Goal: Task Accomplishment & Management: Manage account settings

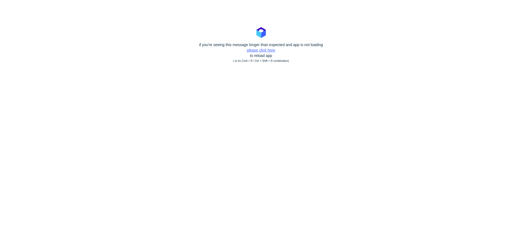
click at [258, 51] on link "please click here" at bounding box center [261, 50] width 28 height 4
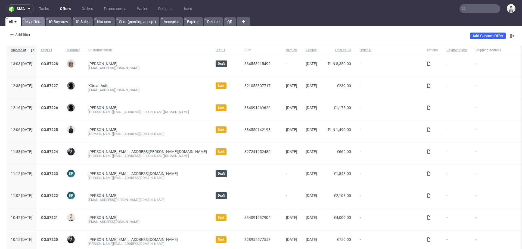
click at [30, 22] on link "My offers" at bounding box center [33, 21] width 23 height 9
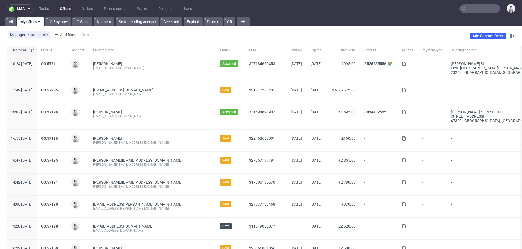
click at [472, 10] on input "text" at bounding box center [479, 8] width 41 height 9
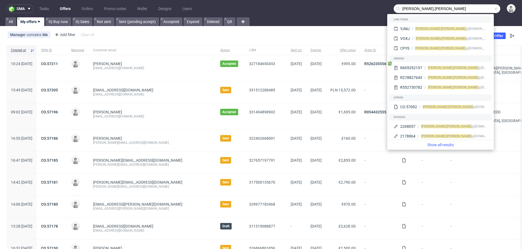
type input "brian.rampat"
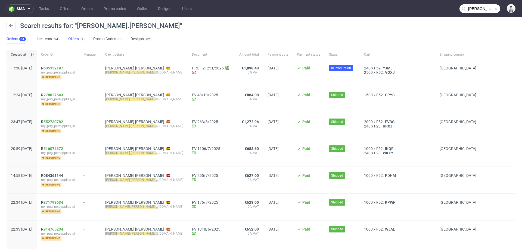
click at [71, 39] on link "Offers 1" at bounding box center [76, 39] width 16 height 9
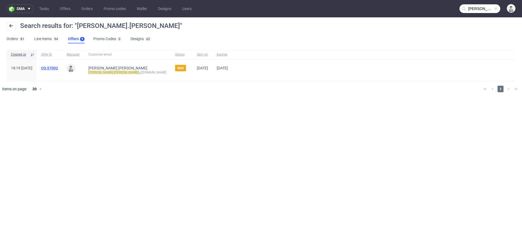
click at [58, 67] on link "CO.57002" at bounding box center [49, 68] width 17 height 4
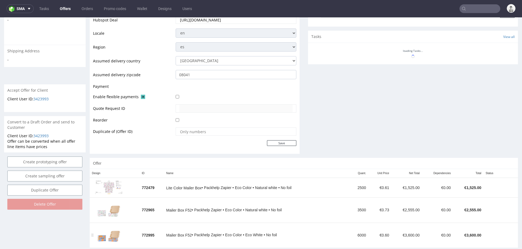
scroll to position [243, 0]
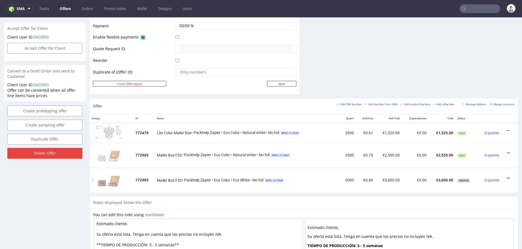
click at [506, 177] on icon at bounding box center [507, 179] width 3 height 4
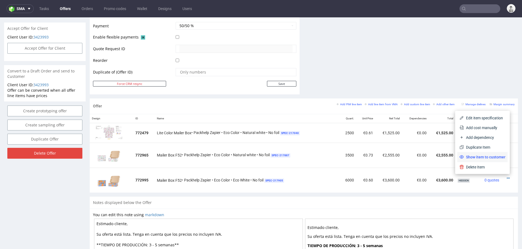
click at [472, 156] on span "Show item to customer" at bounding box center [484, 157] width 42 height 5
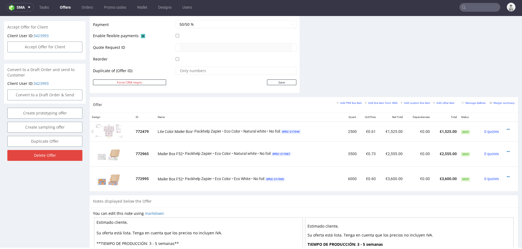
click at [502, 124] on td at bounding box center [509, 132] width 17 height 20
click at [506, 128] on icon at bounding box center [507, 130] width 3 height 4
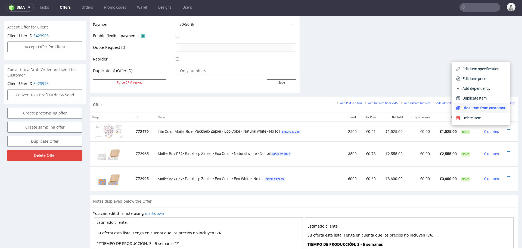
click at [466, 106] on span "Hide item from customer" at bounding box center [482, 107] width 45 height 5
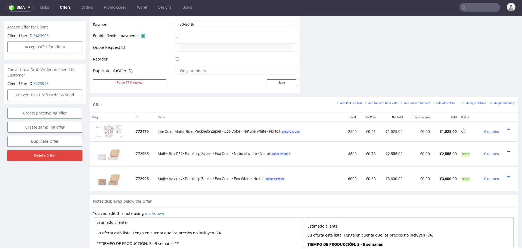
click at [506, 151] on icon at bounding box center [507, 152] width 3 height 4
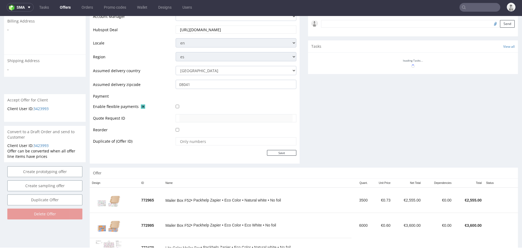
scroll to position [190, 0]
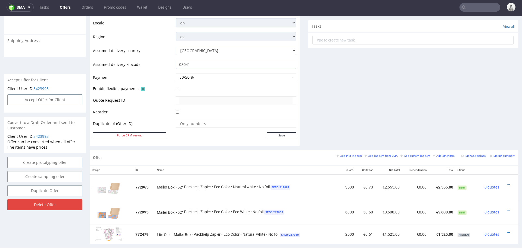
click at [506, 184] on icon at bounding box center [507, 185] width 3 height 4
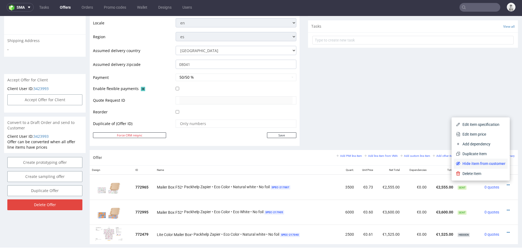
click at [488, 162] on span "Hide item from customer" at bounding box center [482, 163] width 45 height 5
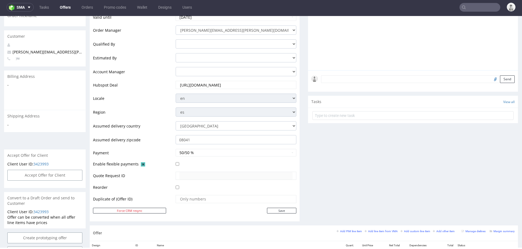
scroll to position [80, 0]
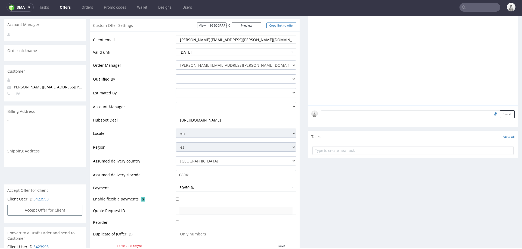
click at [281, 24] on link "Copy link to offer" at bounding box center [281, 26] width 30 height 6
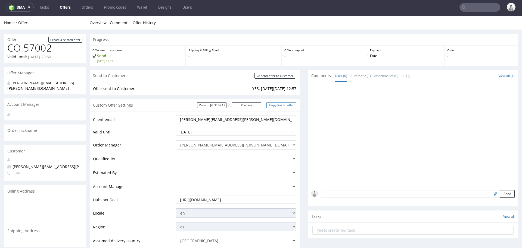
click at [273, 106] on link "Copy link to offer" at bounding box center [281, 105] width 30 height 6
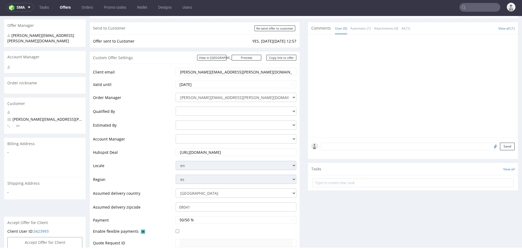
scroll to position [66, 0]
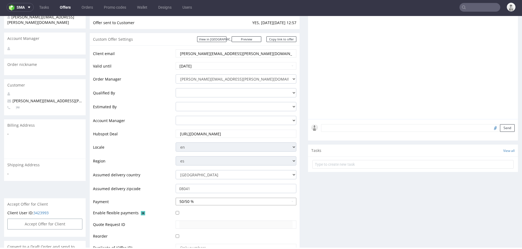
click at [202, 200] on button "50/50 %" at bounding box center [235, 202] width 121 height 8
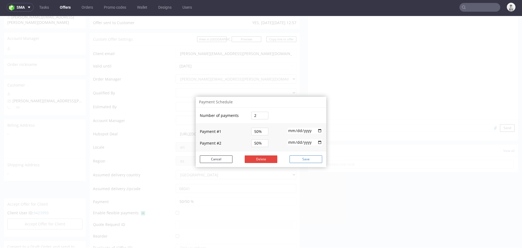
click at [304, 160] on button "Save" at bounding box center [305, 160] width 33 height 8
click at [299, 129] on input "2025-10-15" at bounding box center [304, 130] width 35 height 6
click at [296, 130] on input "2025-10-15" at bounding box center [304, 130] width 35 height 6
click at [314, 130] on input "2025-10-15" at bounding box center [304, 130] width 35 height 6
type input "2025-10-16"
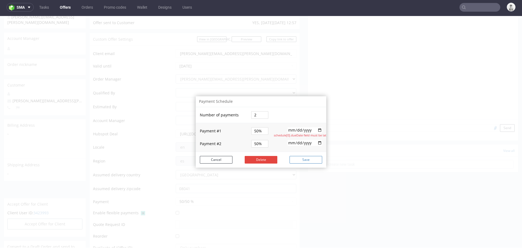
click at [302, 162] on button "Save" at bounding box center [305, 160] width 33 height 8
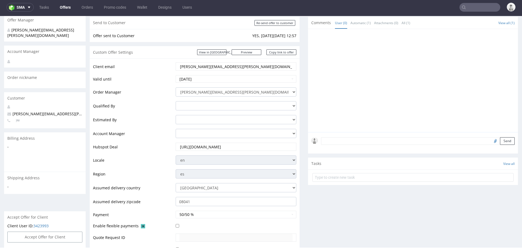
scroll to position [0, 0]
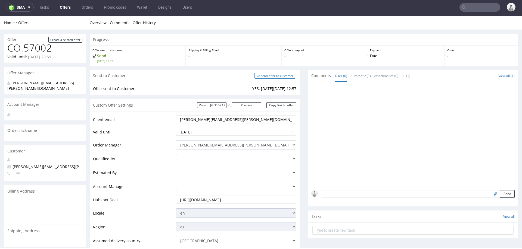
click at [278, 76] on input "Re-send offer to customer" at bounding box center [274, 76] width 41 height 6
type input "In progress..."
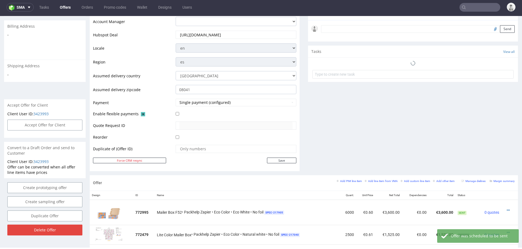
scroll to position [165, 0]
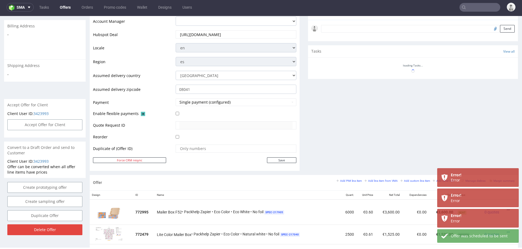
click at [314, 133] on div "Comments User (0) Automatic (1) Attachments (0) All (1) View all (1) 29th Sep 2…" at bounding box center [413, 39] width 210 height 271
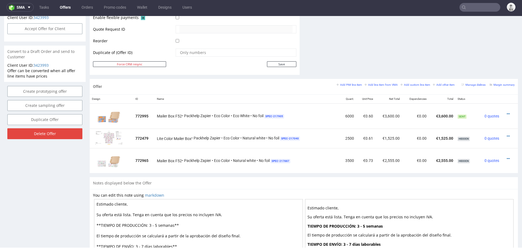
scroll to position [262, 0]
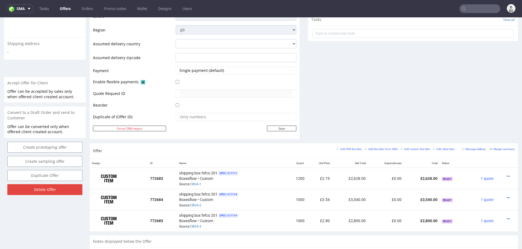
scroll to position [268, 0]
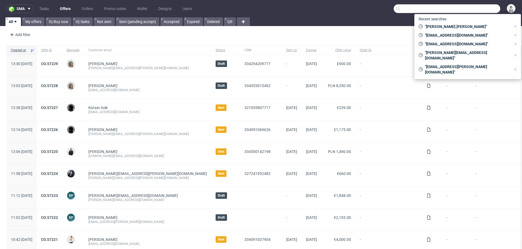
click at [475, 5] on input "text" at bounding box center [446, 8] width 106 height 9
paste input "[EMAIL_ADDRESS][DOMAIN_NAME]"
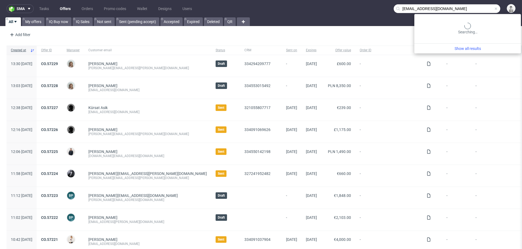
type input "[EMAIL_ADDRESS][DOMAIN_NAME]"
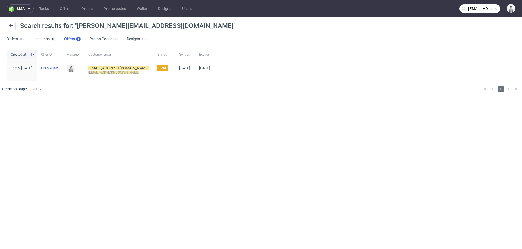
click at [58, 67] on link "CO.57042" at bounding box center [49, 68] width 17 height 4
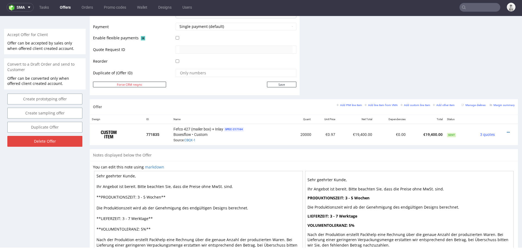
scroll to position [243, 0]
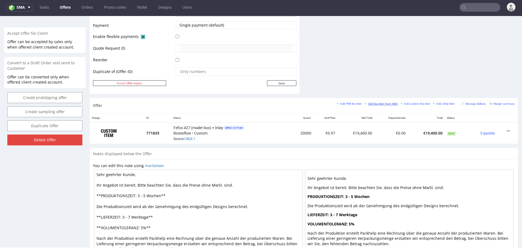
click at [374, 102] on small "Add line item from VMA" at bounding box center [380, 103] width 33 height 3
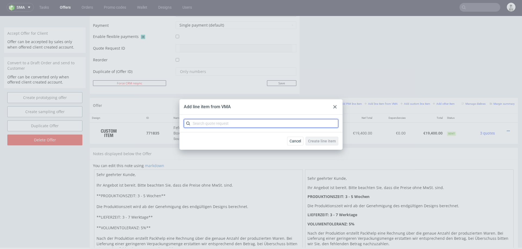
click at [259, 127] on input "text" at bounding box center [261, 123] width 154 height 9
paste input "CBTK"
type input "CBTK"
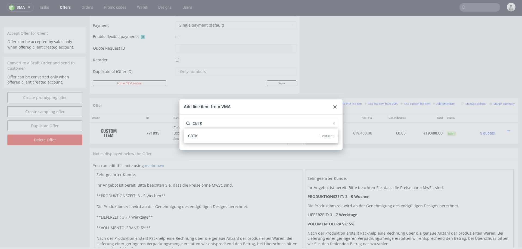
click at [260, 137] on div "CBTK 1 variant" at bounding box center [261, 136] width 150 height 10
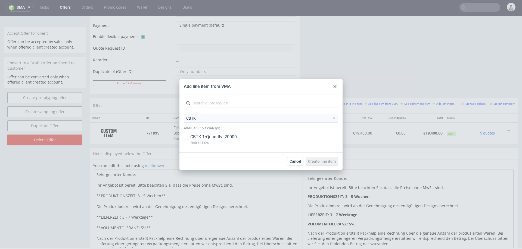
click at [220, 139] on p "CBTK-1 • Quantity: 20000" at bounding box center [213, 137] width 46 height 6
checkbox input "true"
click at [313, 162] on span "Create line item" at bounding box center [322, 162] width 28 height 4
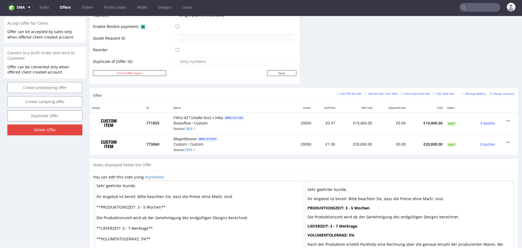
scroll to position [254, 0]
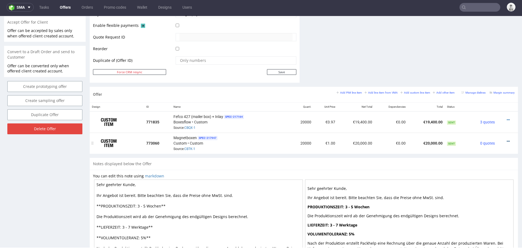
click at [506, 140] on icon at bounding box center [507, 142] width 3 height 4
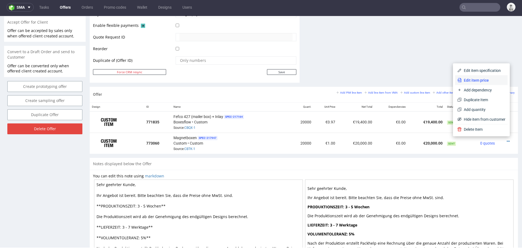
click at [474, 81] on span "Edit item price" at bounding box center [483, 80] width 44 height 5
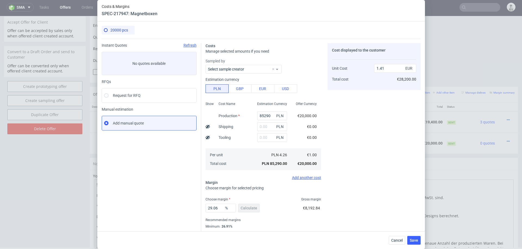
click at [257, 111] on div "85290 PLN" at bounding box center [272, 116] width 39 height 11
click at [265, 115] on input "85290" at bounding box center [272, 116] width 30 height 9
paste input "15495"
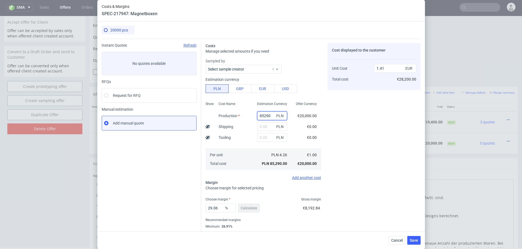
type input "154950"
type input "2.56"
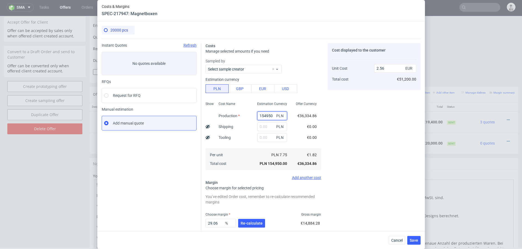
type input "154950"
click at [240, 119] on div "Production" at bounding box center [229, 116] width 30 height 11
click at [261, 127] on input "text" at bounding box center [272, 127] width 30 height 9
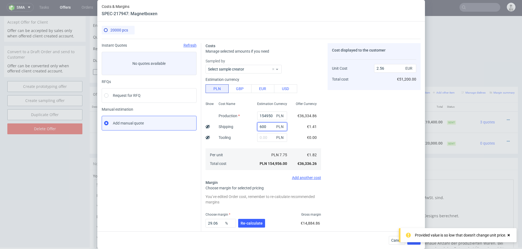
type input "6000"
type input "2.66"
type input "6000"
click at [249, 224] on span "Re-calculate" at bounding box center [251, 224] width 22 height 4
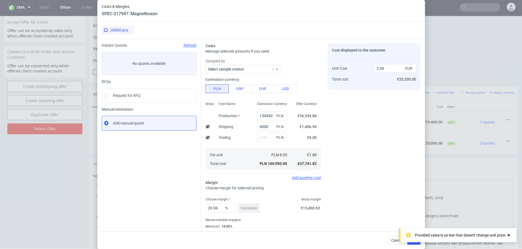
scroll to position [14, 0]
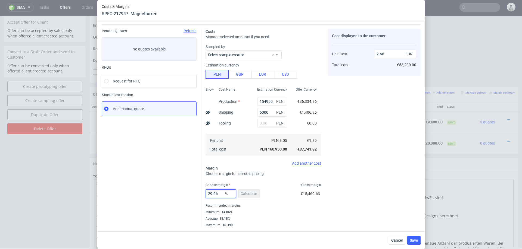
click at [213, 195] on input "29.06" at bounding box center [220, 194] width 30 height 9
type input "15"
type input "2.22"
type input "17"
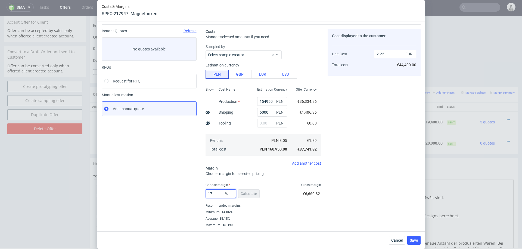
type input "2.27"
type input "17"
click at [377, 181] on div "Cost displayed to the customer Unit Cost Total cost 2.27 EUR €45,400.00" at bounding box center [373, 128] width 93 height 199
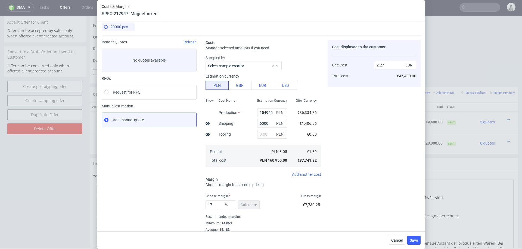
scroll to position [0, 0]
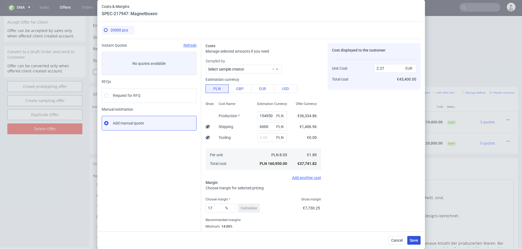
click at [412, 241] on span "Save" at bounding box center [413, 241] width 8 height 4
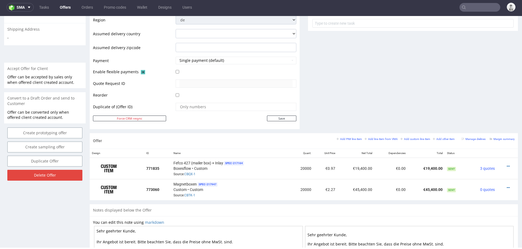
scroll to position [219, 0]
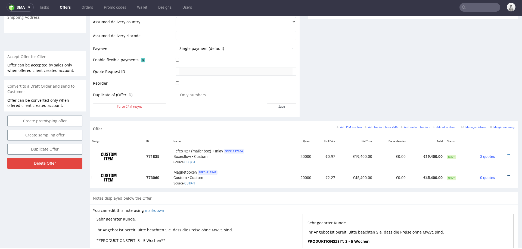
click at [506, 174] on icon at bounding box center [507, 176] width 3 height 4
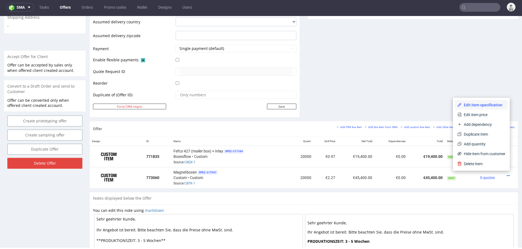
click at [481, 106] on span "Edit item specification" at bounding box center [483, 104] width 44 height 5
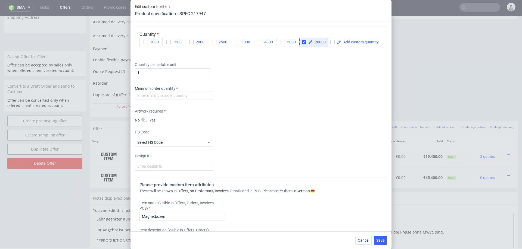
scroll to position [883, 0]
click at [194, 93] on input "number" at bounding box center [174, 94] width 78 height 9
type input "1000"
click at [265, 126] on div "Supplier Polipak Technical specification Instant price RFQ type name rigid box …" at bounding box center [260, 126] width 261 height 210
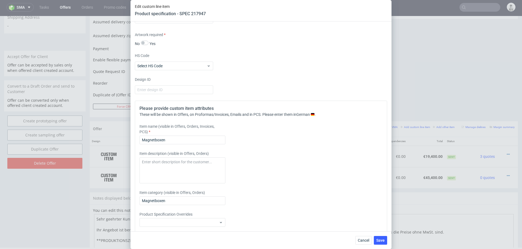
scroll to position [960, 0]
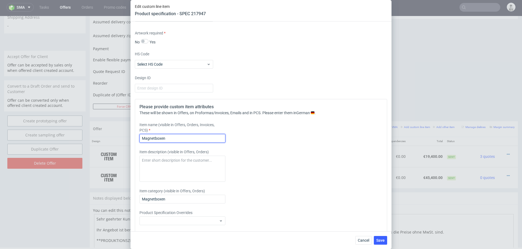
click at [196, 137] on input "Magnetboxen" at bounding box center [182, 138] width 86 height 9
click at [199, 138] on input "Magnetboxen + inlay ( same as box, unbedruct" at bounding box center [182, 138] width 86 height 9
click at [201, 135] on input "Magnetboxen + inlay ( unbedruct" at bounding box center [182, 138] width 86 height 9
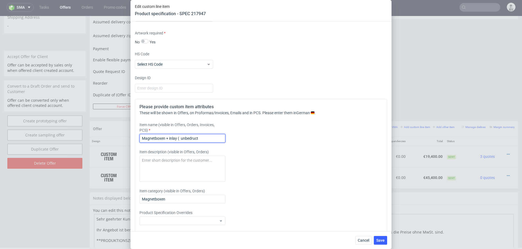
click at [201, 142] on input "Magnetboxen + inlay ( unbedruct" at bounding box center [182, 138] width 86 height 9
click at [194, 140] on input "Magnetboxen + inlay ( unbedrukt)" at bounding box center [182, 138] width 86 height 9
type input "Magnetboxen + inlay ( unbedruckt)"
click at [249, 149] on div "Item description (visible in Offers, Orders)" at bounding box center [229, 165] width 180 height 33
click at [380, 239] on span "Save" at bounding box center [380, 241] width 8 height 4
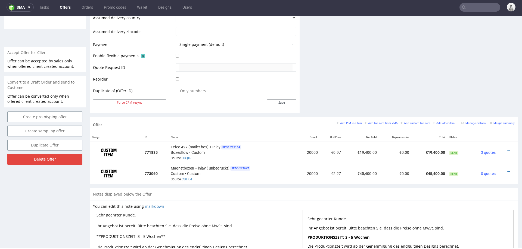
scroll to position [0, 0]
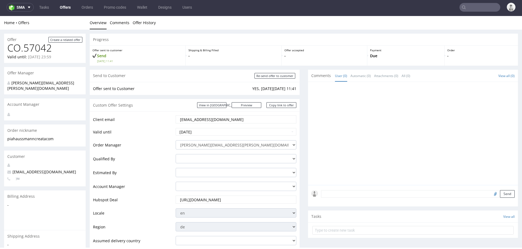
click at [193, 120] on input "pia.haussmann@creata.com" at bounding box center [235, 120] width 113 height 8
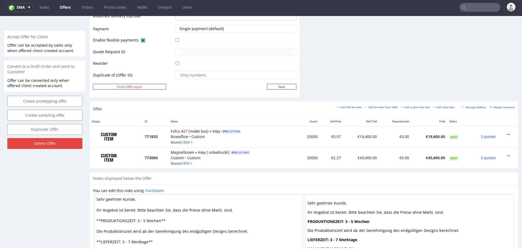
scroll to position [300, 0]
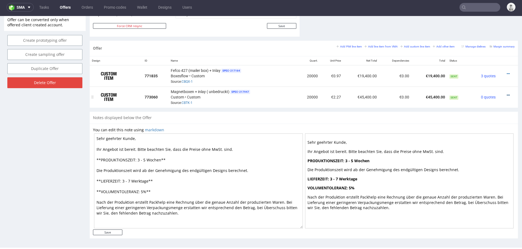
click at [506, 93] on icon at bounding box center [507, 95] width 3 height 4
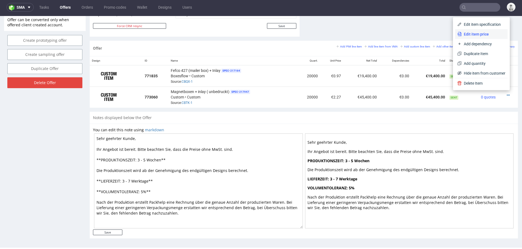
click at [473, 35] on span "Edit item price" at bounding box center [483, 34] width 44 height 5
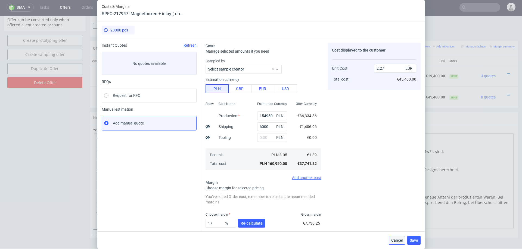
click at [394, 239] on span "Cancel" at bounding box center [396, 241] width 11 height 4
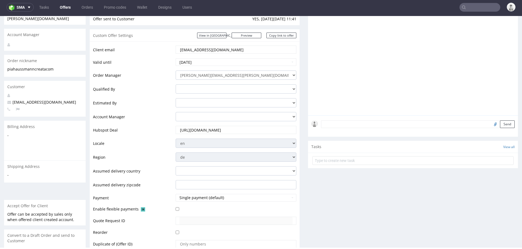
scroll to position [44, 0]
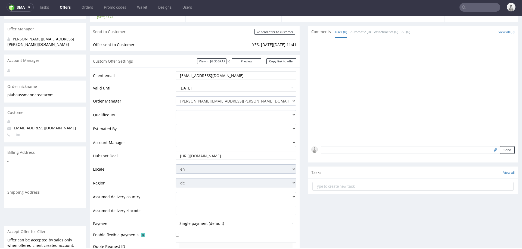
click at [209, 76] on input "pia.haussmann@creata.com" at bounding box center [235, 76] width 113 height 8
click at [273, 62] on link "Copy link to offer" at bounding box center [281, 61] width 30 height 6
click at [270, 33] on input "Re-send offer to customer" at bounding box center [274, 32] width 41 height 6
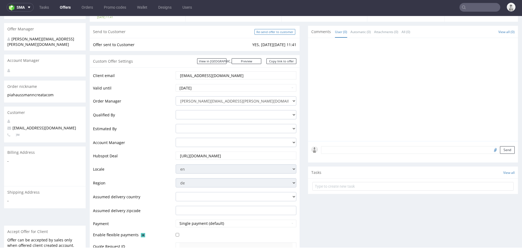
type input "In progress..."
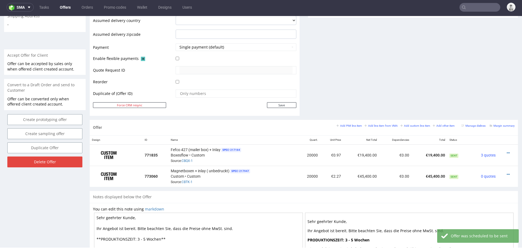
scroll to position [234, 0]
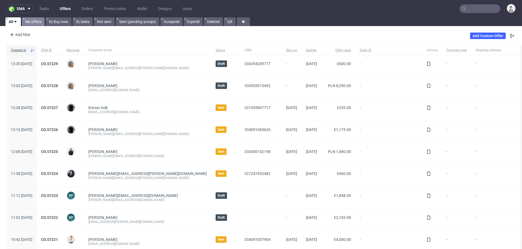
click at [35, 18] on link "My offers" at bounding box center [33, 21] width 23 height 9
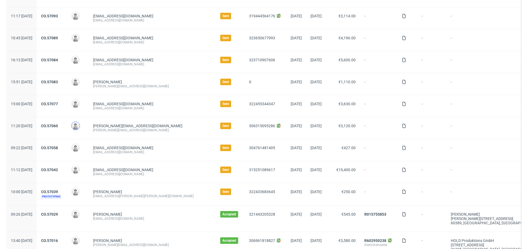
scroll to position [475, 0]
click at [58, 189] on link "CO.57039" at bounding box center [49, 191] width 17 height 4
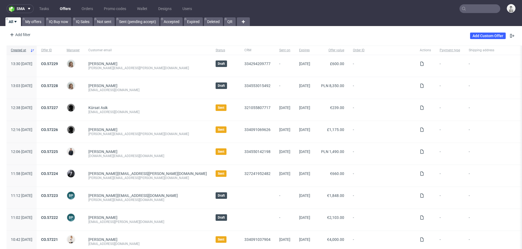
click at [484, 10] on input "text" at bounding box center [479, 8] width 41 height 9
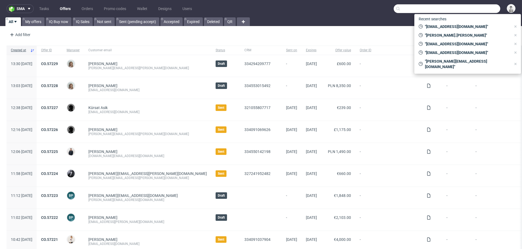
paste input "[PERSON_NAME][EMAIL_ADDRESS][PERSON_NAME][DOMAIN_NAME]"
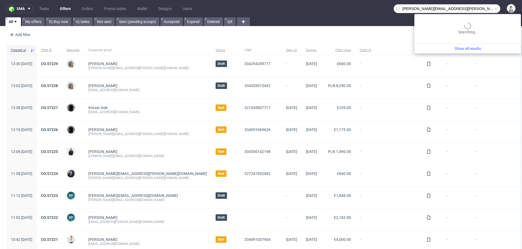
type input "magdalena.kupczyk@sericum.pl"
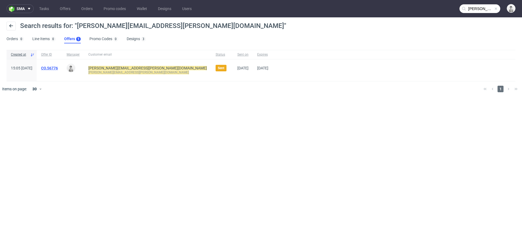
click at [58, 68] on link "CO.56776" at bounding box center [49, 68] width 17 height 4
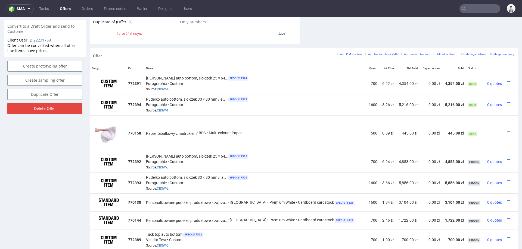
scroll to position [305, 0]
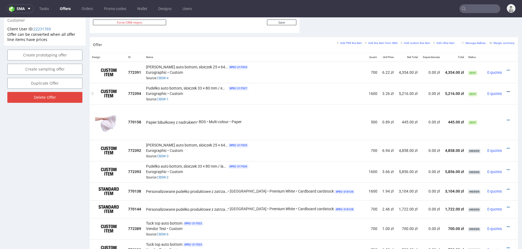
click at [506, 90] on icon at bounding box center [507, 92] width 3 height 4
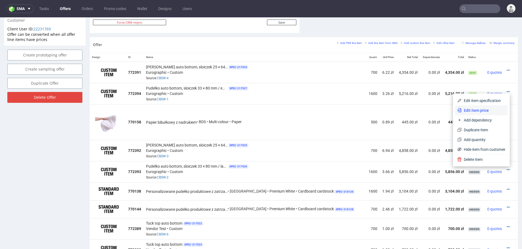
click at [478, 113] on span "Edit item price" at bounding box center [483, 110] width 44 height 5
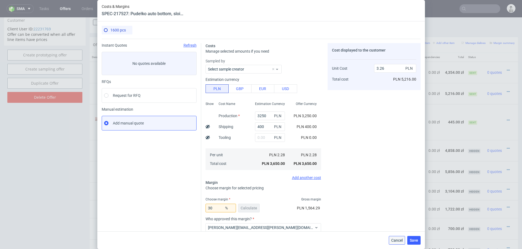
click at [396, 235] on span "Cancel" at bounding box center [396, 241] width 11 height 4
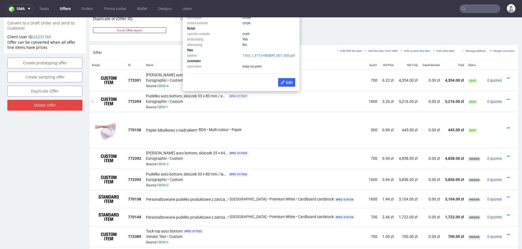
scroll to position [296, 0]
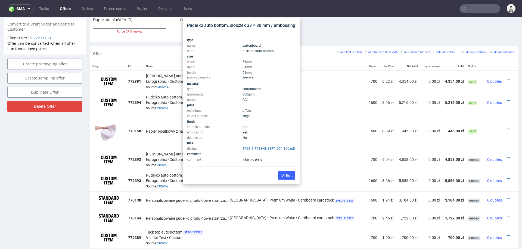
click at [346, 117] on td "Papier bibułkowy z nadrukiem • BDS • Multi colour • Paper" at bounding box center [255, 131] width 222 height 36
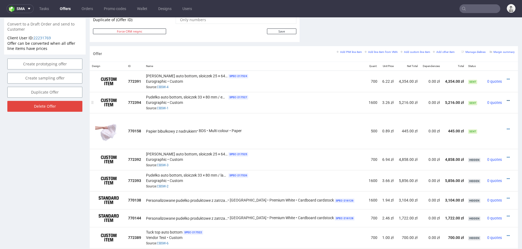
click at [506, 99] on icon at bounding box center [507, 101] width 3 height 4
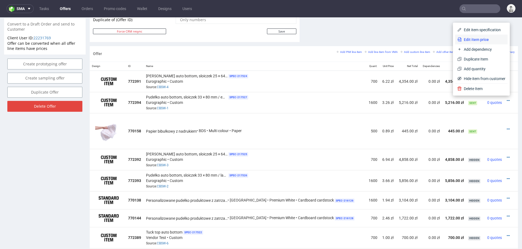
click at [473, 38] on span "Edit item price" at bounding box center [483, 39] width 44 height 5
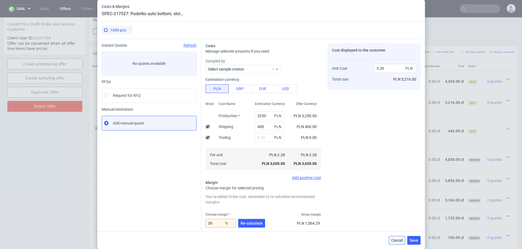
click at [393, 235] on button "Cancel" at bounding box center [396, 240] width 16 height 9
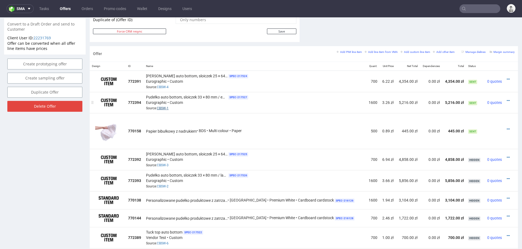
click at [167, 106] on link "CBSW-1" at bounding box center [163, 108] width 12 height 4
click at [506, 99] on icon at bounding box center [507, 101] width 3 height 4
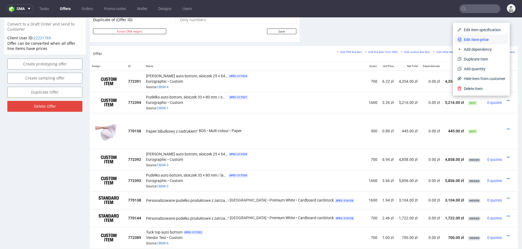
click at [478, 38] on span "Edit item price" at bounding box center [483, 39] width 44 height 5
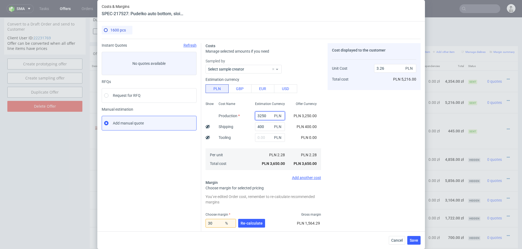
click at [265, 116] on input "3250" at bounding box center [270, 116] width 30 height 9
type input "12"
type input "0.37"
type input "1250"
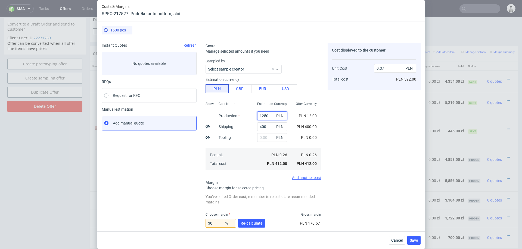
type input "1.47"
type input "1250"
click at [248, 145] on div "Cost Name Production Shipping Tooling Per unit Total cost" at bounding box center [232, 136] width 36 height 72
click at [259, 140] on input "text" at bounding box center [270, 137] width 30 height 9
type input "200"
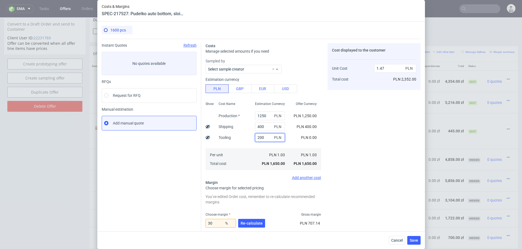
type input "1.66"
type input "2000"
type input "3.26"
type input "2000"
click at [236, 134] on div "Cost Name Production Shipping Tooling Per unit Total cost" at bounding box center [232, 136] width 36 height 72
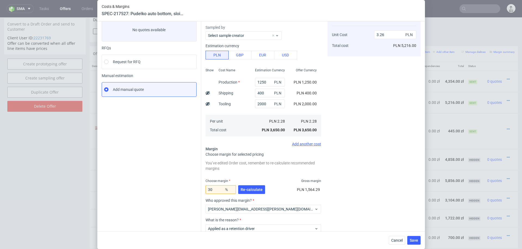
scroll to position [48, 0]
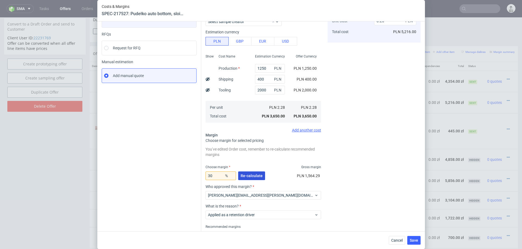
click at [247, 177] on span "Re-calculate" at bounding box center [251, 176] width 22 height 4
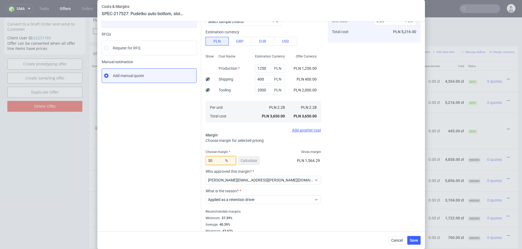
click at [217, 160] on input "30" at bounding box center [220, 160] width 30 height 9
type input "40"
type input "3.8"
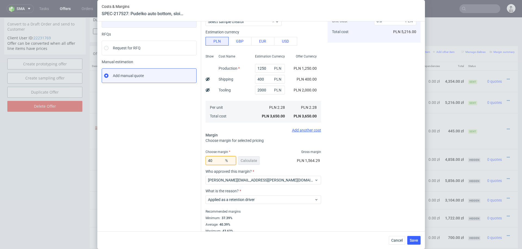
scroll to position [14, 0]
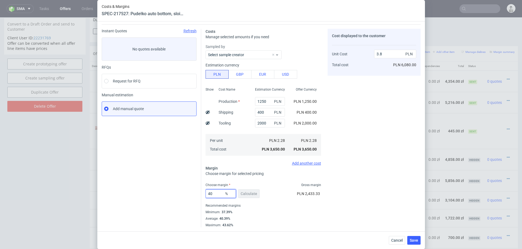
type input "40"
click at [183, 182] on div "Instant Quotes Refresh No quotes available RFQs Request for RFQ Manual estimati…" at bounding box center [151, 128] width 99 height 199
click at [266, 124] on input "2000" at bounding box center [270, 123] width 30 height 9
type input "1000"
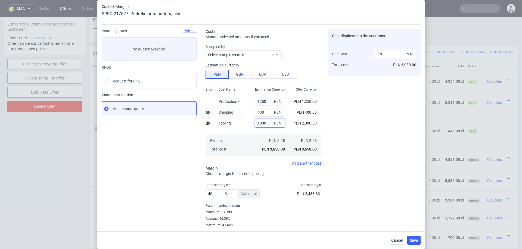
type input "2.77"
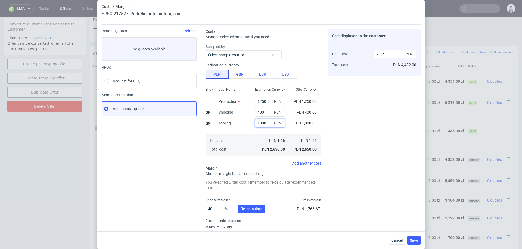
type input "1000"
click at [361, 168] on div "Cost displayed to the customer Unit Cost Total cost 2.77 PLN PLN 4,432.00" at bounding box center [373, 136] width 93 height 214
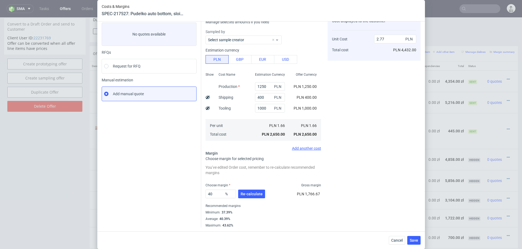
click at [254, 189] on div "40 % Re-calculate" at bounding box center [235, 195] width 61 height 15
click at [252, 195] on span "Re-calculate" at bounding box center [251, 194] width 22 height 4
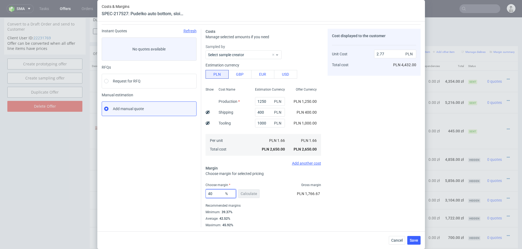
click at [215, 194] on input "40" at bounding box center [220, 194] width 30 height 9
type input "44"
type input "2.96"
type input "44"
click at [375, 196] on div "Cost displayed to the customer Unit Cost Total cost 2.96 PLN PLN 4,736.00" at bounding box center [373, 128] width 93 height 199
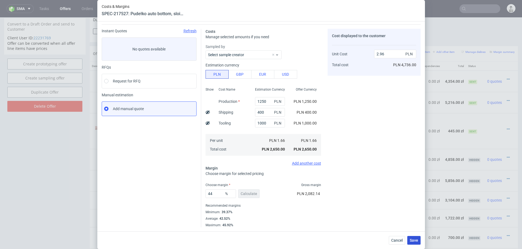
click at [413, 235] on span "Save" at bounding box center [413, 241] width 8 height 4
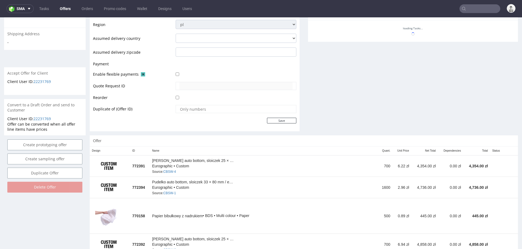
scroll to position [260, 0]
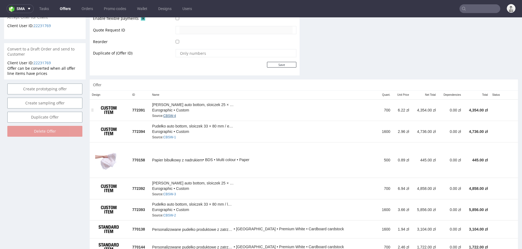
click at [175, 115] on link "CBSW-4" at bounding box center [169, 116] width 12 height 4
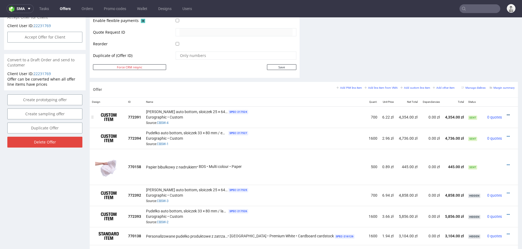
click at [506, 113] on link at bounding box center [507, 115] width 3 height 4
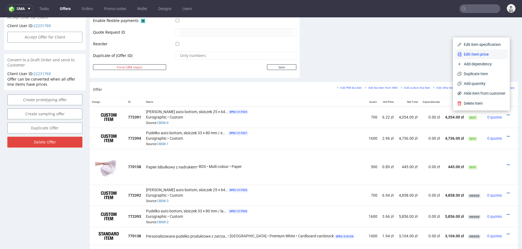
click at [480, 50] on li "Edit item price" at bounding box center [481, 54] width 52 height 10
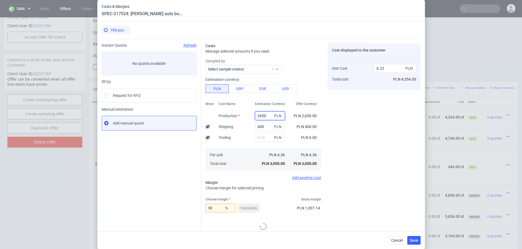
click at [262, 118] on input "2650" at bounding box center [270, 116] width 30 height 9
type input "105"
type input "0.84"
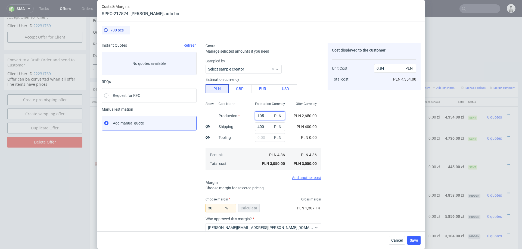
type input "1050"
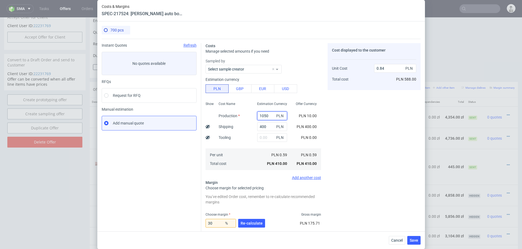
type input "2.96"
type input "1050"
click at [262, 139] on input "text" at bounding box center [270, 137] width 30 height 9
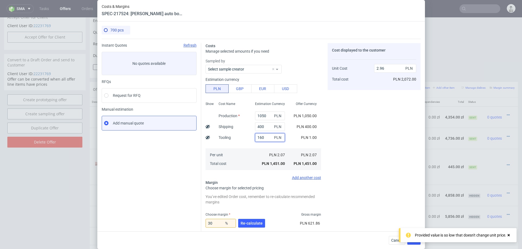
type input "1600"
type input "6.23"
click at [244, 222] on span "Re-calculate" at bounding box center [251, 224] width 22 height 4
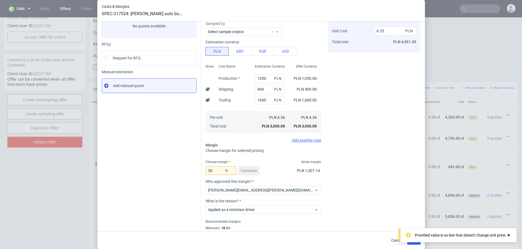
scroll to position [54, 0]
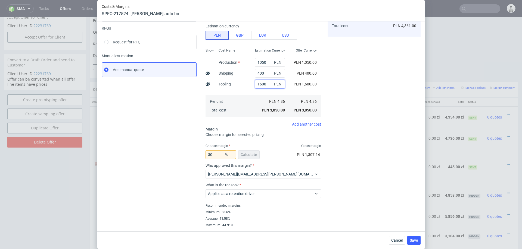
click at [263, 85] on input "1600" at bounding box center [270, 84] width 30 height 9
type input "800"
type input "4.59"
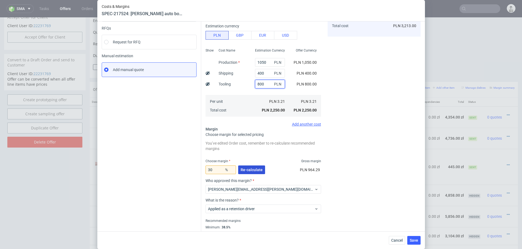
type input "800"
click at [254, 169] on span "Re-calculate" at bounding box center [251, 170] width 22 height 4
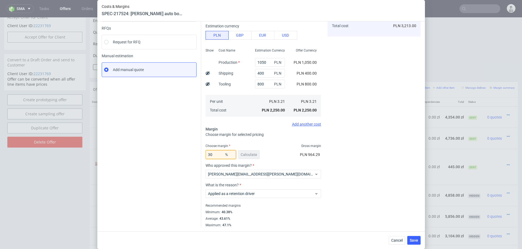
click at [218, 158] on input "30" at bounding box center [220, 154] width 30 height 9
type input "44"
type input "5.74"
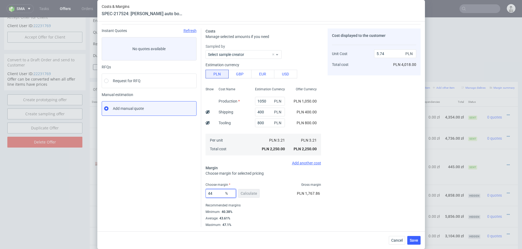
scroll to position [14, 0]
click at [349, 150] on div "Cost displayed to the customer Unit Cost Total cost 5.74 PLN PLN 4,018.00" at bounding box center [373, 128] width 93 height 199
click at [219, 195] on input "44" at bounding box center [220, 194] width 30 height 9
click at [347, 164] on div "Cost displayed to the customer Unit Cost Total cost 5.74 PLN PLN 4,018.00" at bounding box center [373, 128] width 93 height 199
click at [218, 191] on input "44" at bounding box center [220, 194] width 30 height 9
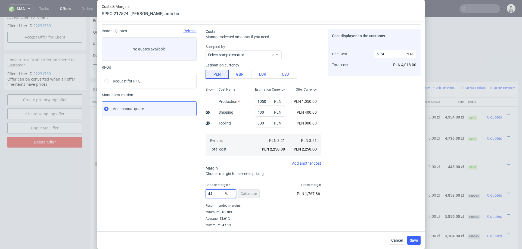
click at [218, 191] on input "44" at bounding box center [220, 194] width 30 height 9
click at [222, 193] on input "44" at bounding box center [220, 194] width 30 height 9
type input "42"
type input "5.54"
click at [400, 159] on div "Cost displayed to the customer Unit Cost Total cost 5.54 PLN PLN 3,878.00" at bounding box center [373, 128] width 93 height 199
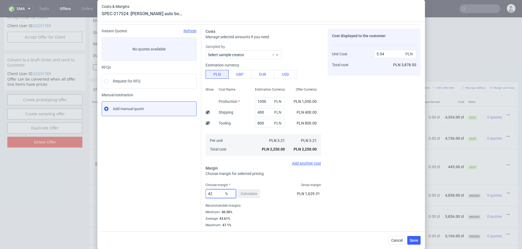
click at [219, 193] on input "42" at bounding box center [220, 194] width 30 height 9
type input "41"
type input "5.44"
click at [357, 173] on div "Cost displayed to the customer Unit Cost Total cost 5.44 PLN PLN 3,808.00" at bounding box center [373, 128] width 93 height 199
click at [412, 235] on div "Cancel Save" at bounding box center [260, 241] width 327 height 18
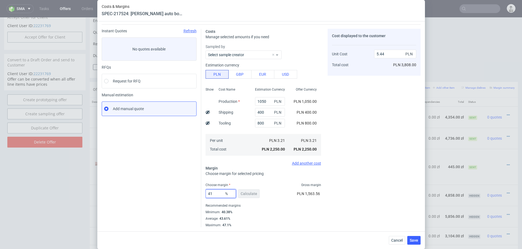
click at [216, 196] on input "41" at bounding box center [220, 194] width 30 height 9
type input "42"
type input "5.54"
type input "42"
click at [411, 147] on div "Cost displayed to the customer Unit Cost Total cost 5.54 PLN PLN 3,878.00" at bounding box center [373, 128] width 93 height 199
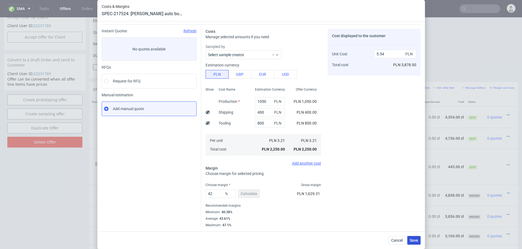
click at [415, 235] on button "Save" at bounding box center [413, 240] width 13 height 9
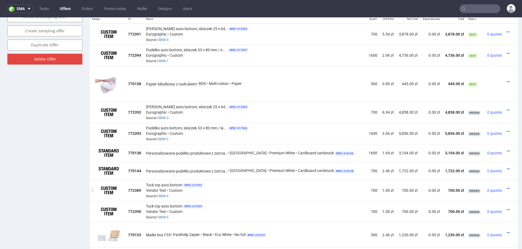
scroll to position [354, 0]
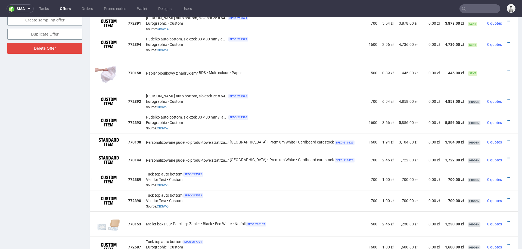
click at [316, 178] on div "Tuck top auto bottom SPEC- 217522 Vendor Test • Custom Source: CBSW-6" at bounding box center [255, 179] width 218 height 17
click at [506, 176] on icon at bounding box center [507, 178] width 3 height 4
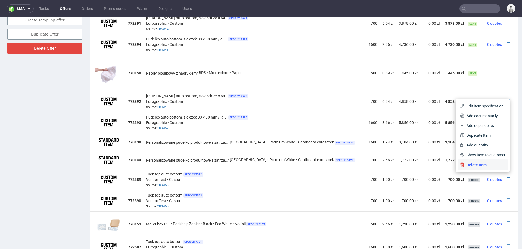
click at [482, 162] on span "Delete Item" at bounding box center [484, 164] width 41 height 5
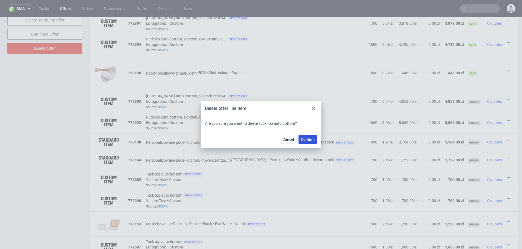
click at [302, 140] on span "Confirm" at bounding box center [308, 140] width 14 height 4
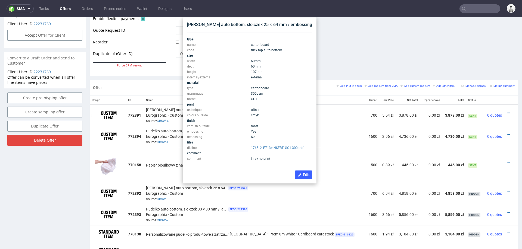
scroll to position [261, 0]
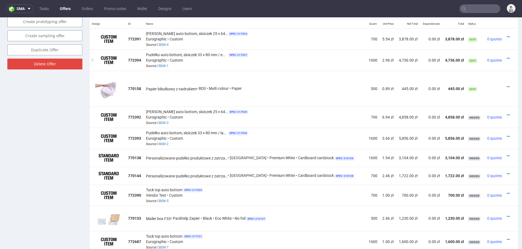
scroll to position [350, 0]
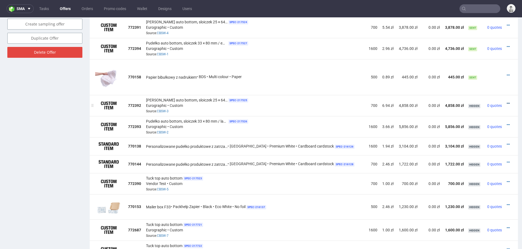
click at [506, 102] on icon at bounding box center [507, 104] width 3 height 4
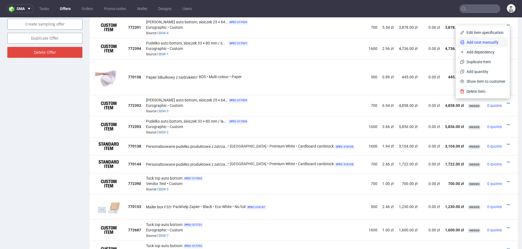
click at [479, 44] on span "Add cost manually" at bounding box center [484, 42] width 41 height 5
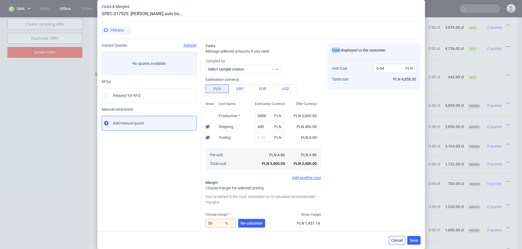
click at [396, 235] on span "Cancel" at bounding box center [396, 241] width 11 height 4
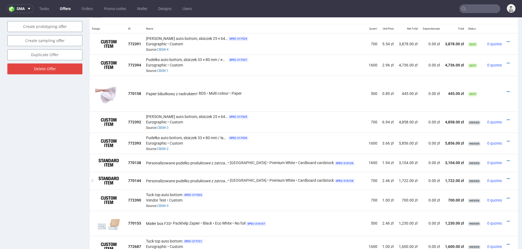
scroll to position [329, 0]
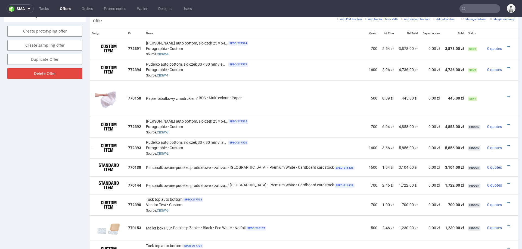
click at [506, 144] on icon at bounding box center [507, 146] width 3 height 4
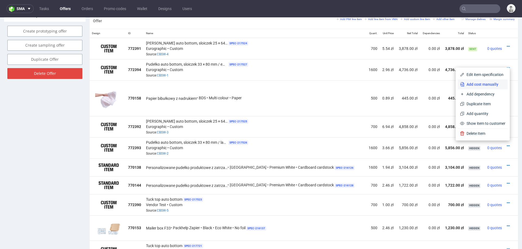
click at [485, 81] on li "Add cost manually" at bounding box center [482, 85] width 50 height 10
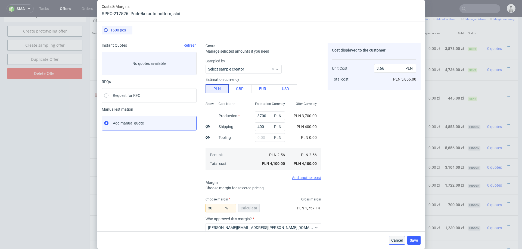
click at [392, 235] on span "Cancel" at bounding box center [396, 241] width 11 height 4
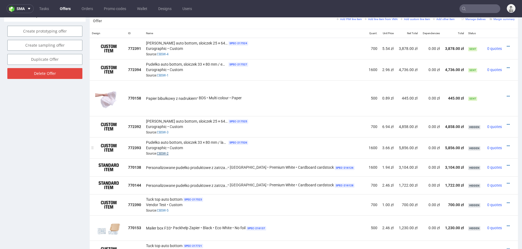
click at [167, 152] on link "CBSW-2" at bounding box center [163, 154] width 12 height 4
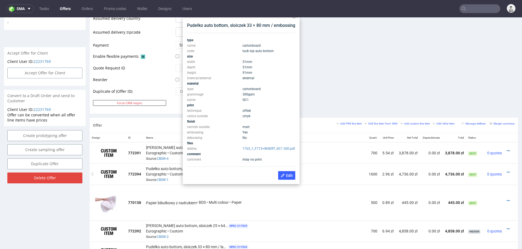
scroll to position [223, 0]
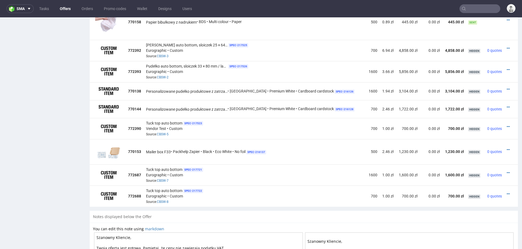
scroll to position [443, 0]
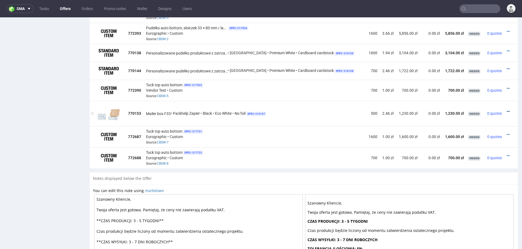
click at [506, 110] on icon at bounding box center [507, 112] width 3 height 4
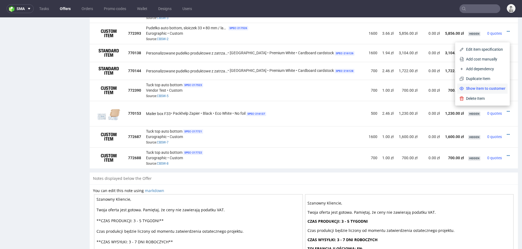
click at [478, 87] on span "Show item to customer" at bounding box center [484, 88] width 42 height 5
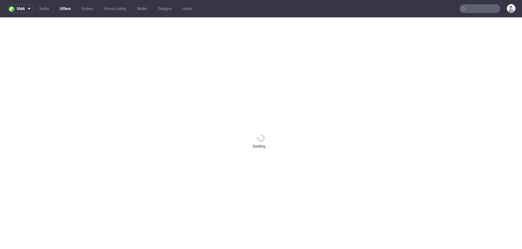
scroll to position [23, 0]
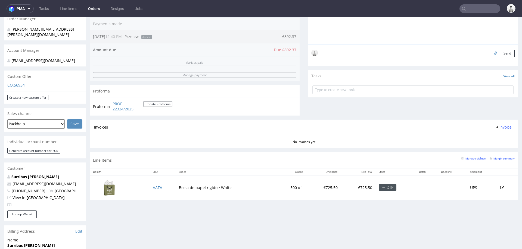
scroll to position [142, 0]
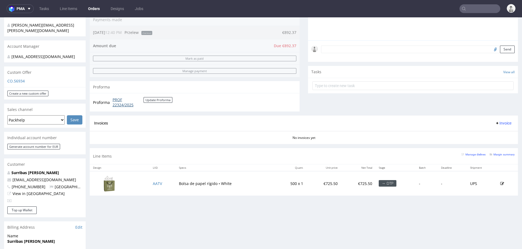
click at [118, 105] on link "PROF 22324/2025" at bounding box center [127, 102] width 31 height 11
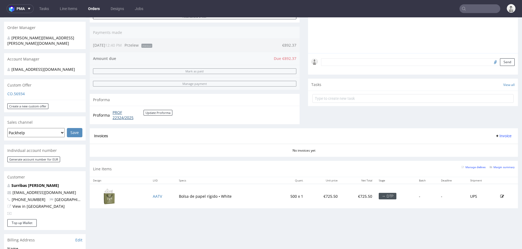
scroll to position [100, 0]
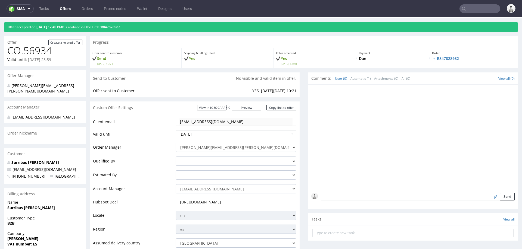
scroll to position [15, 0]
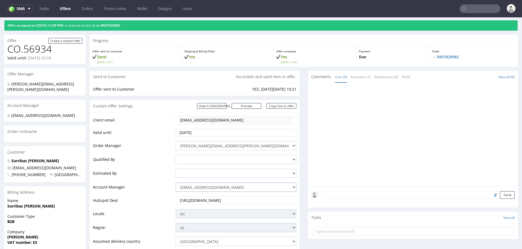
click at [190, 186] on select "[EMAIL_ADDRESS][DOMAIN_NAME] [DOMAIN_NAME][EMAIL_ADDRESS][DOMAIN_NAME] [PERSON_…" at bounding box center [235, 187] width 121 height 9
select select "16096794"
click at [175, 183] on select "[EMAIL_ADDRESS][DOMAIN_NAME] [DOMAIN_NAME][EMAIL_ADDRESS][DOMAIN_NAME] [PERSON_…" at bounding box center [235, 187] width 121 height 9
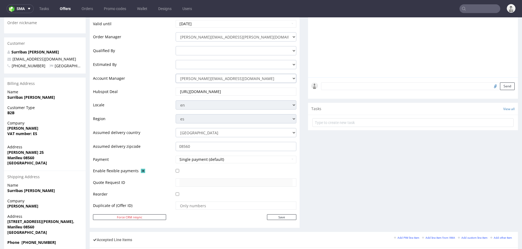
scroll to position [126, 0]
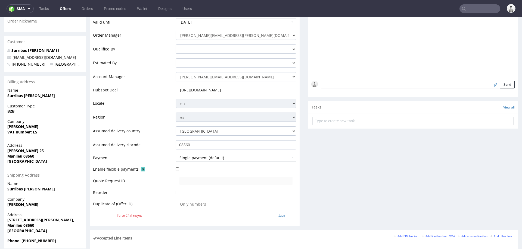
click at [284, 214] on input "Save" at bounding box center [281, 216] width 29 height 6
type input "In progress..."
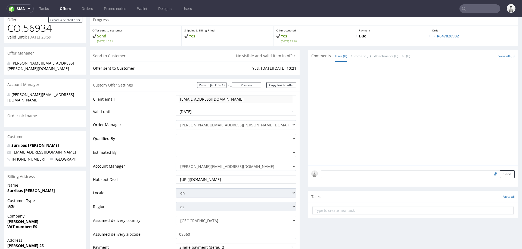
scroll to position [0, 0]
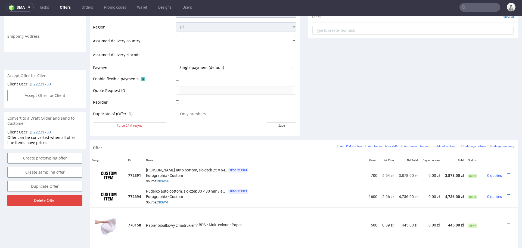
scroll to position [278, 0]
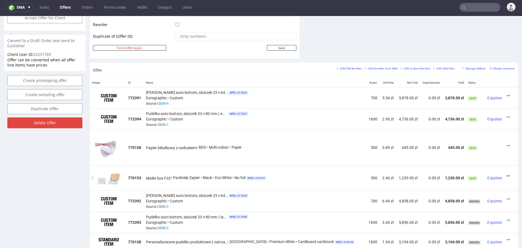
click at [506, 174] on icon at bounding box center [507, 176] width 3 height 4
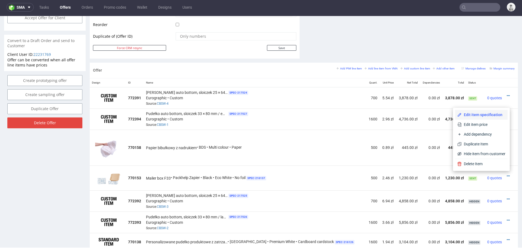
click at [487, 113] on span "Edit item specification" at bounding box center [483, 114] width 44 height 5
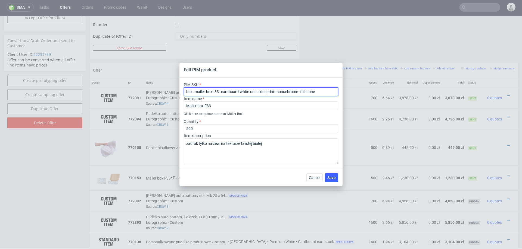
click at [232, 93] on input "box--mailer-box--33--cardboard-white-one-side--print-monochrome--foil-none" at bounding box center [261, 91] width 154 height 9
paste input "44"
type input "box--mailer-box--44--cardboard-white-one-side--print-monochrome--foil-none"
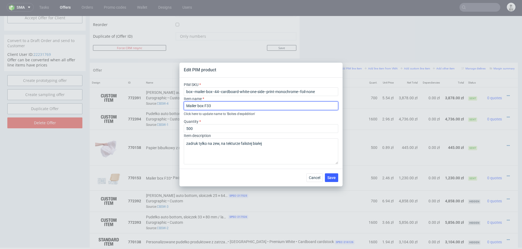
click at [213, 105] on input "Mailer box F33" at bounding box center [261, 106] width 154 height 9
type input "Mailer box F44"
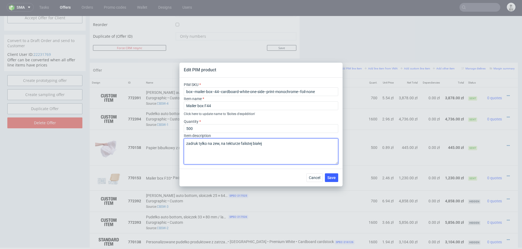
click at [195, 162] on textarea "zadruk tylko na zew, na tekturze falistej białej" at bounding box center [261, 152] width 154 height 26
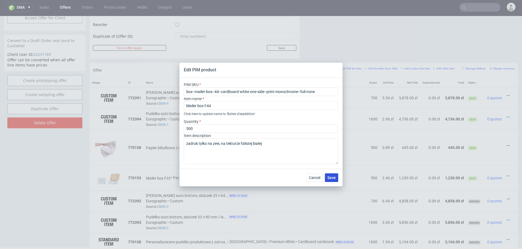
click at [328, 175] on button "Save" at bounding box center [331, 178] width 13 height 9
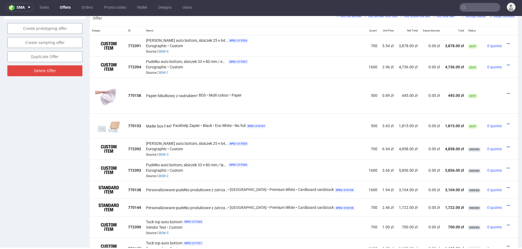
scroll to position [322, 0]
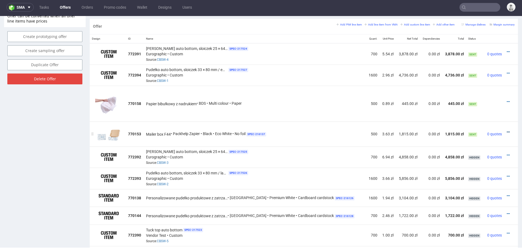
click at [506, 130] on icon at bounding box center [507, 132] width 3 height 4
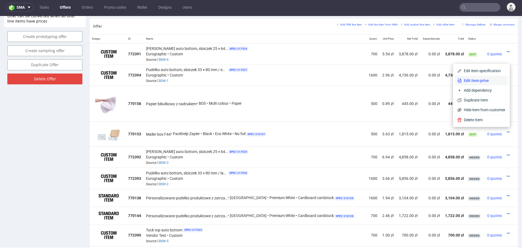
click at [481, 83] on span "Edit item price" at bounding box center [483, 80] width 44 height 5
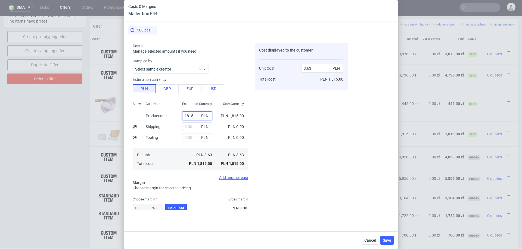
click at [192, 115] on input "1815" at bounding box center [197, 116] width 30 height 9
type input "6"
type input "0.01"
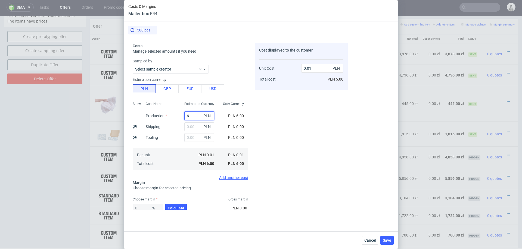
type input "69"
type input "0.14"
type input "695"
type input "1.39"
type input "695"
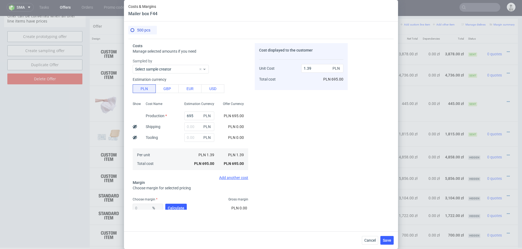
click at [315, 146] on div "Cost displayed to the customer Unit Cost Total cost 1.39 PLN PLN 695.00" at bounding box center [301, 126] width 93 height 167
click at [173, 208] on span "Calculate" at bounding box center [176, 208] width 17 height 4
type input "51.43"
type input "2.86"
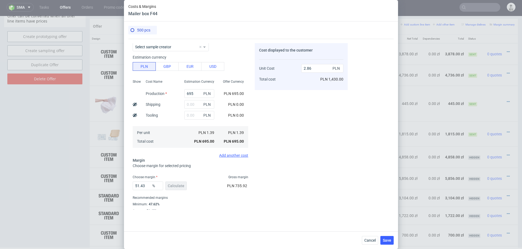
scroll to position [32, 0]
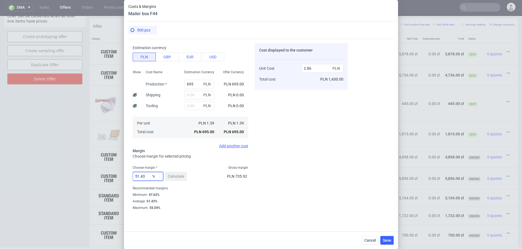
click at [144, 175] on input "51.43" at bounding box center [148, 176] width 30 height 9
type input "5"
type input "1.46"
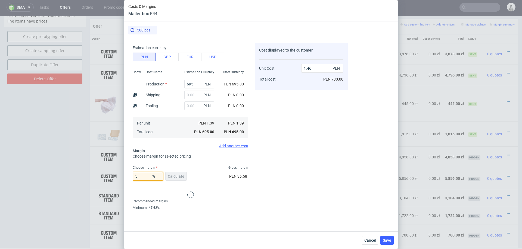
type input "52"
type input "2.9"
type input "53"
type input "2.96"
click at [296, 158] on div "Cost displayed to the customer Unit Cost Total cost 2.96 PLN PLN 1,480.00" at bounding box center [301, 126] width 93 height 167
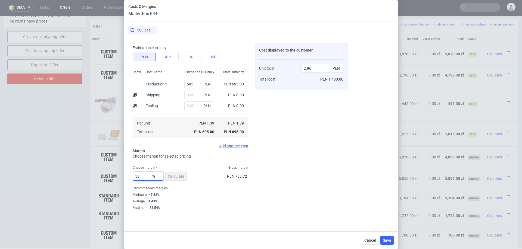
click at [146, 176] on input "53" at bounding box center [148, 176] width 30 height 9
type input "54"
type input "3.02"
type input "54"
click at [273, 171] on div "Cost displayed to the customer Unit Cost Total cost 3.02 PLN PLN 1,510.00" at bounding box center [301, 126] width 93 height 167
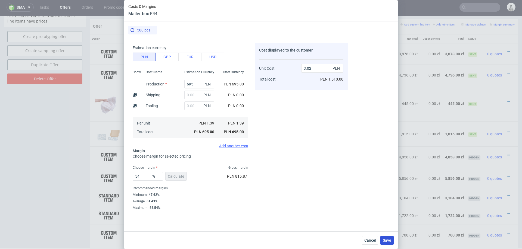
click at [385, 239] on span "Save" at bounding box center [386, 241] width 8 height 4
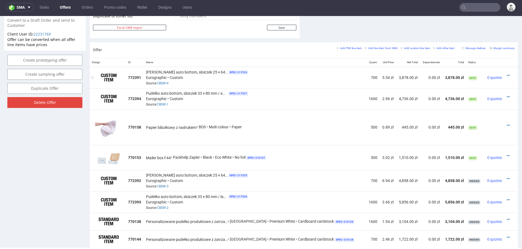
scroll to position [298, 0]
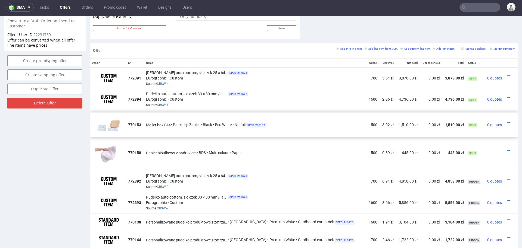
drag, startPoint x: 93, startPoint y: 155, endPoint x: 93, endPoint y: 121, distance: 34.8
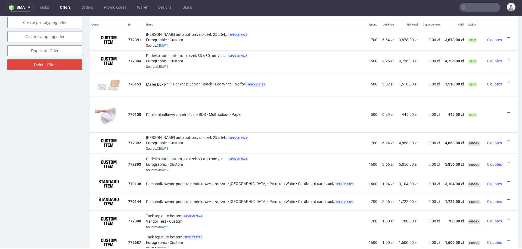
scroll to position [340, 0]
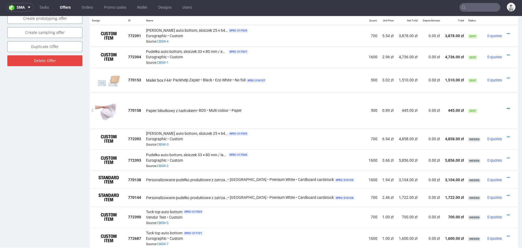
click at [506, 107] on icon at bounding box center [507, 109] width 3 height 4
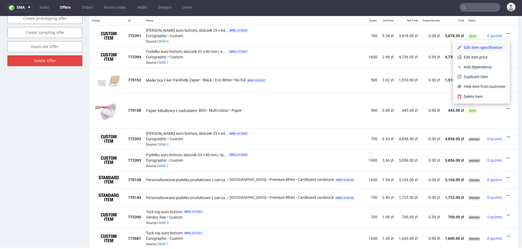
click at [481, 46] on span "Edit item specification" at bounding box center [483, 47] width 44 height 5
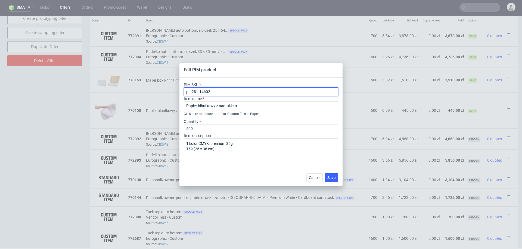
click at [229, 93] on input "ph-281-14602" at bounding box center [261, 91] width 154 height 9
click at [314, 177] on span "Cancel" at bounding box center [314, 178] width 11 height 4
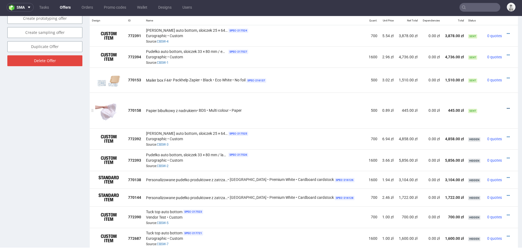
click at [506, 107] on icon at bounding box center [507, 109] width 3 height 4
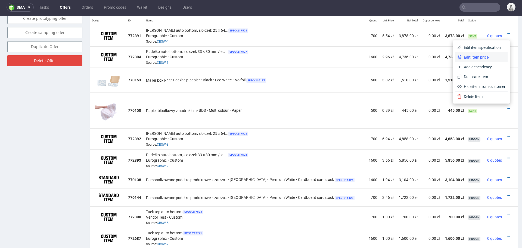
click at [470, 58] on span "Edit item price" at bounding box center [483, 57] width 44 height 5
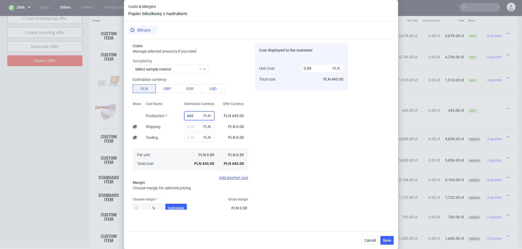
click at [192, 116] on input "445" at bounding box center [199, 116] width 30 height 9
type input "20"
type input "0.04"
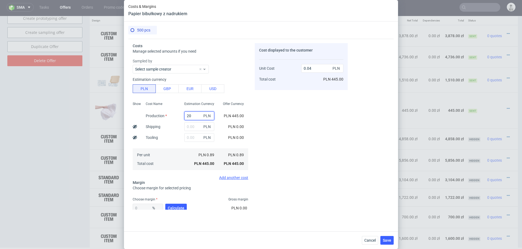
type input "205"
type input "0.41"
type input "205"
click at [179, 207] on span "Calculate" at bounding box center [176, 208] width 17 height 4
type input "59.56"
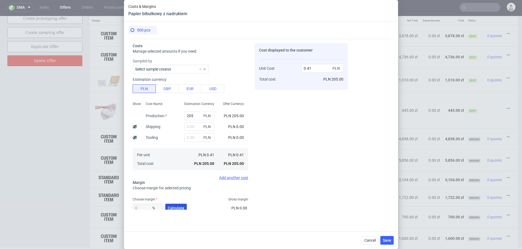
type input "1.01"
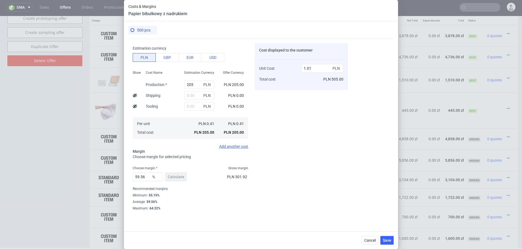
scroll to position [32, 0]
click at [141, 178] on input "59.56" at bounding box center [148, 176] width 30 height 9
type input "40"
type input "0.68"
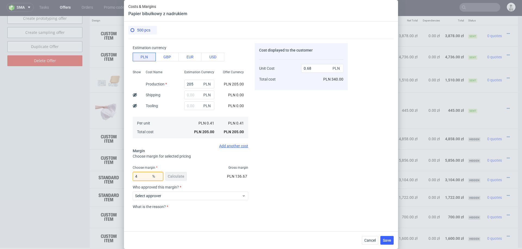
type input "46"
type input "0.76"
type input "48"
type input "0.79"
type input "48"
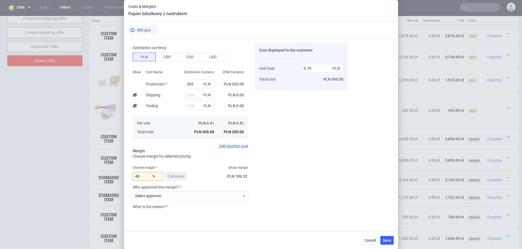
click at [255, 177] on div "Cost displayed to the customer Unit Cost Total cost 0.79 PLN PLN 395.00" at bounding box center [301, 126] width 93 height 167
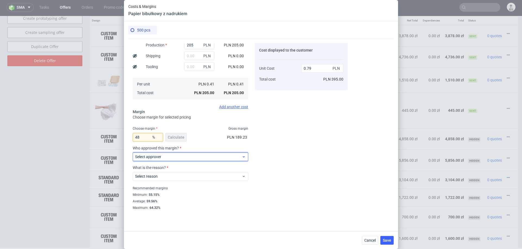
click at [179, 157] on span "Select approver" at bounding box center [188, 156] width 106 height 5
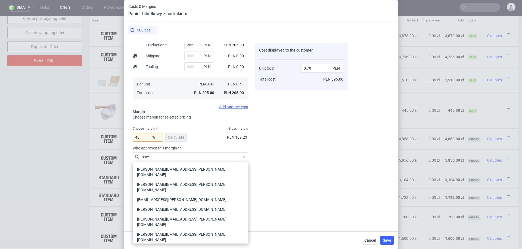
type input "pawe"
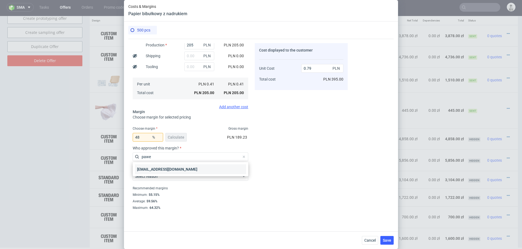
click at [173, 170] on div "[EMAIL_ADDRESS][DOMAIN_NAME]" at bounding box center [190, 170] width 111 height 10
click at [166, 180] on div "Select reason" at bounding box center [190, 176] width 115 height 9
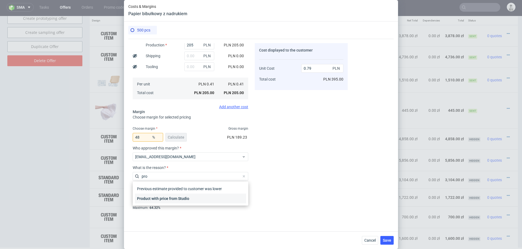
type input "pro"
click at [158, 196] on div "Product with price from Studio" at bounding box center [190, 199] width 111 height 10
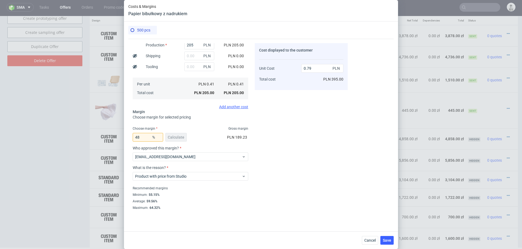
click at [352, 173] on div "Costs Manage selected amounts if you need Sampled by Select sample creator Esti…" at bounding box center [260, 133] width 265 height 189
click at [385, 240] on span "Save" at bounding box center [386, 241] width 8 height 4
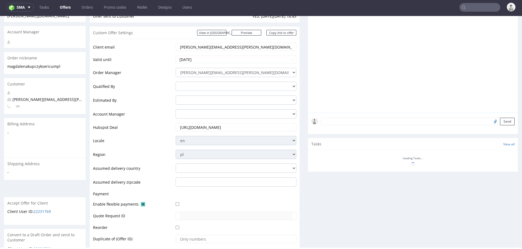
scroll to position [0, 0]
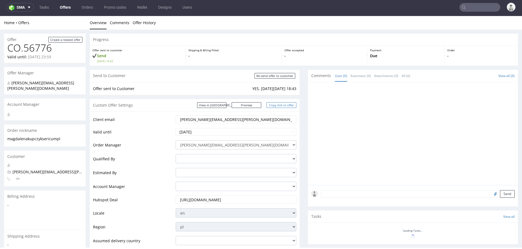
click at [278, 105] on link "Copy link to offer" at bounding box center [281, 105] width 30 height 6
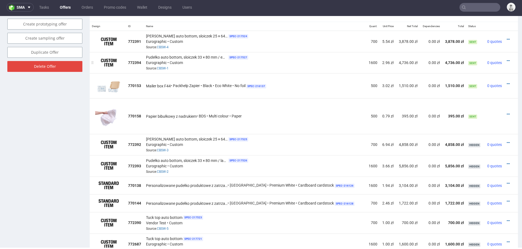
scroll to position [303, 0]
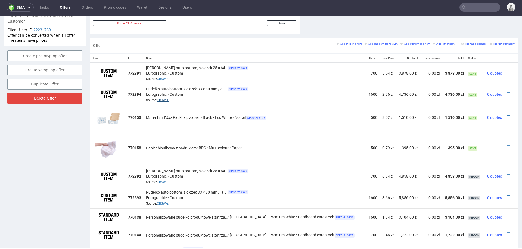
click at [165, 98] on link "CBSW-1" at bounding box center [163, 100] width 12 height 4
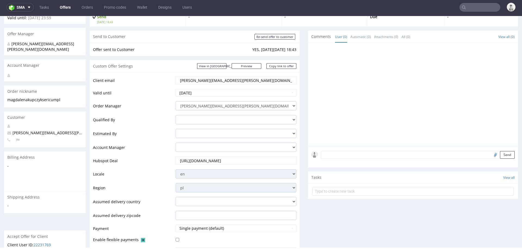
scroll to position [0, 0]
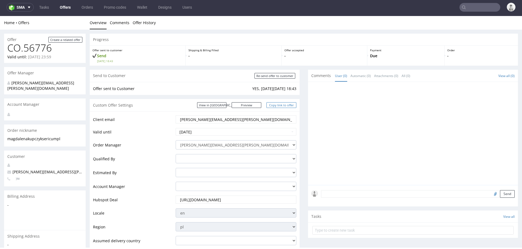
click at [276, 105] on link "Copy link to offer" at bounding box center [281, 105] width 30 height 6
click at [269, 79] on div "Send to Customer Re-send offer to customer" at bounding box center [195, 76] width 210 height 12
click at [271, 76] on input "Re-send offer to customer" at bounding box center [274, 76] width 41 height 6
type input "In progress..."
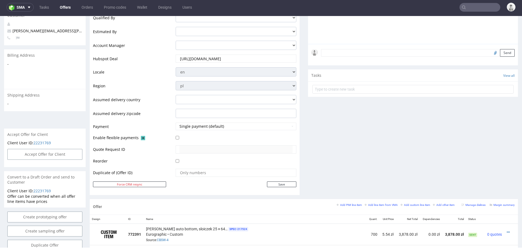
scroll to position [240, 0]
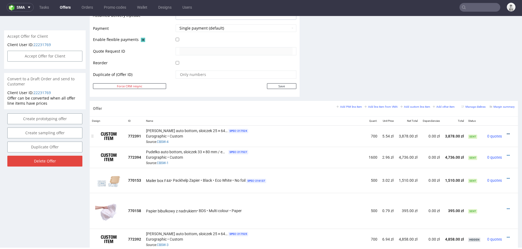
click at [506, 132] on icon at bounding box center [507, 134] width 3 height 4
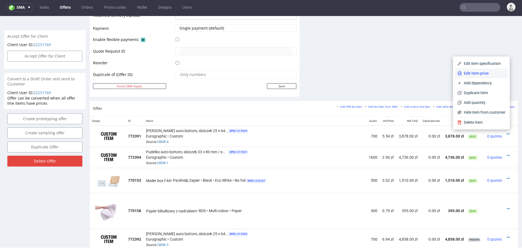
click at [483, 72] on span "Edit item price" at bounding box center [483, 73] width 44 height 5
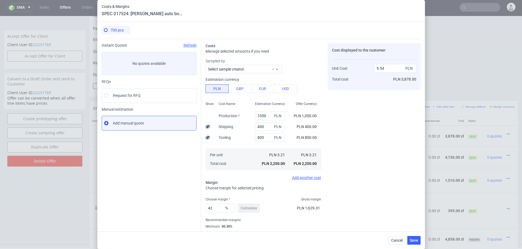
scroll to position [14, 0]
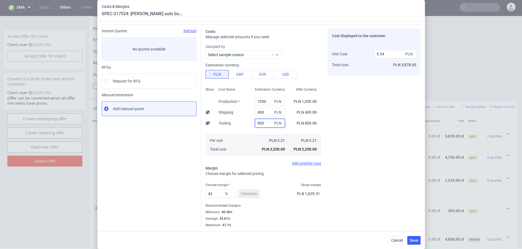
click at [257, 122] on input "800" at bounding box center [270, 123] width 30 height 9
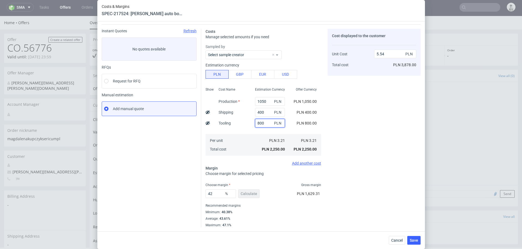
scroll to position [0, 0]
type input "100"
type input "3.81"
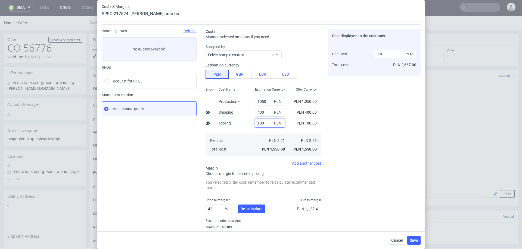
type input "1000"
type input "6.03"
type input "1000"
click at [255, 208] on span "Re-calculate" at bounding box center [251, 209] width 22 height 4
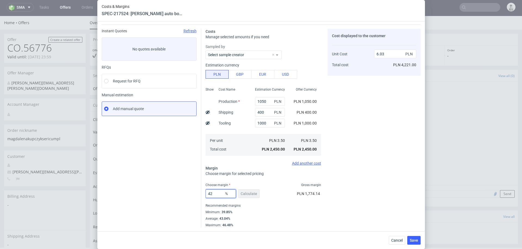
click at [214, 194] on input "42" at bounding box center [220, 194] width 30 height 9
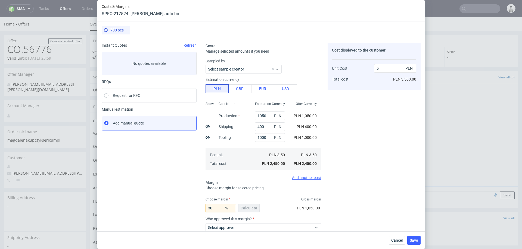
scroll to position [14, 0]
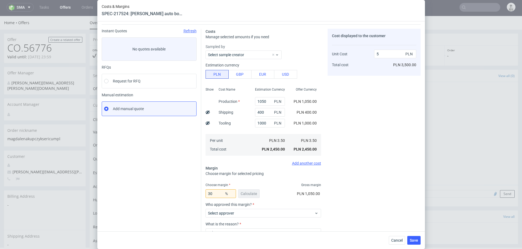
type input "30"
click at [355, 183] on div "Cost displayed to the customer Unit Cost Total cost 5 PLN PLN 3,500.00" at bounding box center [373, 148] width 93 height 238
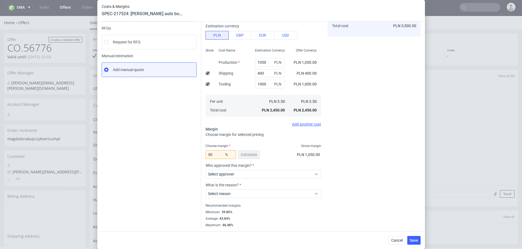
scroll to position [53, 0]
click at [396, 243] on span "Cancel" at bounding box center [396, 241] width 11 height 4
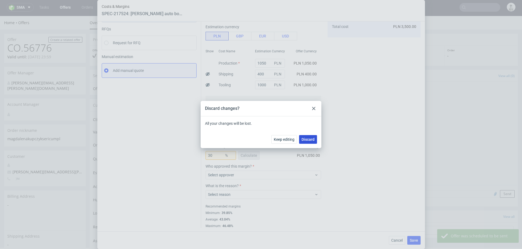
click at [312, 137] on button "Discard" at bounding box center [308, 139] width 18 height 9
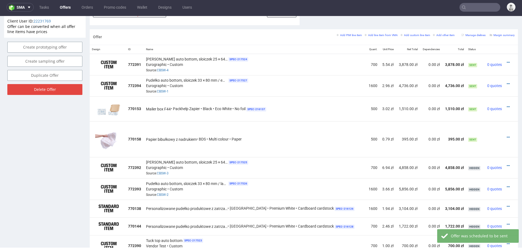
scroll to position [311, 0]
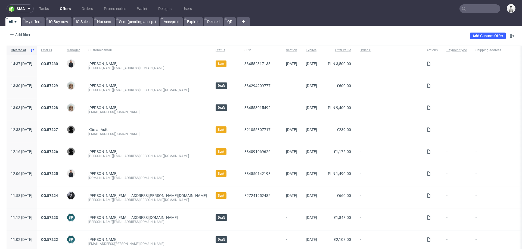
click at [472, 12] on input "text" at bounding box center [479, 8] width 41 height 9
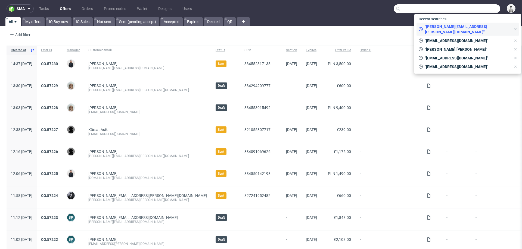
click at [457, 28] on span ""[PERSON_NAME][EMAIL_ADDRESS][PERSON_NAME][DOMAIN_NAME]"" at bounding box center [466, 29] width 88 height 11
type input "[PERSON_NAME][EMAIL_ADDRESS][PERSON_NAME][DOMAIN_NAME]"
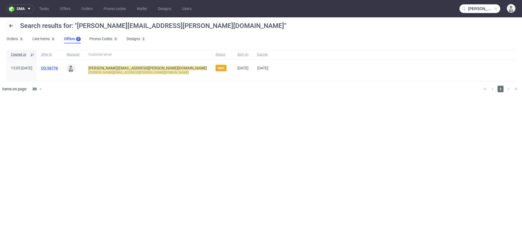
click at [58, 68] on link "CO.56776" at bounding box center [49, 68] width 17 height 4
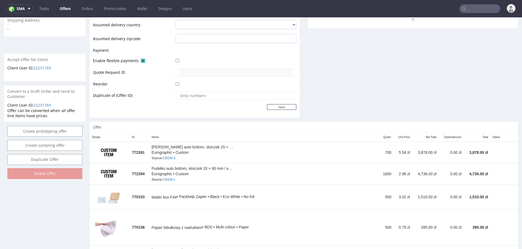
scroll to position [218, 0]
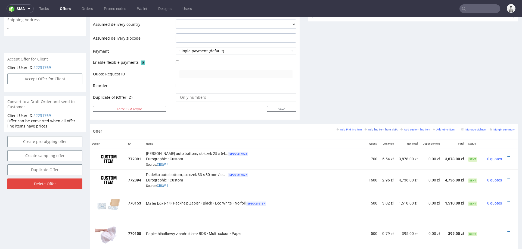
click at [371, 129] on small "Add line item from VMA" at bounding box center [380, 129] width 33 height 3
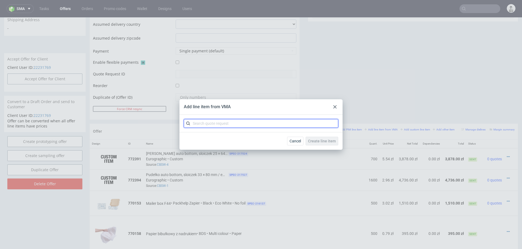
click at [249, 121] on input "text" at bounding box center [261, 123] width 154 height 9
type input "cbsw"
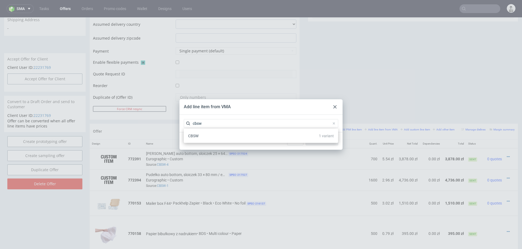
click at [215, 137] on div "CBSW 1 variant" at bounding box center [261, 136] width 150 height 10
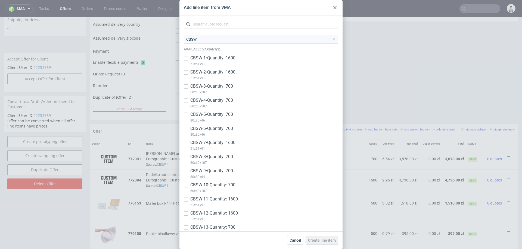
scroll to position [39, 0]
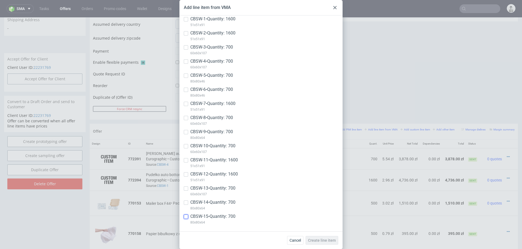
click at [184, 217] on input "checkbox" at bounding box center [186, 217] width 4 height 4
checkbox input "true"
click at [324, 242] on span "Create line item" at bounding box center [322, 241] width 28 height 4
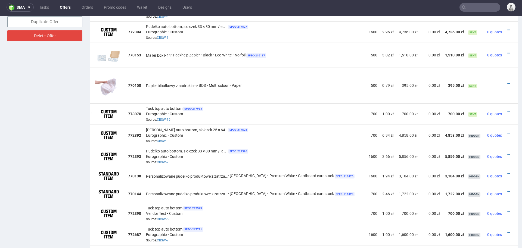
scroll to position [361, 0]
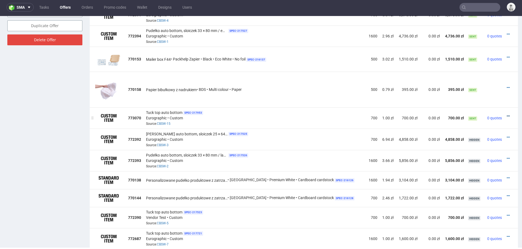
click at [506, 114] on icon at bounding box center [507, 116] width 3 height 4
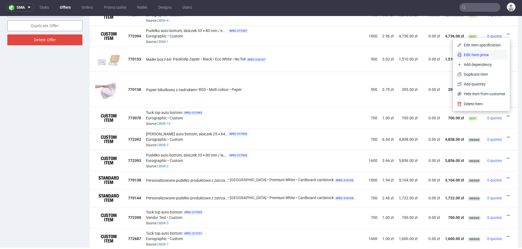
click at [470, 54] on span "Edit item price" at bounding box center [483, 54] width 44 height 5
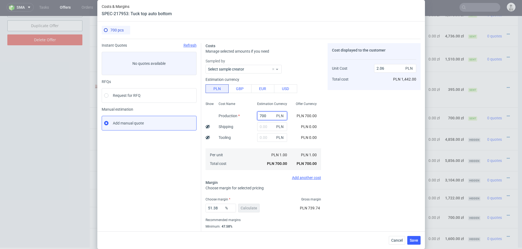
click at [260, 112] on input "700" at bounding box center [272, 116] width 30 height 9
click at [260, 114] on input "700" at bounding box center [272, 116] width 30 height 9
type input "113"
type input "0.03"
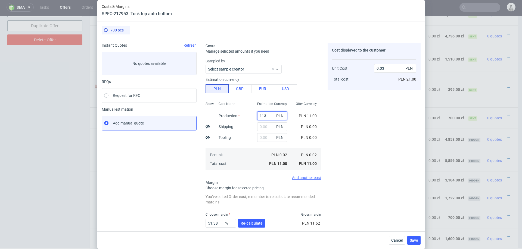
type input "1130"
type input "3.32"
type input "1130"
click at [262, 138] on input "text" at bounding box center [270, 137] width 30 height 9
type input "170"
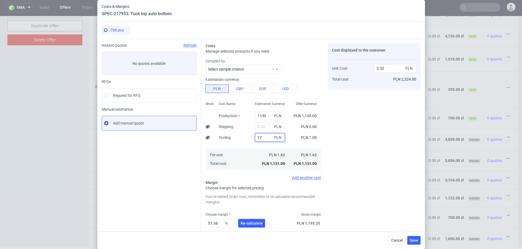
type input "3.37"
type input "1700"
type input "8.32"
type input "1700"
click at [262, 128] on input "text" at bounding box center [270, 127] width 30 height 9
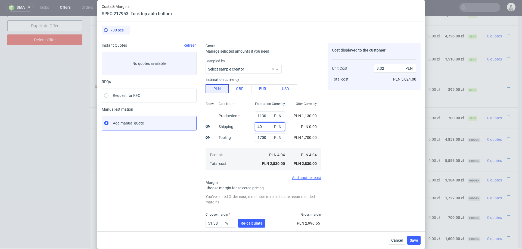
type input "400"
type input "9.49"
type input "400"
click at [248, 222] on span "Re-calculate" at bounding box center [251, 224] width 22 height 4
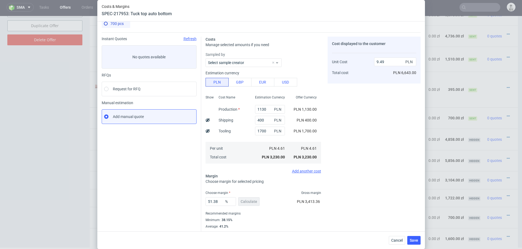
scroll to position [14, 0]
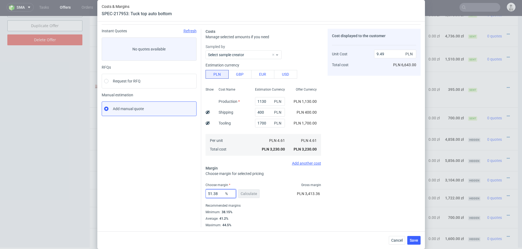
click at [214, 194] on input "51.38" at bounding box center [220, 194] width 30 height 9
type input "38"
type input "7.44"
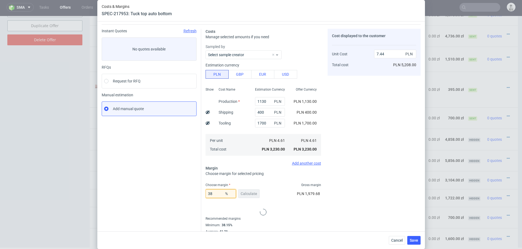
type input "38"
click at [400, 168] on div "Cost displayed to the customer Unit Cost Total cost 7.44 PLN PLN 5,208.00" at bounding box center [373, 148] width 93 height 238
click at [266, 121] on input "1700" at bounding box center [270, 123] width 30 height 9
type input "900"
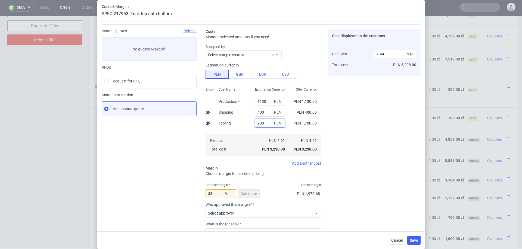
type input "5.6"
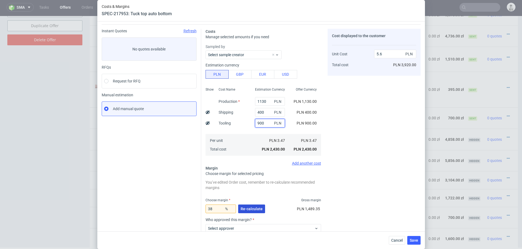
type input "900"
click at [251, 207] on span "Re-calculate" at bounding box center [251, 209] width 22 height 4
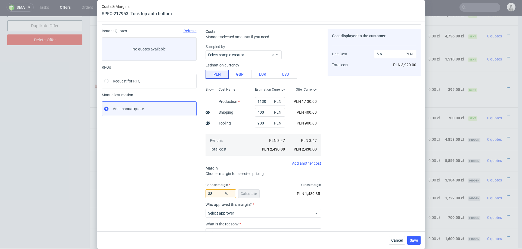
scroll to position [42, 0]
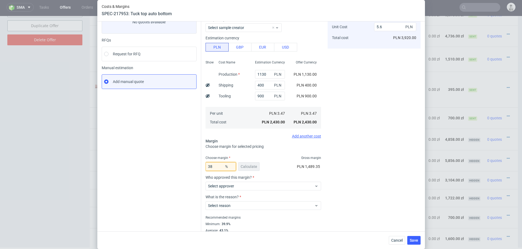
click at [219, 166] on input "38" at bounding box center [220, 166] width 30 height 9
click at [229, 185] on label "Select approver" at bounding box center [221, 186] width 26 height 4
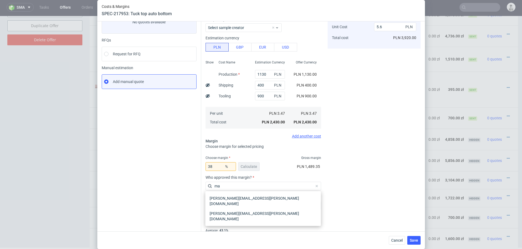
type input "m"
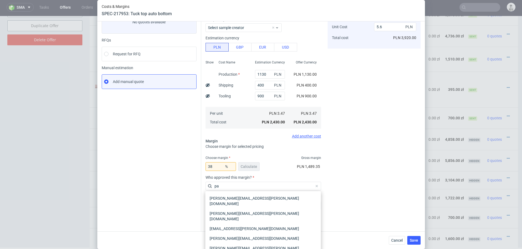
type input "p"
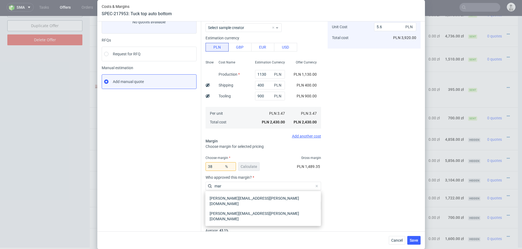
type input "mart"
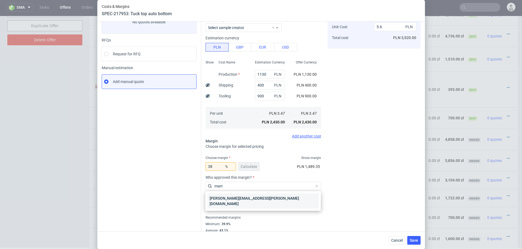
click at [218, 199] on div "[PERSON_NAME][EMAIL_ADDRESS][PERSON_NAME][DOMAIN_NAME]" at bounding box center [262, 201] width 111 height 15
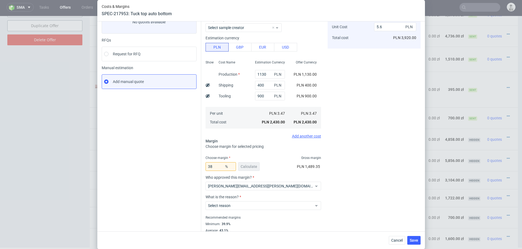
scroll to position [54, 0]
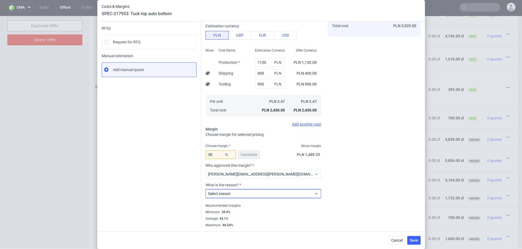
click at [245, 195] on span "Select reason" at bounding box center [261, 193] width 106 height 5
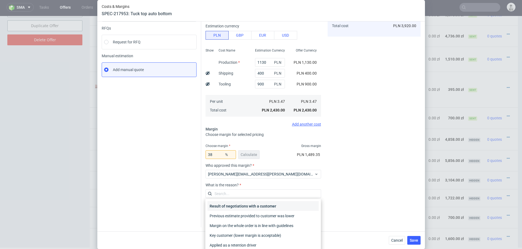
click at [241, 210] on div "Result of negotiations with a customer" at bounding box center [262, 207] width 111 height 10
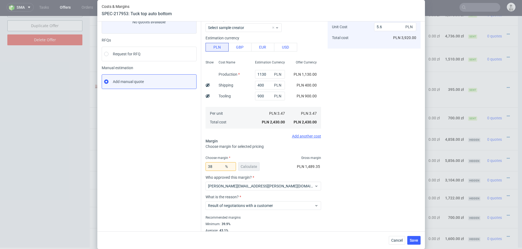
scroll to position [37, 0]
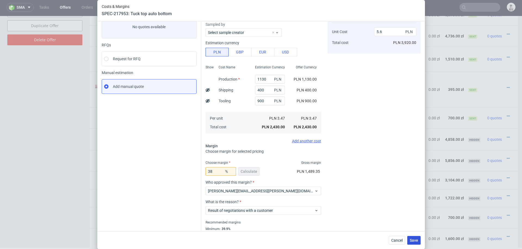
click at [416, 240] on span "Save" at bounding box center [413, 241] width 8 height 4
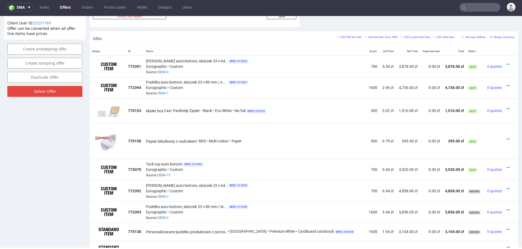
scroll to position [295, 0]
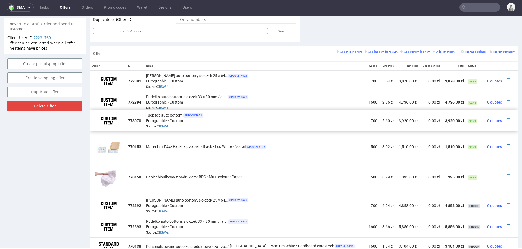
drag, startPoint x: 94, startPoint y: 184, endPoint x: 94, endPoint y: 121, distance: 62.8
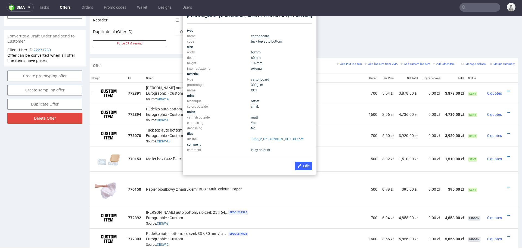
scroll to position [269, 0]
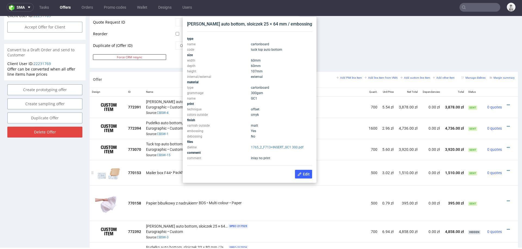
click at [341, 162] on td "Mailer box F44 • Packhelp Zapier • Black • Eco White • No foil SPEC- 216137" at bounding box center [255, 172] width 222 height 25
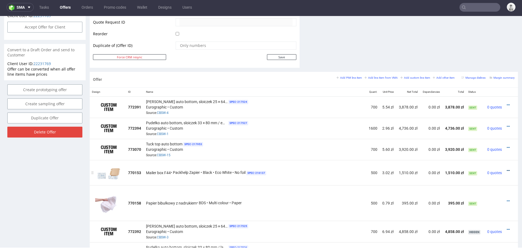
click at [506, 169] on icon at bounding box center [507, 171] width 3 height 4
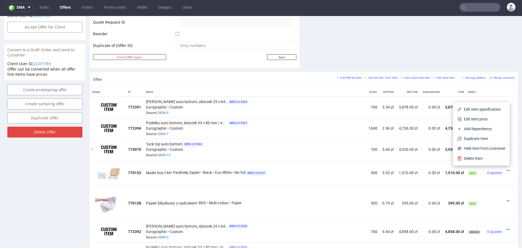
click at [366, 157] on td "700" at bounding box center [373, 149] width 14 height 21
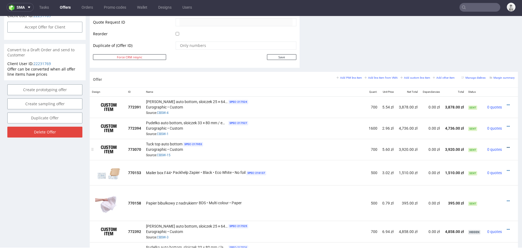
click at [506, 146] on icon at bounding box center [507, 148] width 3 height 4
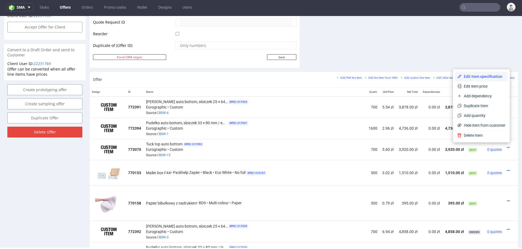
click at [490, 77] on span "Edit item specification" at bounding box center [483, 76] width 44 height 5
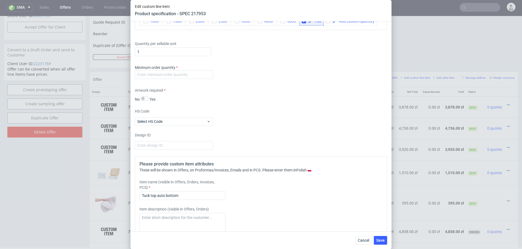
scroll to position [695, 0]
click at [192, 74] on input "number" at bounding box center [174, 74] width 78 height 9
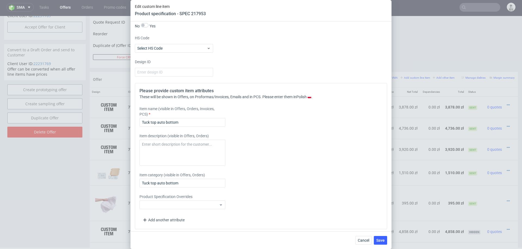
scroll to position [769, 0]
type input "399"
click at [153, 120] on input "Tuck top auto bottom" at bounding box center [182, 121] width 86 height 9
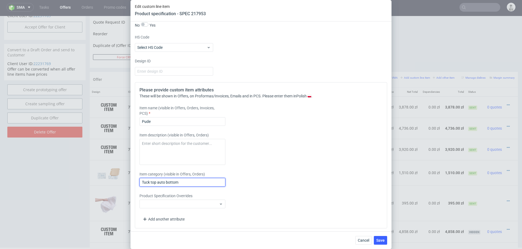
click at [212, 180] on input "Tuck top auto bottom" at bounding box center [182, 182] width 86 height 9
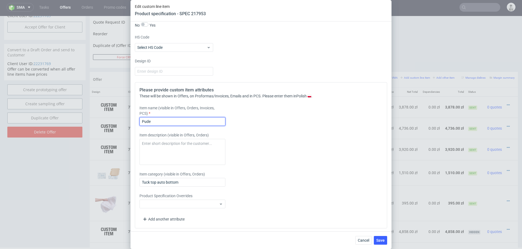
click at [192, 122] on input "Pude" at bounding box center [182, 121] width 86 height 9
type input "Pudełko produktowe, wym 8x8x6.4 cm , lakier matowy + embossing"
click at [322, 173] on div "Please provide custom item attributes These will be shown in Offers, on Proform…" at bounding box center [261, 155] width 252 height 146
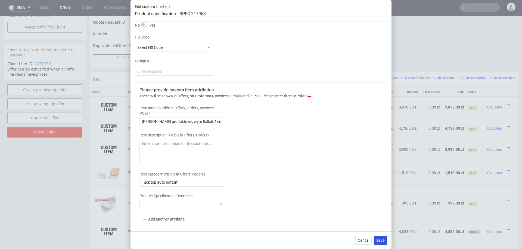
click at [380, 240] on span "Save" at bounding box center [380, 241] width 8 height 4
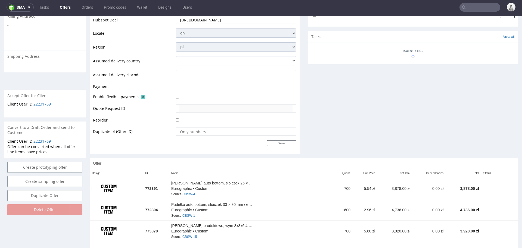
scroll to position [262, 0]
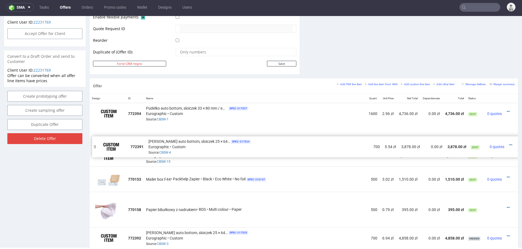
drag, startPoint x: 93, startPoint y: 112, endPoint x: 96, endPoint y: 140, distance: 28.1
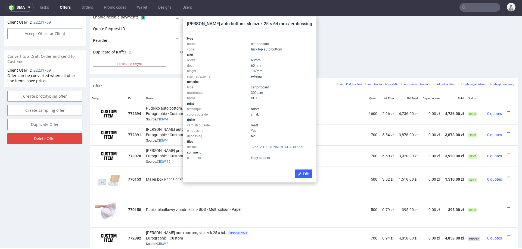
scroll to position [260, 0]
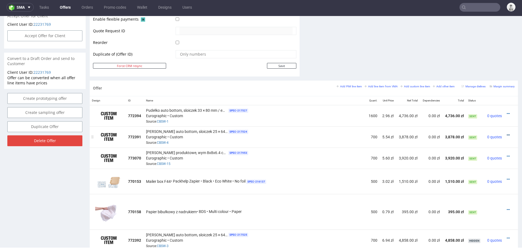
click at [506, 133] on icon at bounding box center [507, 135] width 3 height 4
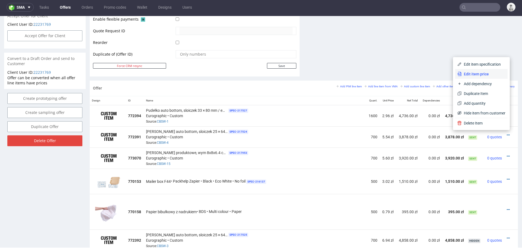
click at [478, 73] on span "Edit item price" at bounding box center [483, 73] width 44 height 5
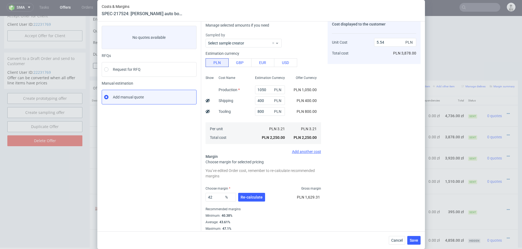
scroll to position [29, 0]
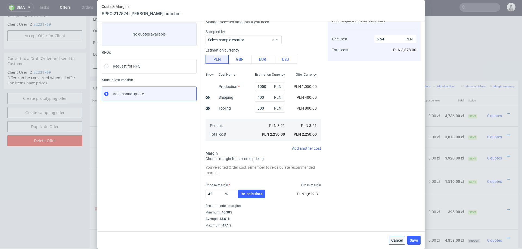
click at [397, 244] on button "Cancel" at bounding box center [396, 240] width 16 height 9
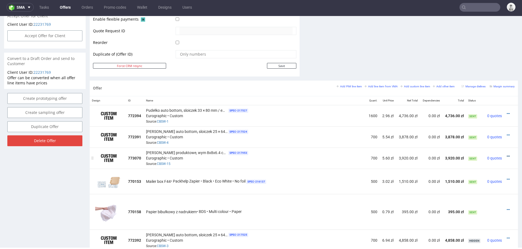
click at [506, 155] on icon at bounding box center [507, 157] width 3 height 4
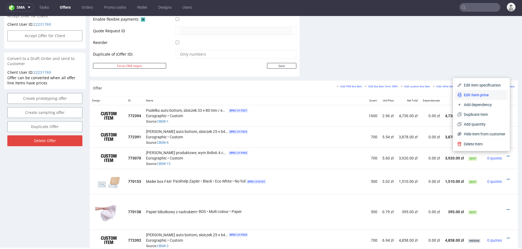
click at [491, 95] on span "Edit item price" at bounding box center [483, 94] width 44 height 5
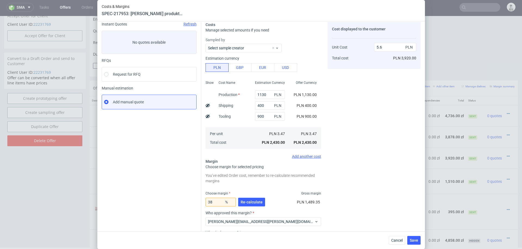
scroll to position [25, 0]
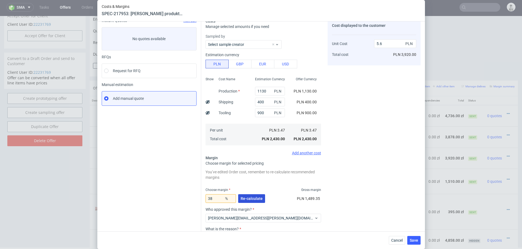
click at [249, 197] on span "Re-calculate" at bounding box center [251, 199] width 22 height 4
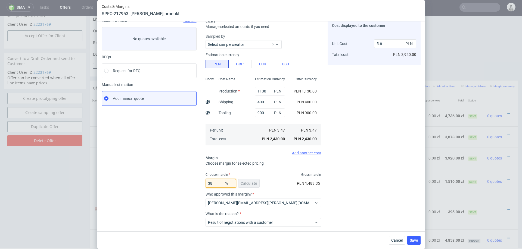
click at [217, 183] on input "38" at bounding box center [220, 183] width 30 height 9
type input "39"
type input "5.69"
type input "39"
click at [409, 158] on div "Cost displayed to the customer Unit Cost Total cost 5.69 PLN PLN 3,983.00" at bounding box center [373, 137] width 93 height 238
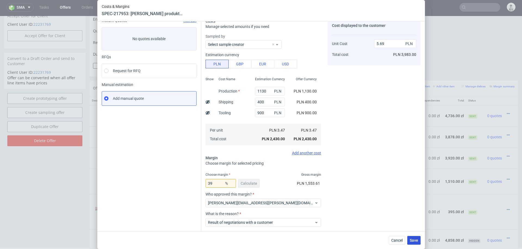
click at [413, 240] on span "Save" at bounding box center [413, 241] width 8 height 4
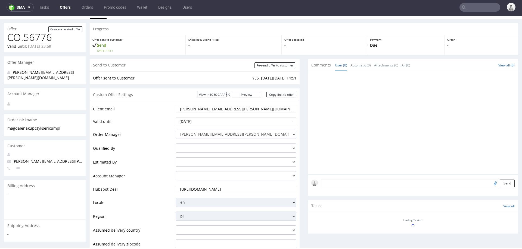
scroll to position [11, 0]
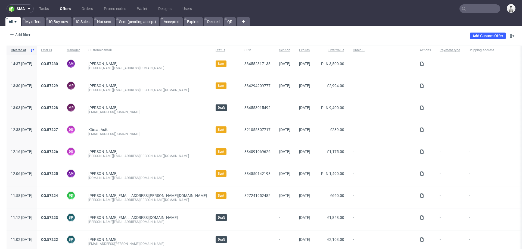
click at [480, 8] on input "text" at bounding box center [479, 8] width 41 height 9
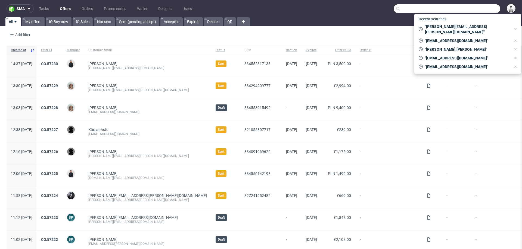
paste input "[EMAIL_ADDRESS][DOMAIN_NAME]"
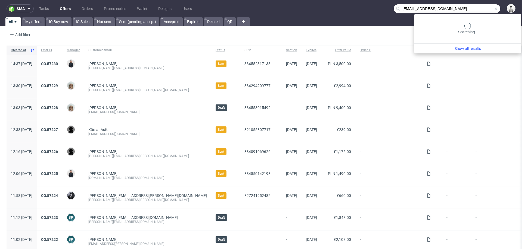
type input "[EMAIL_ADDRESS][DOMAIN_NAME]"
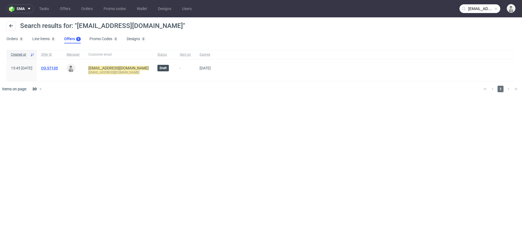
click at [58, 67] on link "CO.57135" at bounding box center [49, 68] width 17 height 4
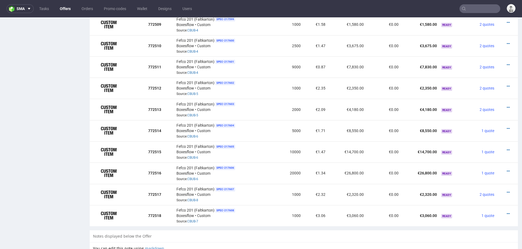
scroll to position [540, 0]
click at [506, 191] on icon at bounding box center [507, 193] width 3 height 4
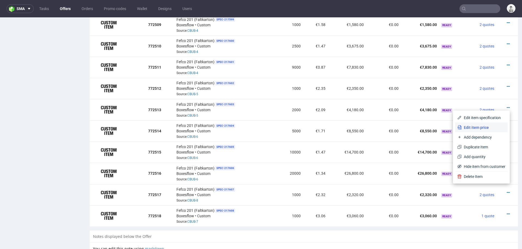
click at [486, 128] on span "Edit item price" at bounding box center [483, 127] width 44 height 5
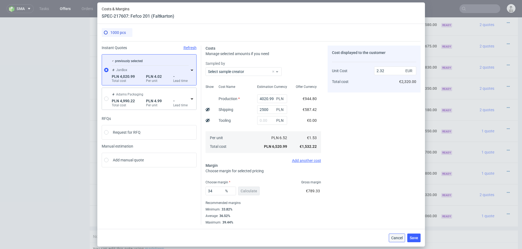
click at [396, 235] on span "Cancel" at bounding box center [396, 238] width 11 height 4
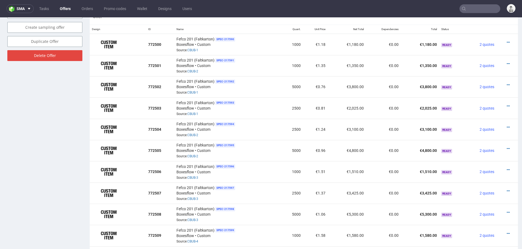
scroll to position [283, 0]
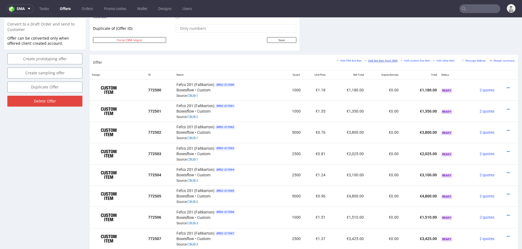
click at [372, 59] on small "Add line item from VMA" at bounding box center [380, 60] width 33 height 3
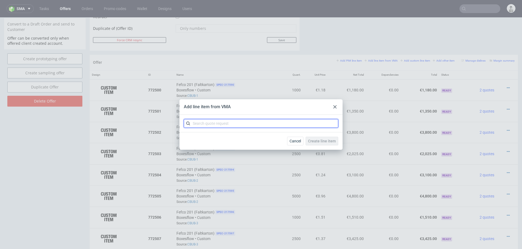
click at [276, 126] on input "text" at bounding box center [261, 123] width 154 height 9
type input "cbub"
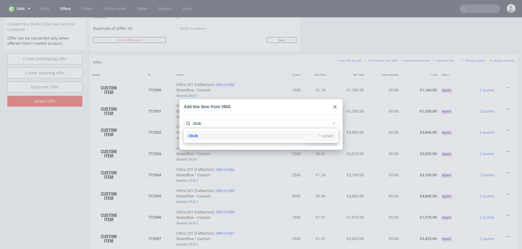
click at [230, 137] on div "CBUB 1 variant" at bounding box center [261, 136] width 150 height 10
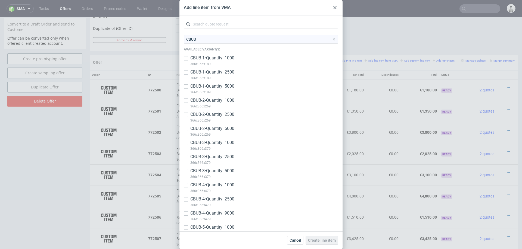
scroll to position [96, 0]
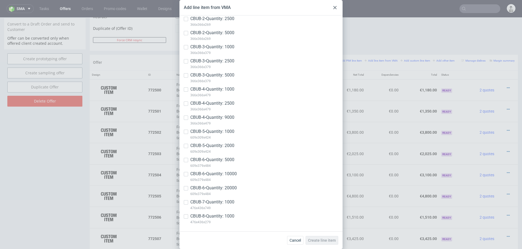
click at [205, 220] on p "476x436x279" at bounding box center [212, 223] width 44 height 6
checkbox input "true"
click at [315, 235] on span "Create line item" at bounding box center [322, 241] width 28 height 4
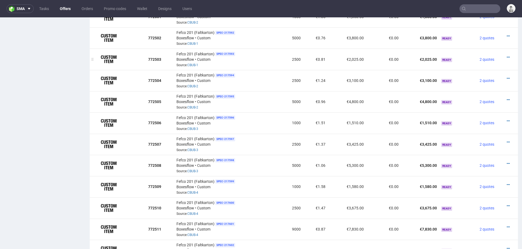
scroll to position [566, 0]
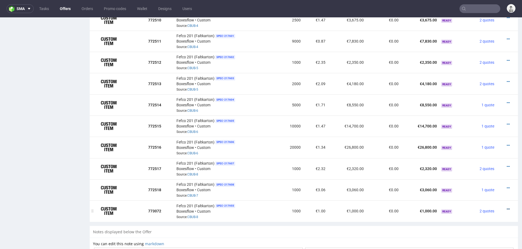
click at [506, 208] on icon at bounding box center [507, 210] width 3 height 4
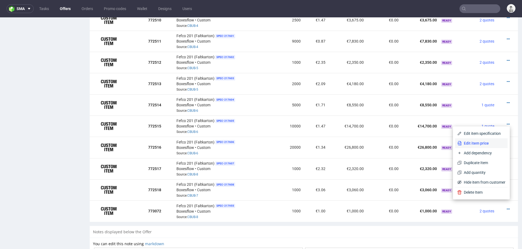
click at [485, 142] on span "Edit item price" at bounding box center [483, 143] width 44 height 5
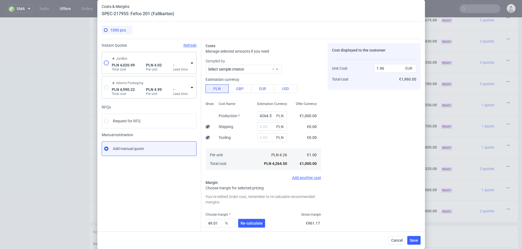
click at [107, 61] on input "radio" at bounding box center [106, 63] width 4 height 4
radio input "true"
radio input "false"
type input "4020.99"
type input "0.94"
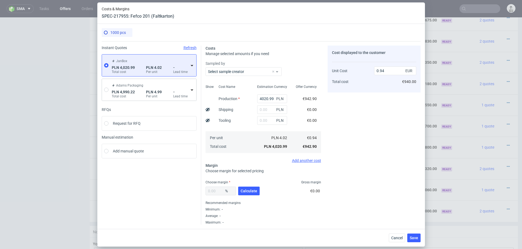
click at [192, 65] on icon at bounding box center [192, 65] width 4 height 4
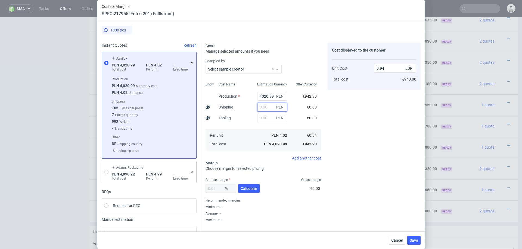
click at [269, 108] on input "text" at bounding box center [272, 107] width 30 height 9
click at [395, 235] on span "Cancel" at bounding box center [396, 241] width 11 height 4
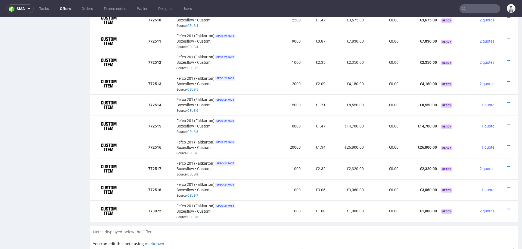
click at [500, 180] on td at bounding box center [506, 190] width 21 height 21
click at [506, 186] on icon at bounding box center [507, 188] width 3 height 4
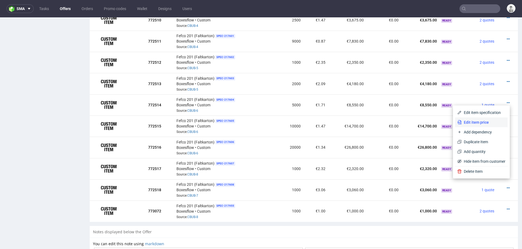
click at [469, 122] on span "Edit item price" at bounding box center [483, 122] width 44 height 5
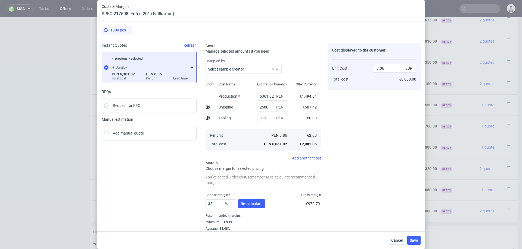
click at [190, 66] on icon at bounding box center [192, 67] width 4 height 4
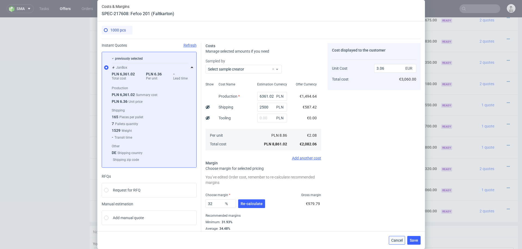
drag, startPoint x: 390, startPoint y: 241, endPoint x: 390, endPoint y: 223, distance: 17.4
click at [390, 235] on button "Cancel" at bounding box center [396, 240] width 16 height 9
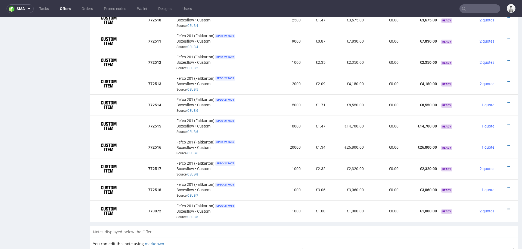
click at [506, 208] on icon at bounding box center [507, 210] width 3 height 4
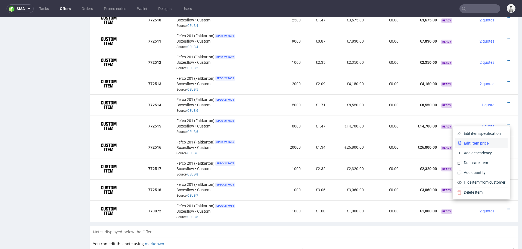
click at [491, 143] on span "Edit item price" at bounding box center [483, 143] width 44 height 5
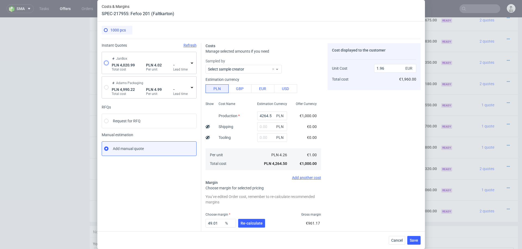
click at [107, 62] on input "radio" at bounding box center [106, 63] width 4 height 4
radio input "true"
radio input "false"
type input "4020.99"
type input "0.94"
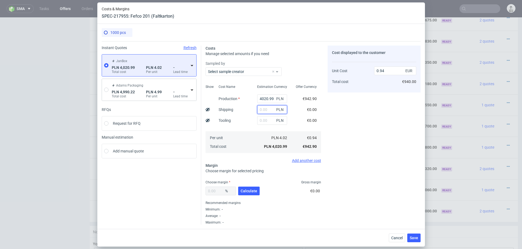
click at [268, 109] on input "text" at bounding box center [272, 109] width 30 height 9
type input "25000"
type input "6.8"
type input "2500"
type input "1.53"
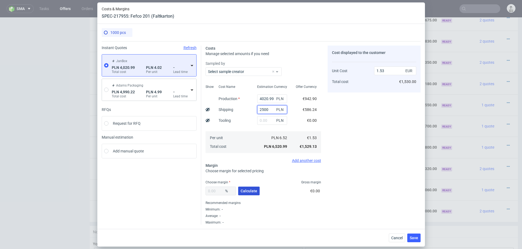
type input "2500"
click at [250, 188] on button "Calculate" at bounding box center [248, 191] width 21 height 9
type input "36.52"
type input "2.41"
click at [221, 193] on input "36.52" at bounding box center [220, 191] width 30 height 9
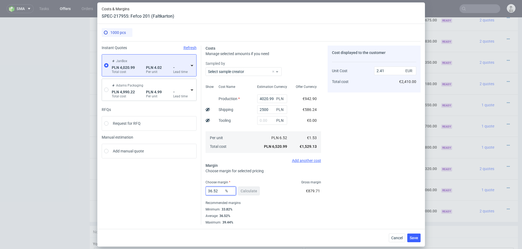
click at [221, 193] on input "36.52" at bounding box center [220, 191] width 30 height 9
type input "34"
type input "2.32"
type input "34"
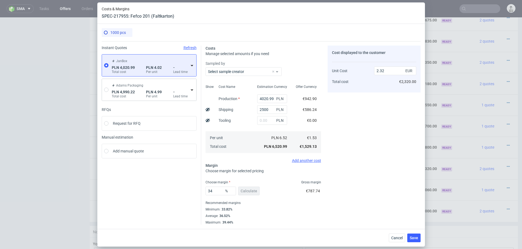
click at [371, 214] on div "Cost displayed to the customer Unit Cost Total cost 2.32 EUR €2,320.00" at bounding box center [373, 135] width 93 height 179
click at [413, 235] on span "Save" at bounding box center [413, 238] width 8 height 4
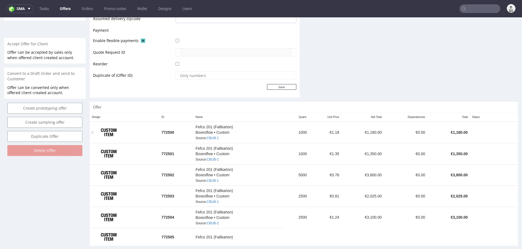
scroll to position [239, 0]
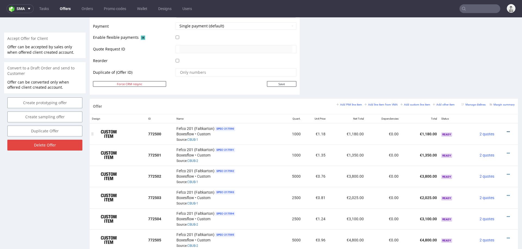
click at [506, 130] on icon at bounding box center [507, 132] width 3 height 4
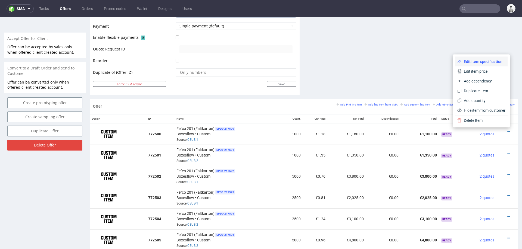
click at [476, 57] on li "Edit item specification" at bounding box center [481, 62] width 52 height 10
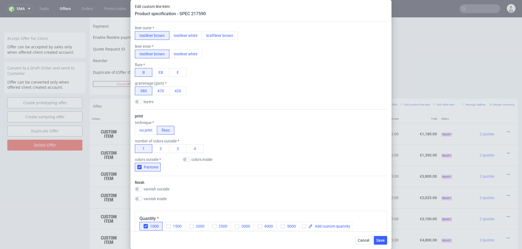
scroll to position [96, 0]
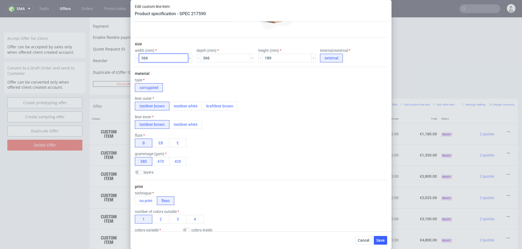
click at [149, 59] on input "366" at bounding box center [163, 58] width 49 height 9
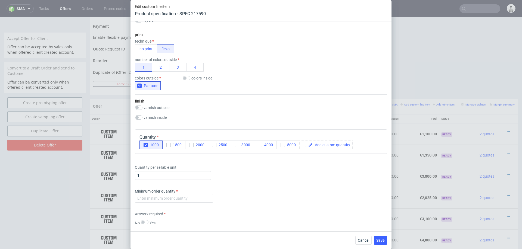
scroll to position [315, 0]
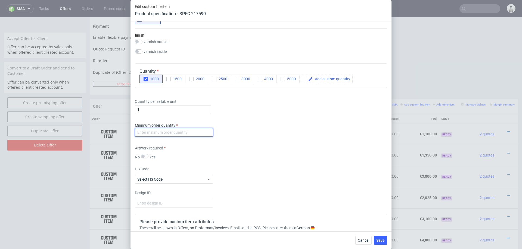
click at [193, 131] on input "number" at bounding box center [174, 132] width 78 height 9
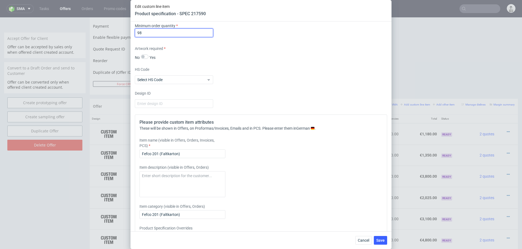
scroll to position [417, 0]
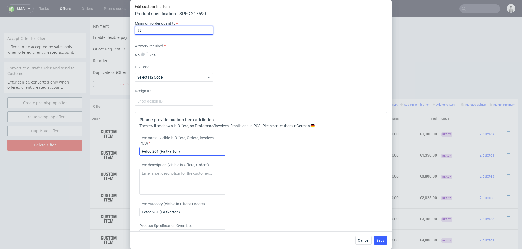
type input "98"
click at [193, 149] on input "Fefco 201 (Faltkarton)" at bounding box center [182, 151] width 86 height 9
paste input "Hola Alba, Muchas gracias por tu compra. En breve te enviaré las facturas profo…"
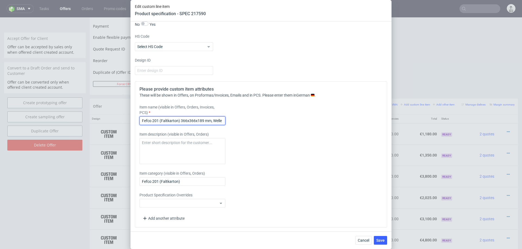
scroll to position [0, 2]
click at [193, 120] on input "Fefco 201 (Faltkarton) 366x366x189 mm, Welle B" at bounding box center [182, 121] width 86 height 9
type input "Fefco 201 (Faltkarton) 366x366x189 mm, Welle B"
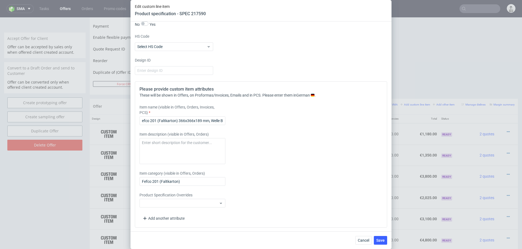
click at [268, 156] on div "Item description (visible in Offers, Orders)" at bounding box center [229, 148] width 180 height 33
click at [380, 235] on button "Save" at bounding box center [380, 240] width 13 height 9
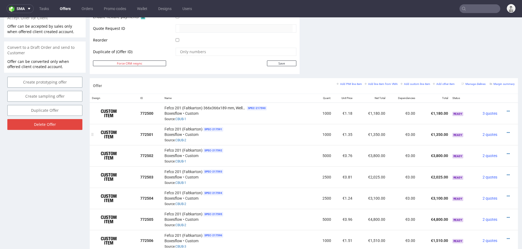
scroll to position [266, 0]
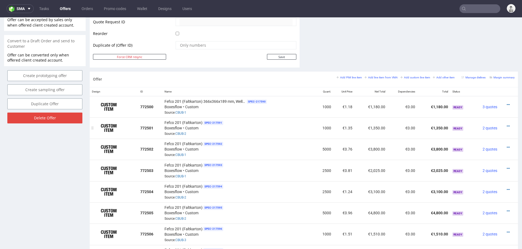
click at [501, 121] on td at bounding box center [508, 128] width 18 height 21
click at [506, 124] on link at bounding box center [507, 126] width 3 height 4
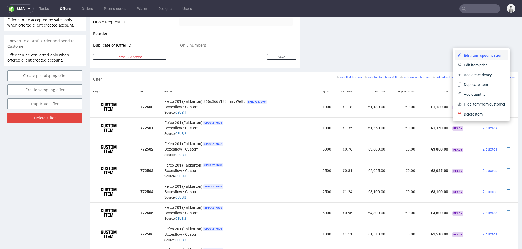
click at [485, 53] on span "Edit item specification" at bounding box center [483, 55] width 44 height 5
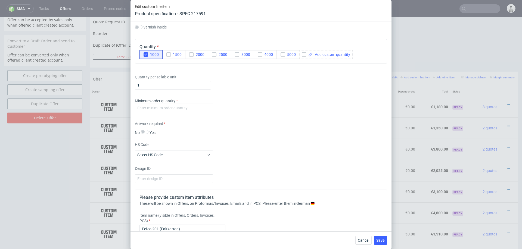
scroll to position [341, 0]
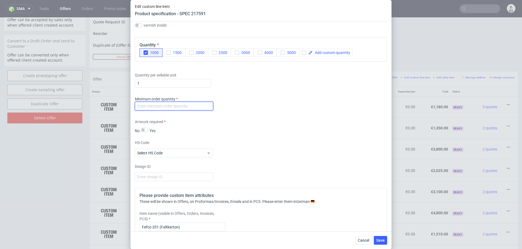
click at [196, 106] on input "number" at bounding box center [174, 106] width 78 height 9
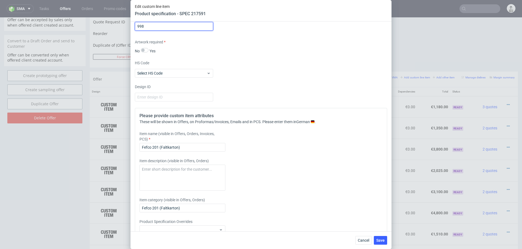
scroll to position [431, 0]
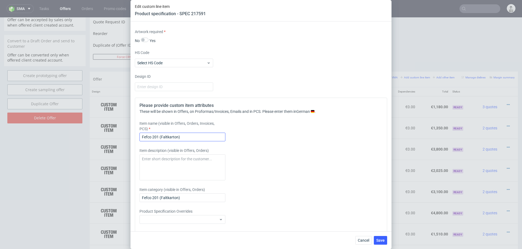
type input "998"
click at [188, 134] on input "Fefco 201 (Faltkarton)" at bounding box center [182, 137] width 86 height 9
paste input "366x366x189 mm, Welle B"
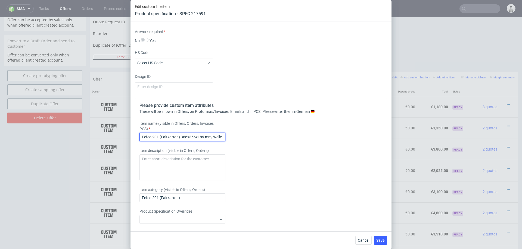
scroll to position [0, 2]
click at [198, 136] on input "Fefco 201 (Faltkarton) 366x366x189 mm, Welle B" at bounding box center [182, 137] width 86 height 9
click at [200, 136] on input "Fefco 201 (Faltkarton) 366x366x189 mm, Welle B" at bounding box center [182, 137] width 86 height 9
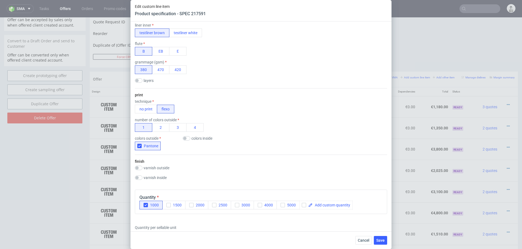
scroll to position [187, 0]
type input "Fefco 201 (Faltkarton) 366x366x269 mm, Welle B"
click at [381, 235] on span "Save" at bounding box center [380, 241] width 8 height 4
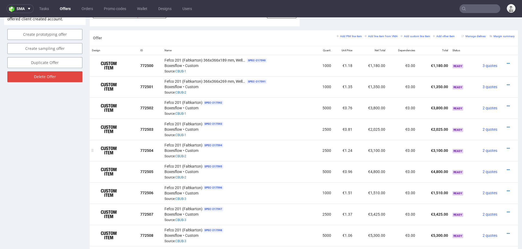
scroll to position [303, 0]
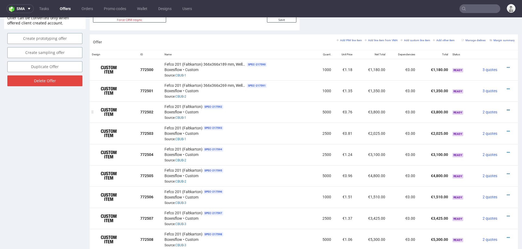
click at [506, 108] on link at bounding box center [507, 110] width 3 height 4
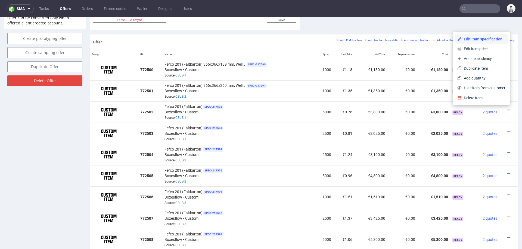
click at [474, 38] on span "Edit item specification" at bounding box center [483, 38] width 44 height 5
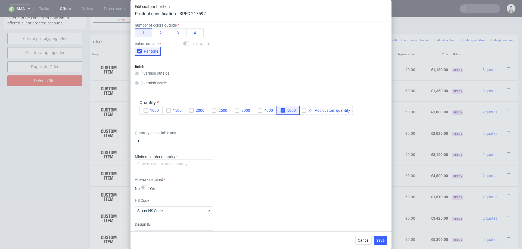
scroll to position [319, 0]
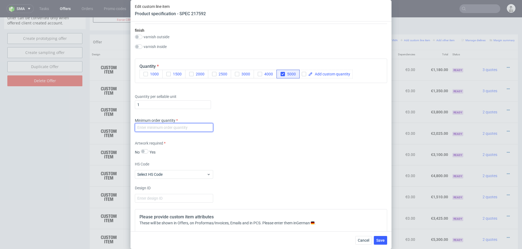
click at [197, 127] on input "number" at bounding box center [174, 127] width 78 height 9
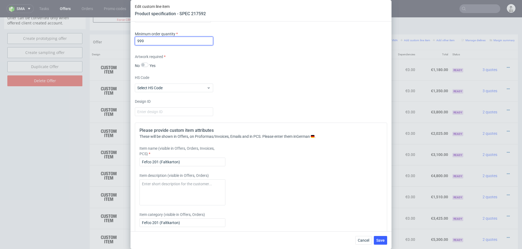
scroll to position [409, 0]
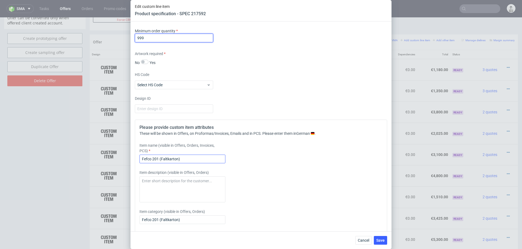
type input "999"
click at [176, 158] on input "Fefco 201 (Faltkarton)" at bounding box center [182, 159] width 86 height 9
paste input "366x366x189 mm, Welle B"
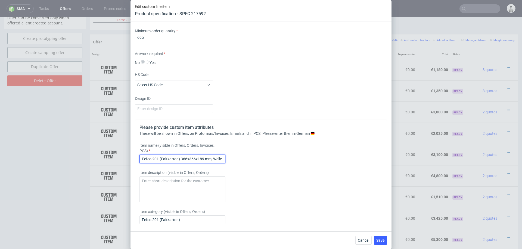
scroll to position [0, 2]
type input "Fefco 201 (Faltkarton) 366x366x189 mm, Welle B"
click at [381, 235] on span "Save" at bounding box center [380, 241] width 8 height 4
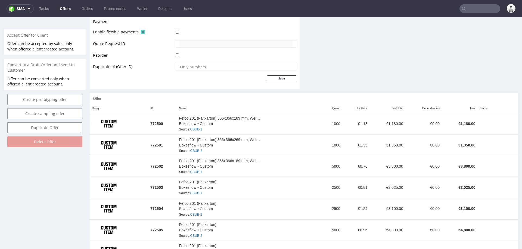
scroll to position [244, 0]
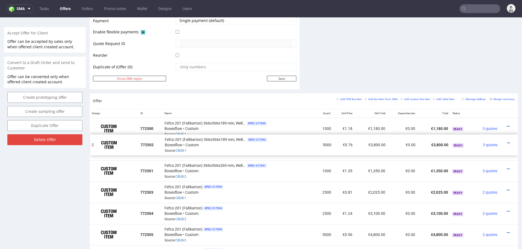
drag, startPoint x: 94, startPoint y: 170, endPoint x: 94, endPoint y: 144, distance: 25.8
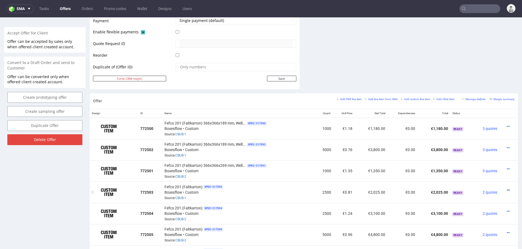
click at [506, 189] on icon at bounding box center [507, 191] width 3 height 4
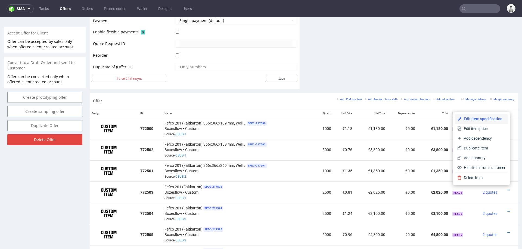
click at [489, 117] on span "Edit item specification" at bounding box center [483, 118] width 44 height 5
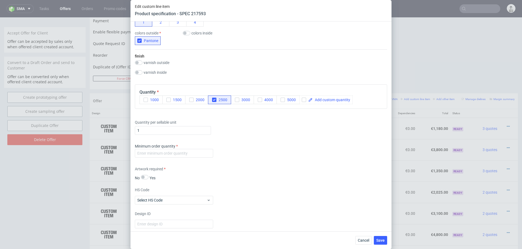
scroll to position [306, 0]
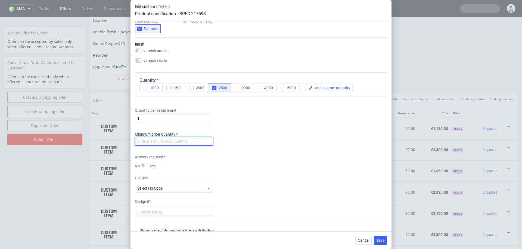
click at [184, 140] on input "number" at bounding box center [174, 141] width 78 height 9
type input "100"
click at [260, 150] on div "Supplier Custom Custom supplier Boxesflow Technical specification Instant price…" at bounding box center [260, 126] width 261 height 210
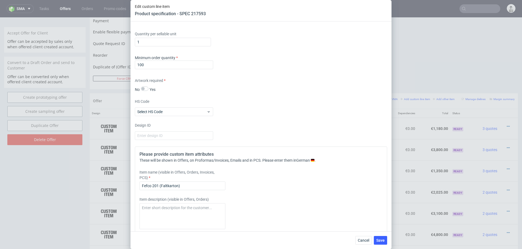
scroll to position [385, 0]
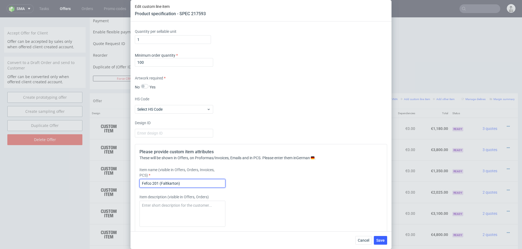
click at [190, 182] on input "Fefco 201 (Faltkarton)" at bounding box center [182, 183] width 86 height 9
paste input "366x366x189 mm, Welle B"
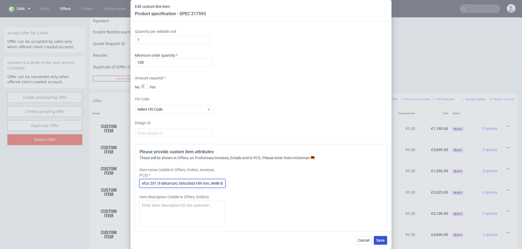
type input "Fefco 201 (Faltkarton) 366x366x189 mm, Welle B"
click at [380, 235] on span "Save" at bounding box center [380, 241] width 8 height 4
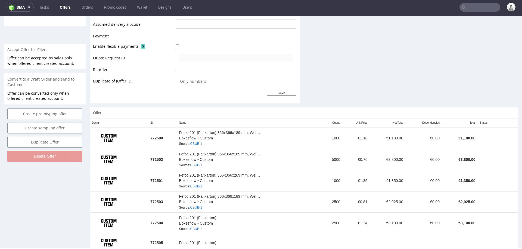
scroll to position [236, 0]
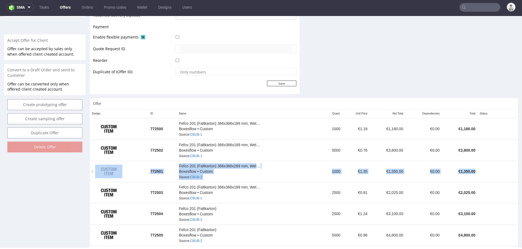
drag, startPoint x: 93, startPoint y: 190, endPoint x: 97, endPoint y: 161, distance: 29.3
click at [97, 161] on table "Design ID Name Quant. Unit Price Net Total Dependencies Total Status 772500 Fef…" at bounding box center [304, 197] width 428 height 176
click at [69, 173] on div "Offer Create a related offer CO.57135 Valid until: November 05, 2025 23:59 Offe…" at bounding box center [44, 54] width 81 height 513
drag, startPoint x: 94, startPoint y: 194, endPoint x: 90, endPoint y: 186, distance: 8.4
click at [97, 168] on table "Design ID Name Quant. Unit Price Net Total Dependencies Total Status 772500 Fef…" at bounding box center [304, 229] width 428 height 240
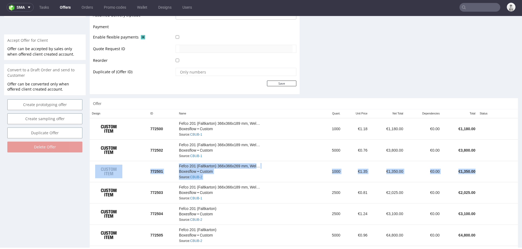
click at [52, 195] on div "Offer Create a related offer CO.57135 Valid until: November 05, 2025 23:59 Offe…" at bounding box center [44, 86] width 81 height 576
drag, startPoint x: 94, startPoint y: 192, endPoint x: 96, endPoint y: 165, distance: 27.8
click at [96, 165] on table "Design ID Name Quant. Unit Price Net Total Dependencies Total Status 772500 Fef…" at bounding box center [304, 239] width 428 height 261
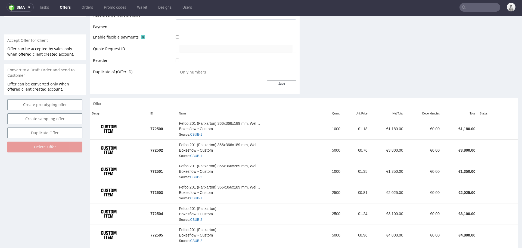
click at [79, 195] on div "Offer Create a related offer CO.57135 Valid until: November 05, 2025 23:59 Offe…" at bounding box center [44, 97] width 81 height 598
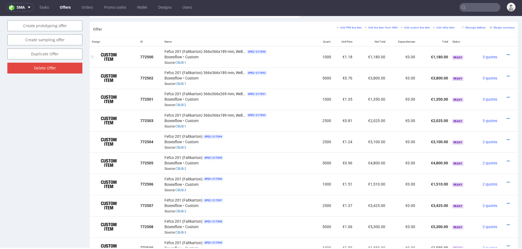
scroll to position [324, 0]
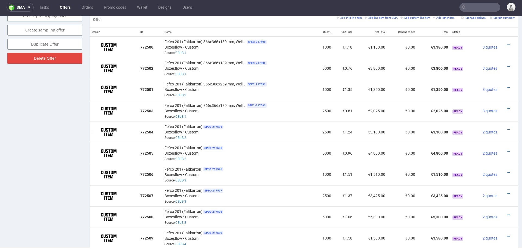
click at [506, 128] on icon at bounding box center [507, 130] width 3 height 4
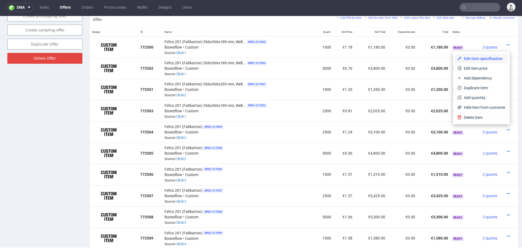
click at [479, 59] on span "Edit item specification" at bounding box center [483, 58] width 44 height 5
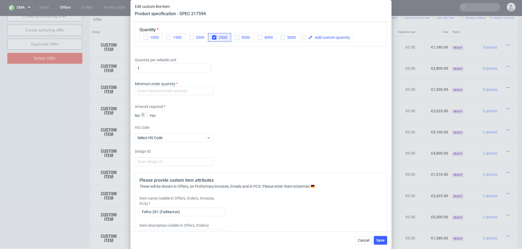
scroll to position [390, 0]
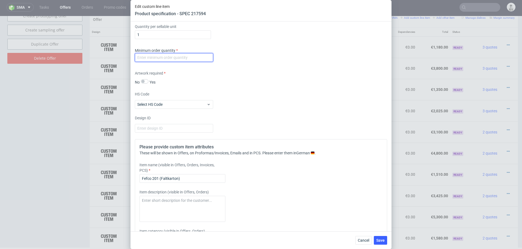
click at [179, 59] on input "number" at bounding box center [174, 57] width 78 height 9
type input "100"
click at [286, 88] on div "Supplier Custom Custom supplier Boxesflow Technical specification Instant price…" at bounding box center [260, 126] width 261 height 210
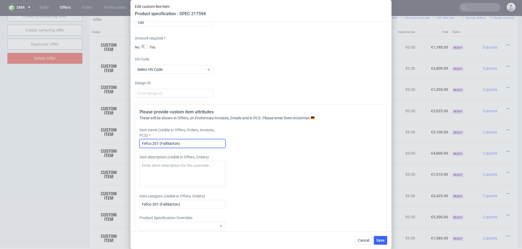
click at [174, 146] on input "Fefco 201 (Faltkarton)" at bounding box center [182, 143] width 86 height 9
paste input "366x366x189 mm, Welle B"
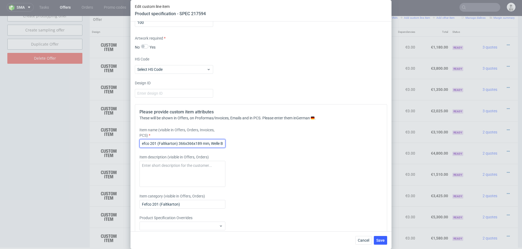
click at [199, 143] on input "Fefco 201 (Faltkarton) 366x366x189 mm, Welle B" at bounding box center [182, 143] width 86 height 9
type input "Fefco 201 (Faltkarton) 366x366x269 mm, Welle B"
click at [380, 235] on span "Save" at bounding box center [380, 241] width 8 height 4
click at [205, 146] on input "Fefco 201 (Faltkarton) 366x366x269 mm, Welle B" at bounding box center [182, 143] width 86 height 9
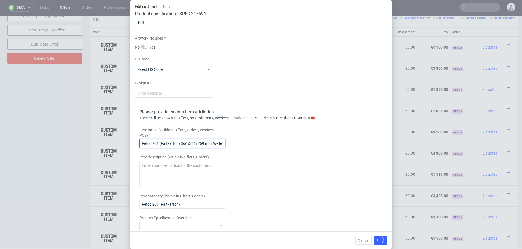
click at [205, 146] on input "Fefco 201 (Faltkarton) 366x366x269 mm, Welle B" at bounding box center [182, 143] width 86 height 9
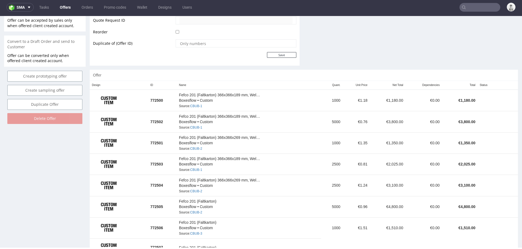
scroll to position [264, 0]
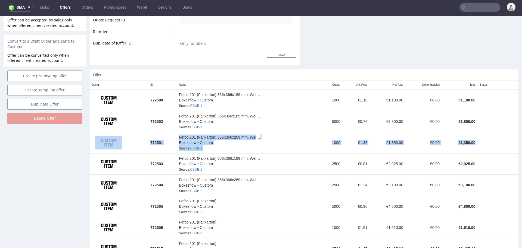
drag, startPoint x: 94, startPoint y: 163, endPoint x: 95, endPoint y: 146, distance: 17.1
click at [95, 146] on table "Design ID Name Quant. Unit Price Net Total Dependencies Total Status 772500 Fef…" at bounding box center [304, 201] width 428 height 240
click at [32, 164] on div "Offer Create a related offer CO.57135 Valid until: November 05, 2025 23:59 Offe…" at bounding box center [44, 46] width 81 height 555
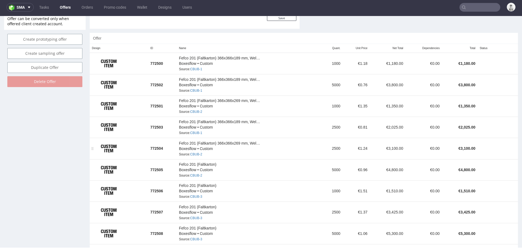
scroll to position [300, 0]
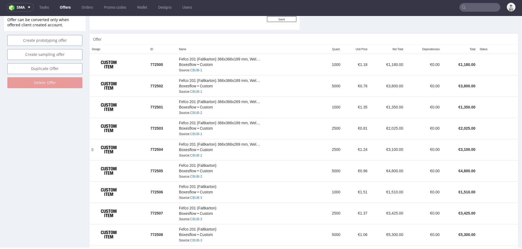
click at [93, 150] on div at bounding box center [92, 149] width 5 height 21
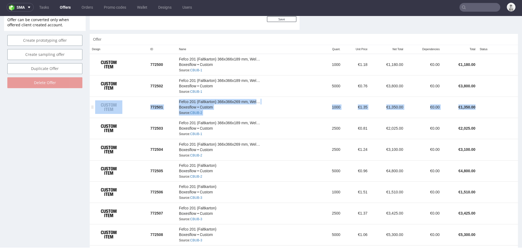
drag, startPoint x: 93, startPoint y: 128, endPoint x: 95, endPoint y: 110, distance: 18.4
click at [95, 110] on table "Design ID Name Quant. Unit Price Net Total Dependencies Total Status 772500 Fef…" at bounding box center [304, 218] width 428 height 346
click at [74, 127] on div "Offer Create a related offer CO.57135 Valid until: November 05, 2025 23:59 Offe…" at bounding box center [44, 64] width 81 height 661
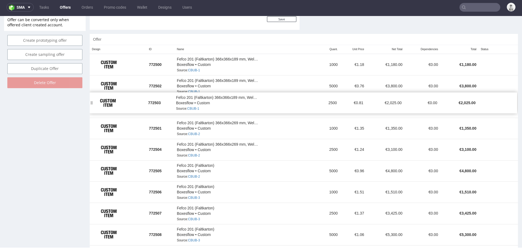
drag, startPoint x: 93, startPoint y: 128, endPoint x: 92, endPoint y: 103, distance: 25.6
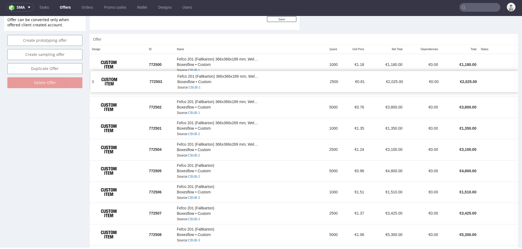
drag, startPoint x: 92, startPoint y: 108, endPoint x: 93, endPoint y: 84, distance: 24.2
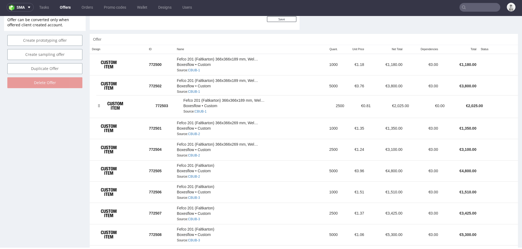
click at [99, 107] on td at bounding box center [124, 105] width 57 height 21
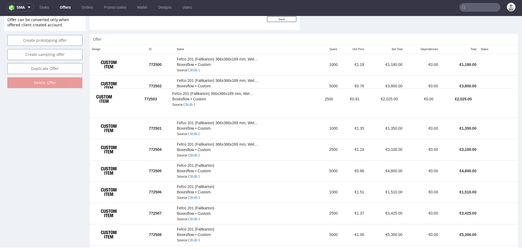
click at [94, 99] on img at bounding box center [103, 99] width 27 height 14
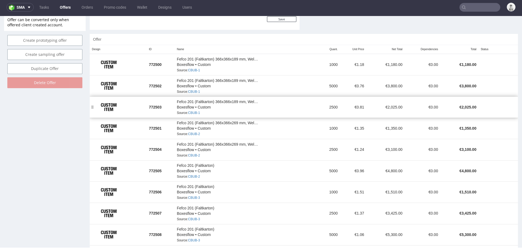
click at [94, 99] on div at bounding box center [92, 107] width 5 height 21
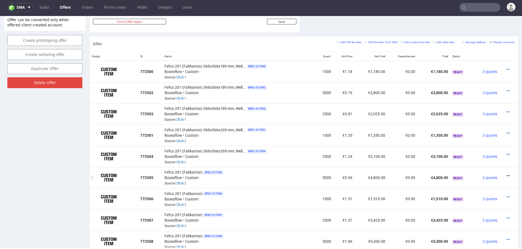
click at [506, 174] on icon at bounding box center [507, 176] width 3 height 4
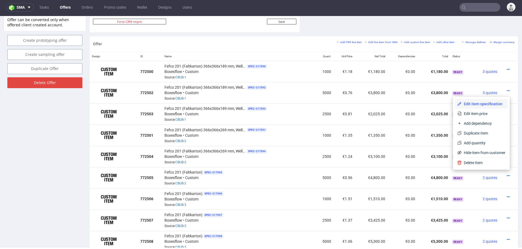
click at [487, 102] on span "Edit item specification" at bounding box center [483, 103] width 44 height 5
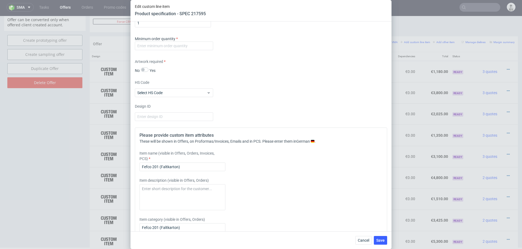
scroll to position [405, 0]
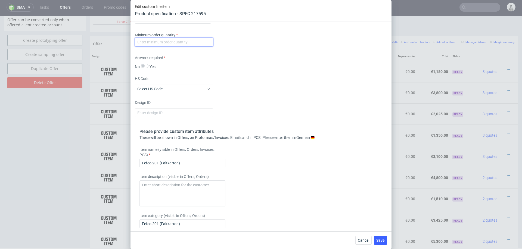
click at [194, 41] on input "number" at bounding box center [174, 42] width 78 height 9
type input "100"
click at [287, 72] on div "Supplier Custom Custom supplier Boxesflow Technical specification Instant price…" at bounding box center [260, 126] width 261 height 210
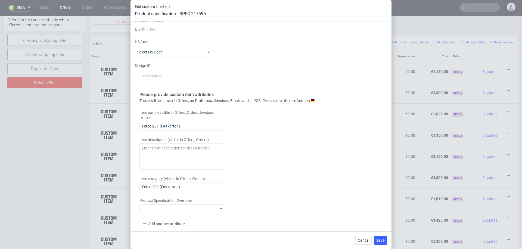
scroll to position [443, 0]
click at [184, 125] on input "Fefco 201 (Faltkarton)" at bounding box center [182, 125] width 86 height 9
paste input "366x366x269 mm, Welle B"
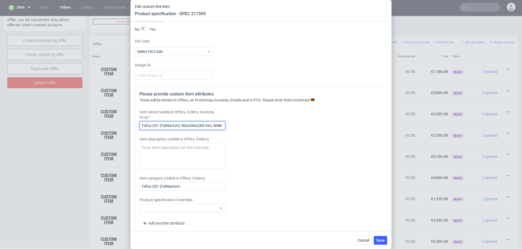
scroll to position [0, 2]
type input "Fefco 201 (Faltkarton) 366x366x269 mm, Welle B"
click at [381, 235] on span "Save" at bounding box center [380, 241] width 8 height 4
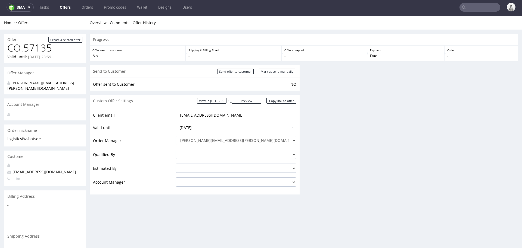
scroll to position [0, 0]
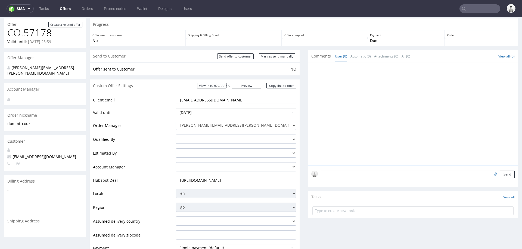
scroll to position [10, 0]
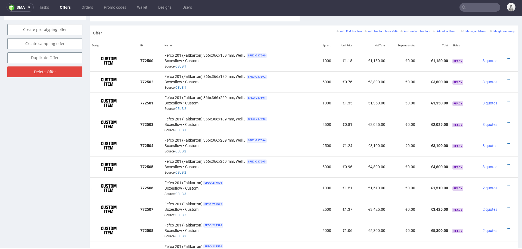
scroll to position [310, 0]
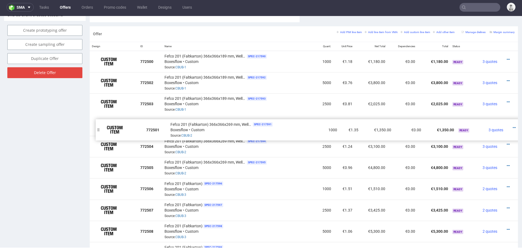
drag, startPoint x: 95, startPoint y: 101, endPoint x: 101, endPoint y: 127, distance: 26.2
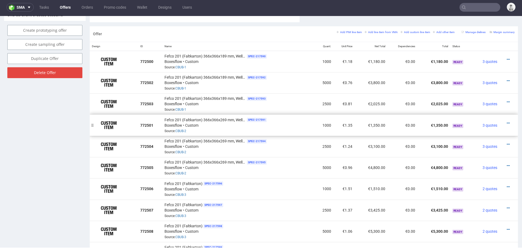
click at [94, 122] on div at bounding box center [92, 125] width 5 height 21
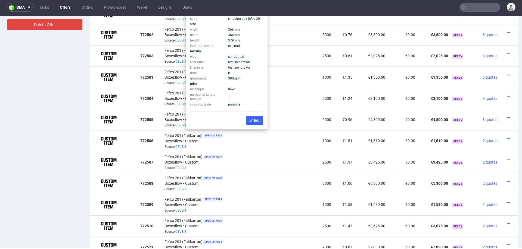
scroll to position [356, 0]
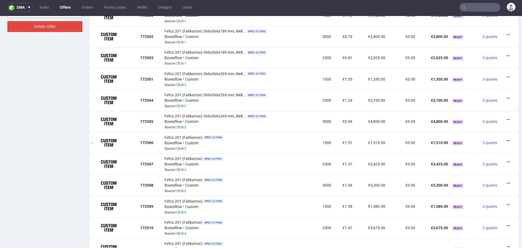
click at [506, 139] on icon at bounding box center [507, 141] width 3 height 4
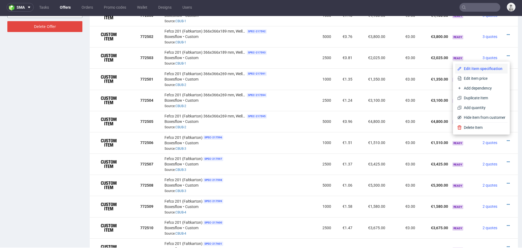
click at [485, 70] on span "Edit item specification" at bounding box center [483, 68] width 44 height 5
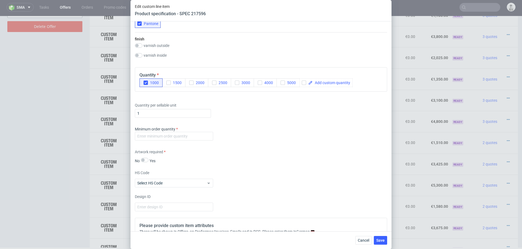
scroll to position [313, 0]
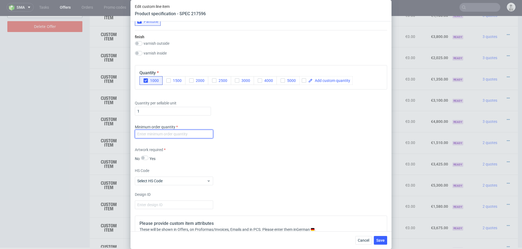
click at [177, 133] on input "number" at bounding box center [174, 134] width 78 height 9
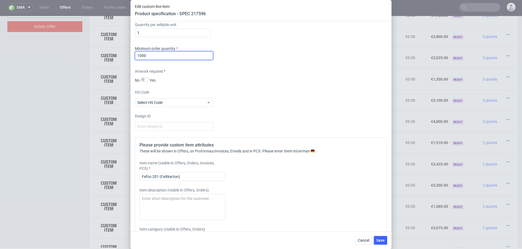
scroll to position [394, 0]
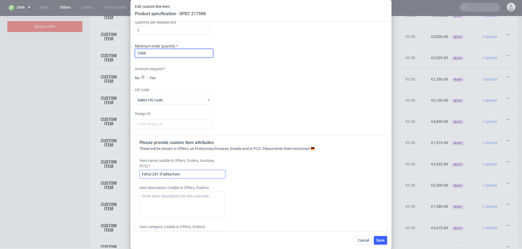
type input "1000"
click at [184, 174] on input "Fefco 201 (Faltkarton)" at bounding box center [182, 174] width 86 height 9
paste input "366x366x269 mm, Welle B"
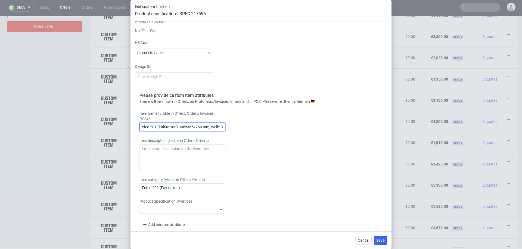
scroll to position [447, 0]
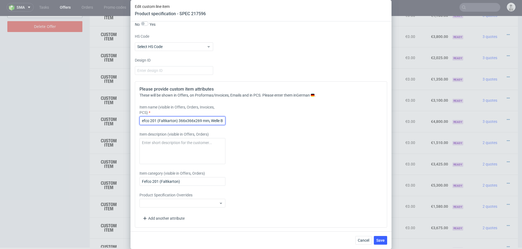
click at [201, 121] on input "Fefco 201 (Faltkarton) 366x366x269 mm, Welle B" at bounding box center [182, 121] width 86 height 9
click at [196, 118] on input "Fefco 201 (Faltkarton) 366x366x379 mm, Welle B" at bounding box center [182, 121] width 86 height 9
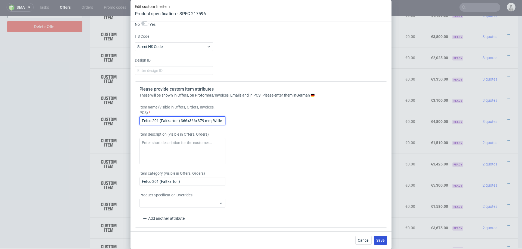
type input "Fefco 201 (Faltkarton) 366x366x379 mm, Welle B"
click at [379, 240] on span "Save" at bounding box center [380, 241] width 8 height 4
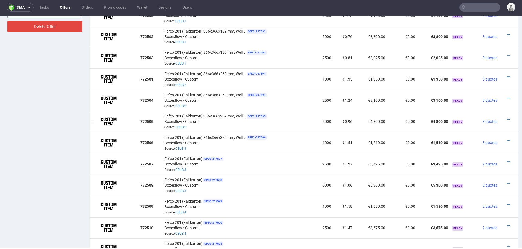
scroll to position [358, 0]
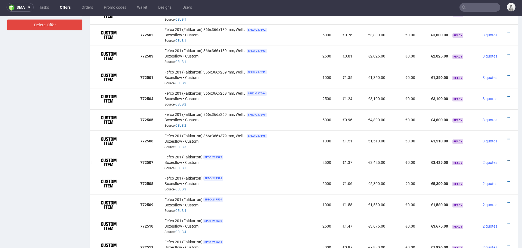
click at [506, 159] on icon at bounding box center [507, 161] width 3 height 4
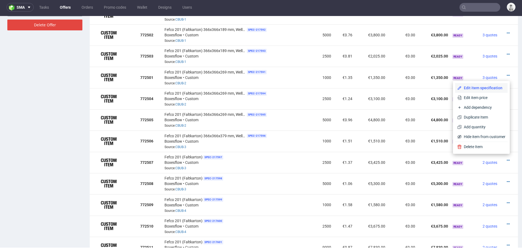
click at [486, 86] on span "Edit item specification" at bounding box center [483, 87] width 44 height 5
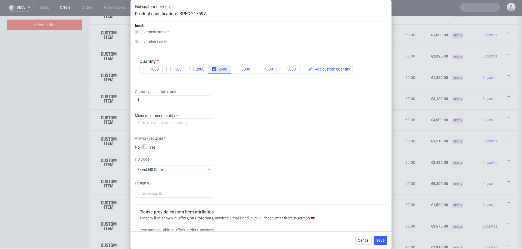
scroll to position [337, 0]
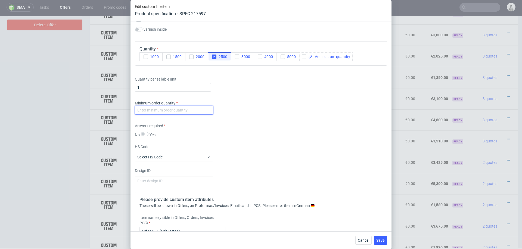
click at [180, 111] on input "number" at bounding box center [174, 110] width 78 height 9
type input "100"
click at [252, 127] on div "Artwork required No Yes" at bounding box center [261, 130] width 252 height 14
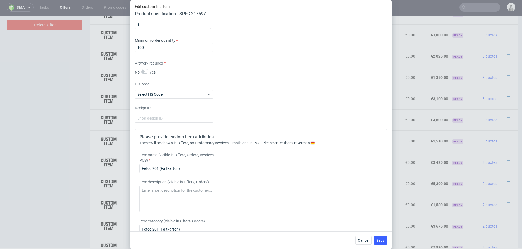
scroll to position [407, 0]
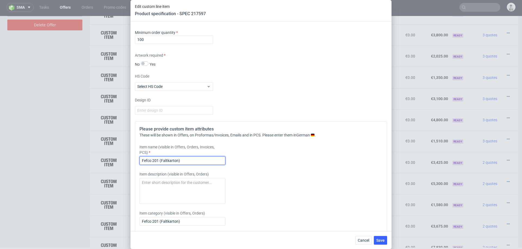
click at [194, 160] on input "Fefco 201 (Faltkarton)" at bounding box center [182, 160] width 86 height 9
paste input "366x366x379 mm, Welle B"
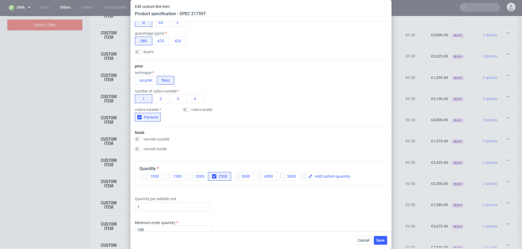
scroll to position [390, 0]
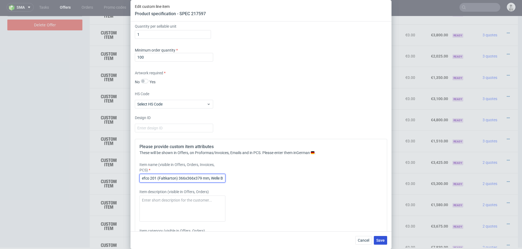
type input "Fefco 201 (Faltkarton) 366x366x379 mm, Welle B"
click at [381, 241] on span "Save" at bounding box center [380, 241] width 8 height 4
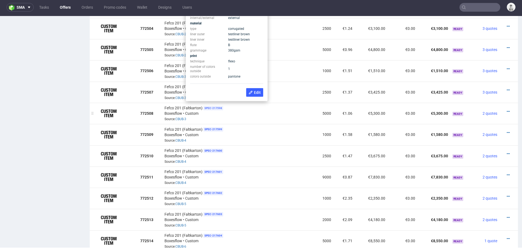
scroll to position [427, 0]
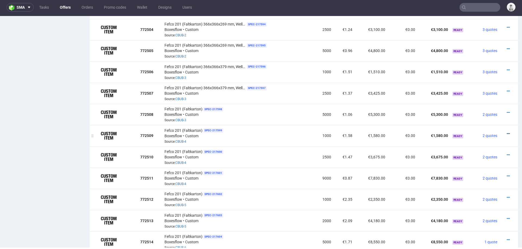
click at [506, 132] on icon at bounding box center [507, 134] width 3 height 4
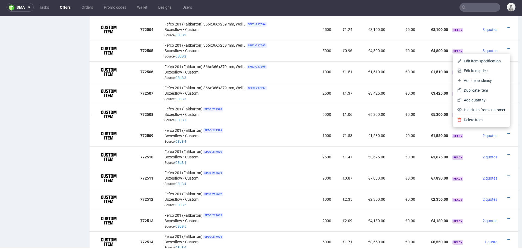
click at [377, 117] on td "€5,300.00" at bounding box center [370, 114] width 33 height 21
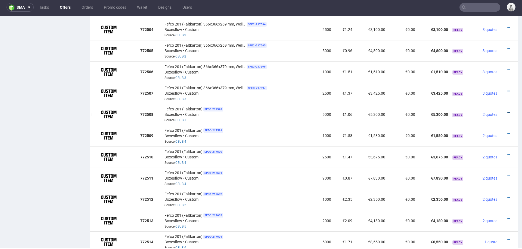
click at [506, 111] on icon at bounding box center [507, 113] width 3 height 4
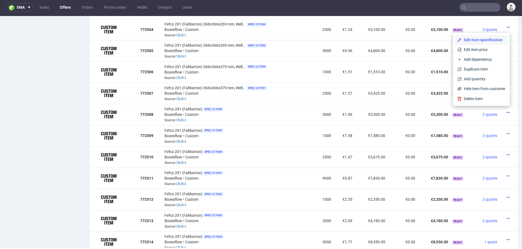
click at [484, 42] on span "Edit item specification" at bounding box center [483, 39] width 44 height 5
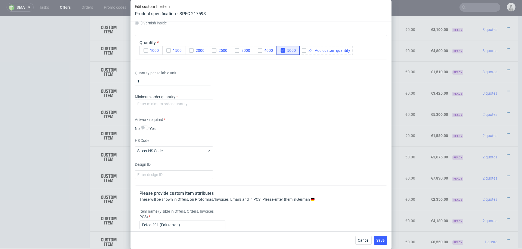
scroll to position [346, 0]
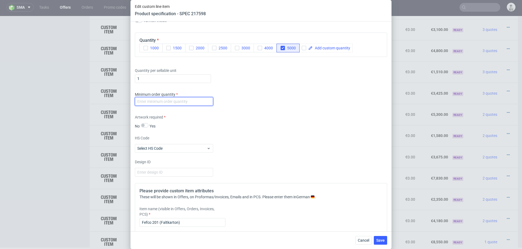
click at [190, 101] on input "number" at bounding box center [174, 101] width 78 height 9
type input "100"
click at [286, 123] on div "Artwork required No Yes" at bounding box center [261, 122] width 252 height 14
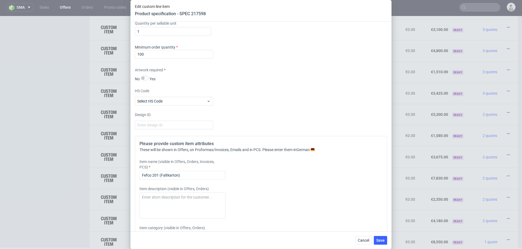
scroll to position [402, 0]
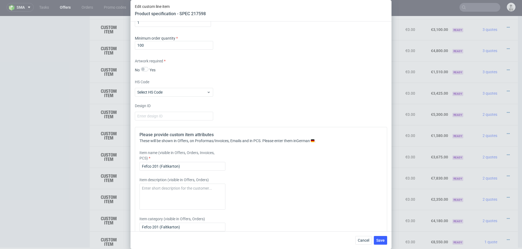
click at [190, 171] on div "Please provide custom item attributes These will be shown in Offers, on Proform…" at bounding box center [261, 200] width 252 height 146
click at [190, 169] on input "Fefco 201 (Faltkarton)" at bounding box center [182, 166] width 86 height 9
paste input "366x366x379 mm, Welle B"
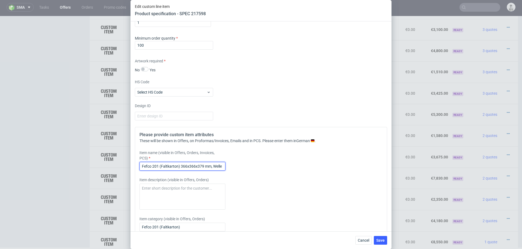
scroll to position [0, 2]
type input "Fefco 201 (Faltkarton) 366x366x379 mm, Welle B"
click at [383, 243] on button "Save" at bounding box center [380, 240] width 13 height 9
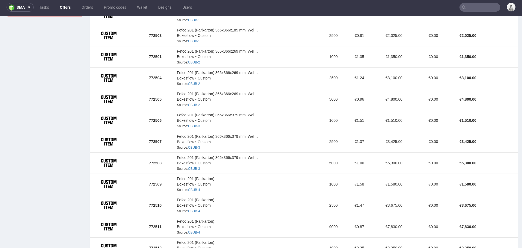
scroll to position [372, 0]
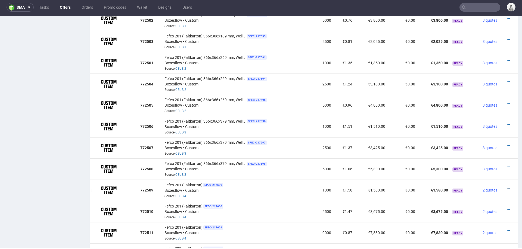
click at [506, 187] on icon at bounding box center [507, 189] width 3 height 4
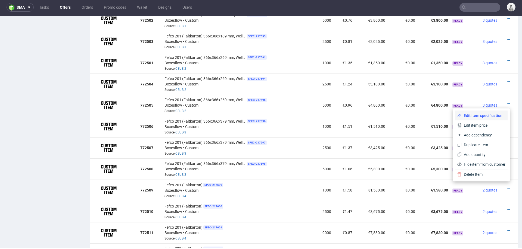
click at [479, 114] on span "Edit item specification" at bounding box center [483, 115] width 44 height 5
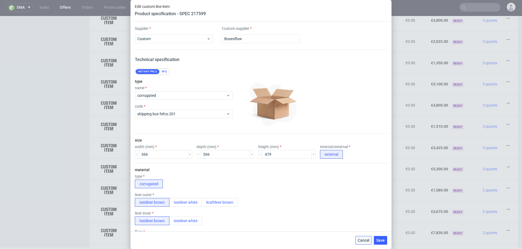
click at [367, 241] on span "Cancel" at bounding box center [363, 241] width 11 height 4
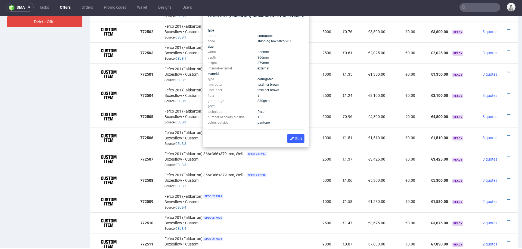
scroll to position [355, 0]
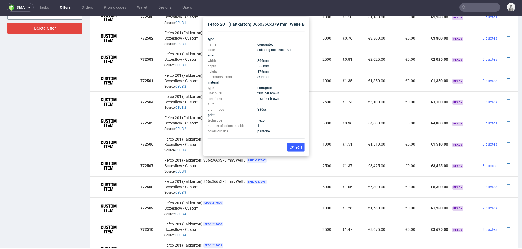
click at [248, 21] on div "Fefco 201 (Faltkarton) 366x366x379 mm, Welle B type name corrugated code shippi…" at bounding box center [255, 86] width 101 height 135
click at [248, 22] on div "Fefco 201 (Faltkarton) 366x366x379 mm, Welle B" at bounding box center [256, 24] width 97 height 6
copy div "Fefco 201 (Faltkarton) 366x366x379 mm, Welle B"
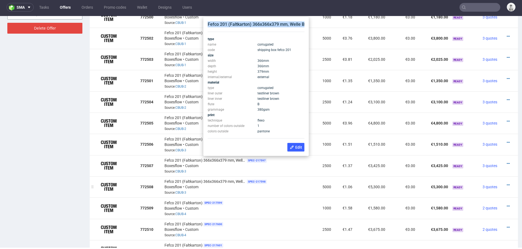
click at [312, 192] on td "5000" at bounding box center [322, 187] width 21 height 21
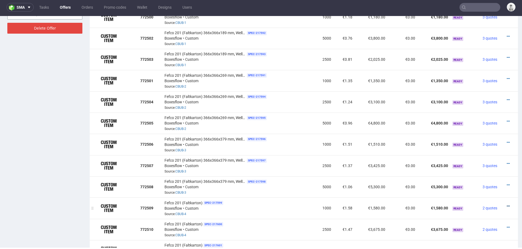
click at [506, 205] on icon at bounding box center [507, 207] width 3 height 4
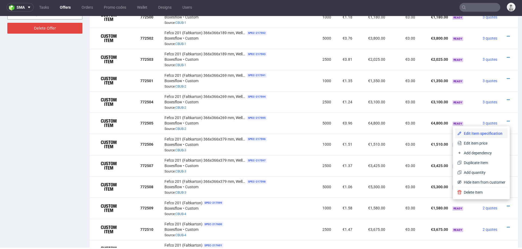
click at [482, 134] on span "Edit item specification" at bounding box center [483, 133] width 44 height 5
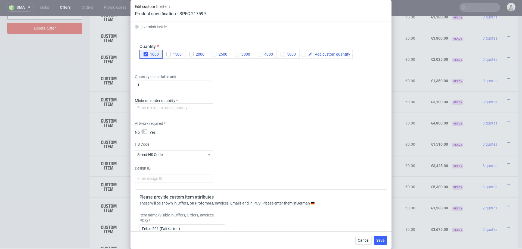
scroll to position [340, 0]
click at [189, 106] on input "number" at bounding box center [174, 107] width 78 height 9
type input "1000"
click at [284, 141] on div "HS Code Select HS Code" at bounding box center [261, 149] width 252 height 17
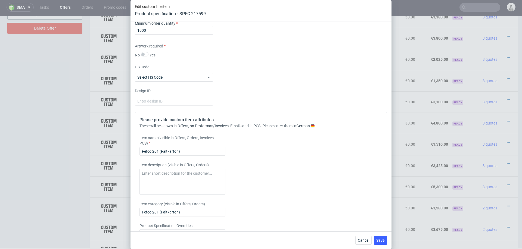
scroll to position [417, 0]
click at [189, 150] on input "Fefco 201 (Faltkarton)" at bounding box center [182, 151] width 86 height 9
paste input "366x366x379 mm, Welle B"
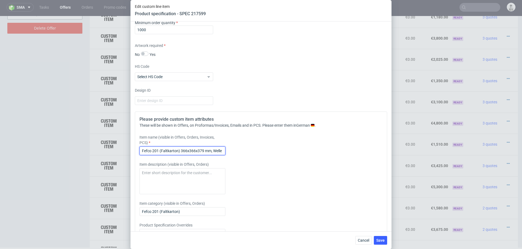
scroll to position [0, 2]
click at [197, 151] on input "Fefco 201 (Faltkarton) 366x366x379 mm, Welle B" at bounding box center [182, 151] width 86 height 9
type input "Fefco 201 (Faltkarton) 366x366x479 mm, Welle B"
click at [281, 162] on div "Item description (visible in Offers, Orders)" at bounding box center [229, 178] width 180 height 33
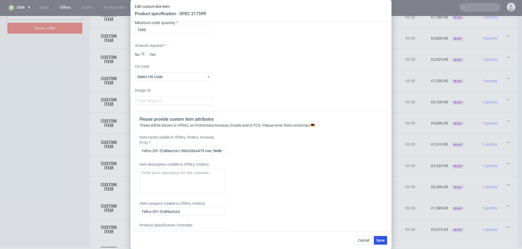
click at [381, 242] on span "Save" at bounding box center [380, 241] width 8 height 4
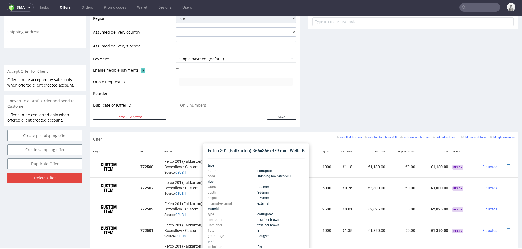
scroll to position [142, 0]
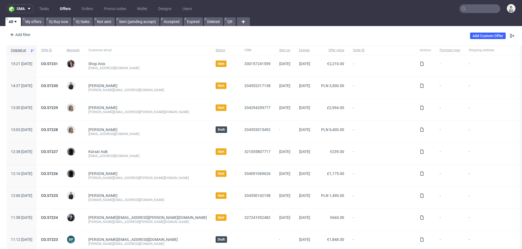
click at [475, 9] on input "text" at bounding box center [479, 8] width 41 height 9
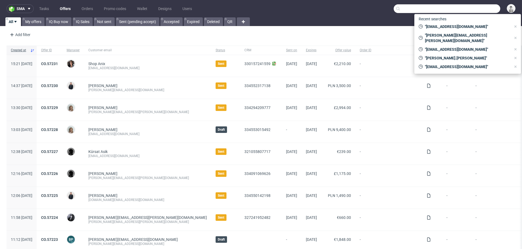
paste input "[PERSON_NAME][EMAIL_ADDRESS][DOMAIN_NAME]"
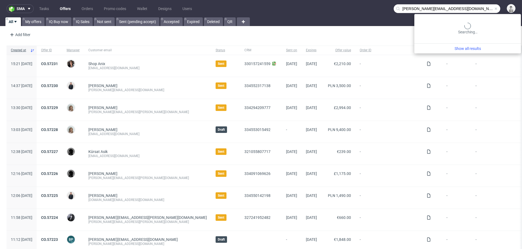
type input "[PERSON_NAME][EMAIL_ADDRESS][DOMAIN_NAME]"
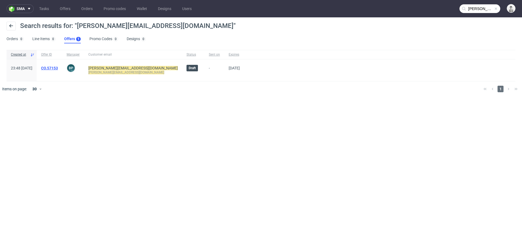
click at [58, 67] on link "CO.57153" at bounding box center [49, 68] width 17 height 4
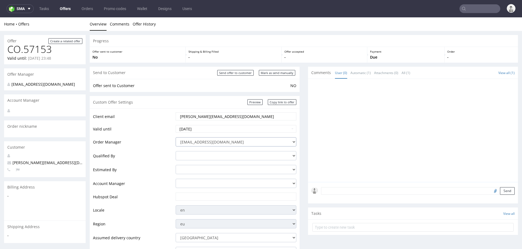
click at [218, 143] on select "[EMAIL_ADDRESS][DOMAIN_NAME] [PERSON_NAME][DOMAIN_NAME][EMAIL_ADDRESS][PERSON_N…" at bounding box center [235, 141] width 121 height 9
select select "20998342"
click at [175, 137] on select "[EMAIL_ADDRESS][DOMAIN_NAME] [PERSON_NAME][DOMAIN_NAME][EMAIL_ADDRESS][PERSON_N…" at bounding box center [235, 141] width 121 height 9
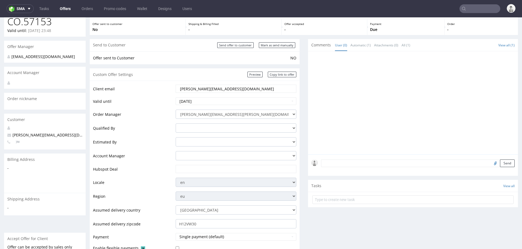
click at [195, 171] on input "text" at bounding box center [235, 169] width 113 height 8
paste input "[URL][DOMAIN_NAME]"
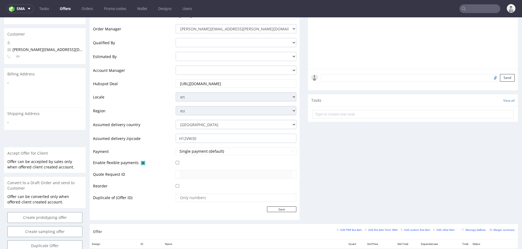
scroll to position [114, 0]
type input "[URL][DOMAIN_NAME]"
click at [276, 206] on input "Save" at bounding box center [281, 209] width 29 height 6
type input "In progress..."
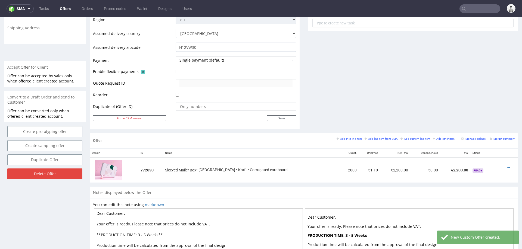
scroll to position [205, 0]
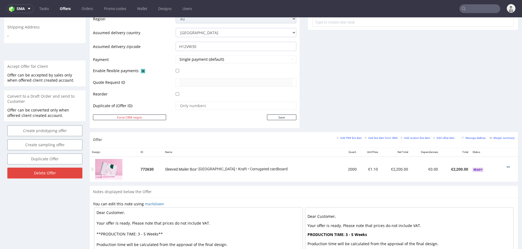
click at [506, 165] on icon at bounding box center [507, 167] width 3 height 4
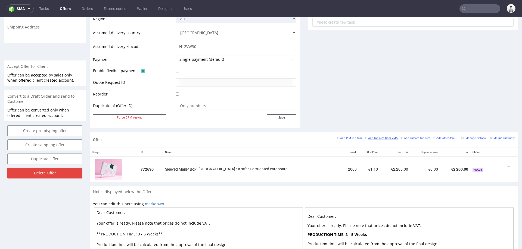
click at [382, 138] on small "Add line item from VMA" at bounding box center [380, 138] width 33 height 3
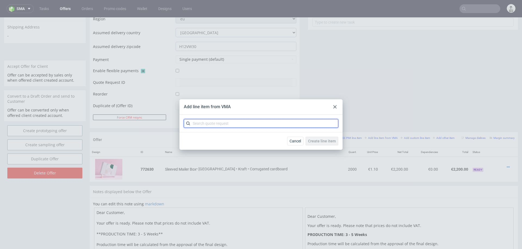
click at [286, 122] on input "text" at bounding box center [261, 123] width 154 height 9
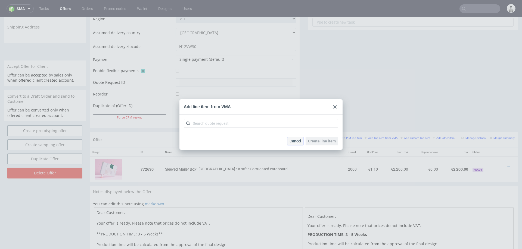
click at [294, 142] on span "Cancel" at bounding box center [294, 141] width 11 height 4
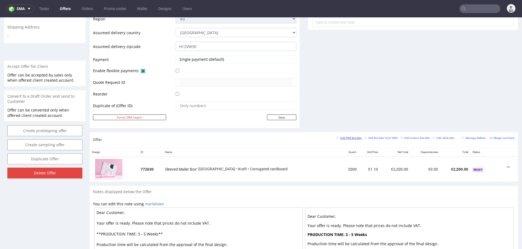
click at [346, 138] on small "Add PIM line item" at bounding box center [348, 138] width 25 height 3
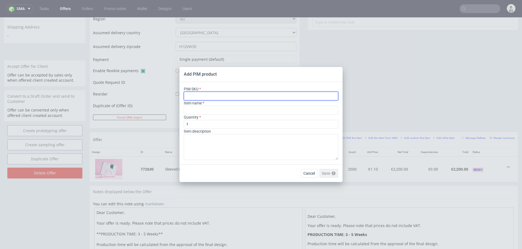
click at [285, 96] on input "text" at bounding box center [261, 96] width 154 height 9
paste input "ph-1569-16333"
type input "ph-1569-16333"
type input "Mailer Box with Hot Stamping"
type input "ph-1569-16333"
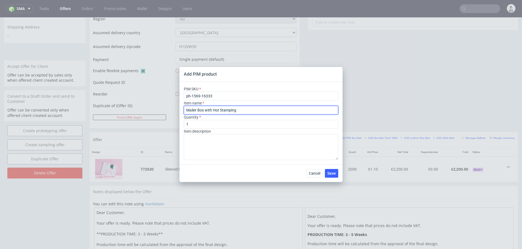
click at [252, 111] on input "Mailer Box with Hot Stamping" at bounding box center [261, 110] width 154 height 9
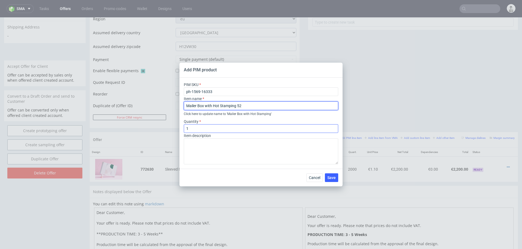
type input "Mailer Box with Hot Stamping 52"
click at [242, 129] on input "1" at bounding box center [261, 128] width 154 height 9
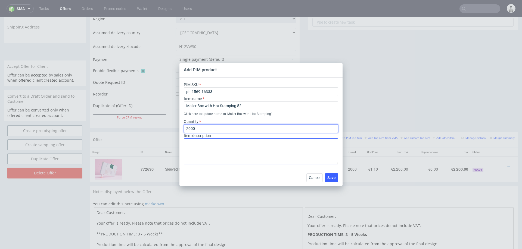
type input "2000"
click at [241, 149] on textarea at bounding box center [261, 152] width 154 height 26
paste textarea "F52 (26.5 x 19.5 x 6 cm)"
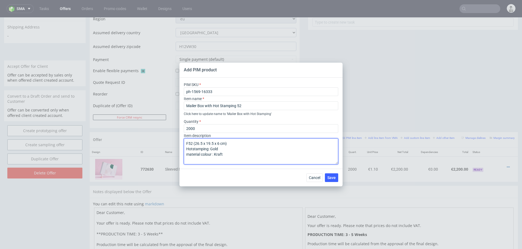
drag, startPoint x: 192, startPoint y: 149, endPoint x: 202, endPoint y: 160, distance: 15.0
click at [192, 149] on textarea "F52 (26.5 x 19.5 x 6 cm) Hotstamping: Gold material colour : Kraft" at bounding box center [261, 152] width 154 height 26
click at [245, 148] on textarea "F52 (26.5 x 19.5 x 6 cm) Hot stamping: Gold material colour : Kraft" at bounding box center [261, 152] width 154 height 26
type textarea "F52 (26.5 x 19.5 x 6 cm) Hot stamping: Gold material colour : Kraft"
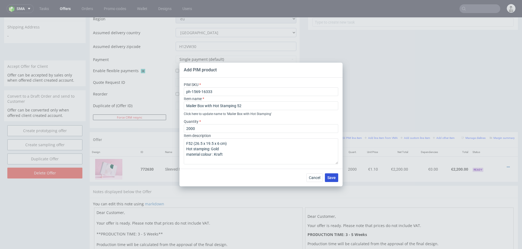
click at [330, 180] on button "Save" at bounding box center [331, 178] width 13 height 9
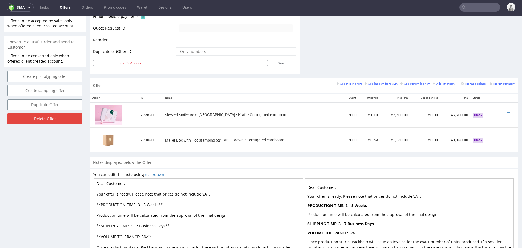
scroll to position [261, 0]
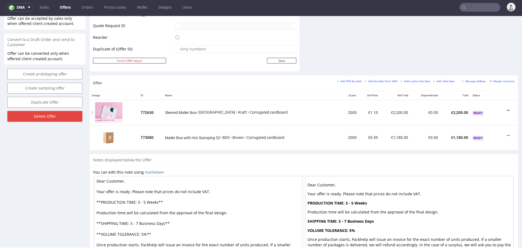
click at [506, 109] on icon at bounding box center [507, 111] width 3 height 4
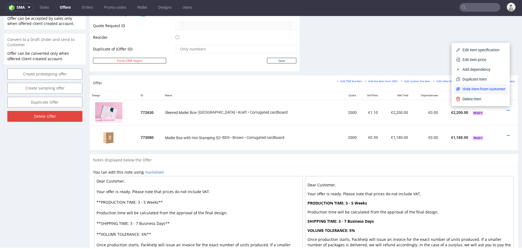
click at [490, 89] on span "Hide item from customer" at bounding box center [482, 88] width 45 height 5
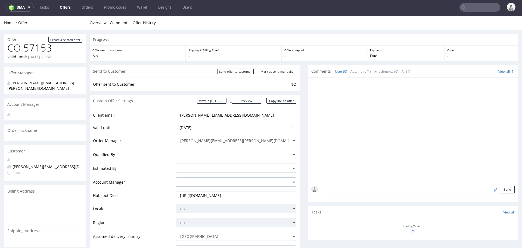
scroll to position [219, 0]
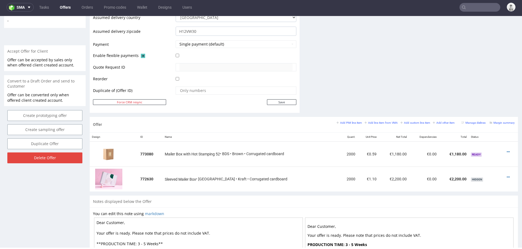
click at [347, 119] on div "Offer Add PIM line item Add line item from VMA Add custom line item Add other i…" at bounding box center [304, 124] width 428 height 15
click at [347, 122] on small "Add PIM line item" at bounding box center [348, 122] width 25 height 3
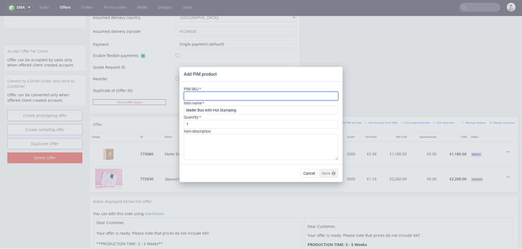
click at [246, 97] on input "text" at bounding box center [261, 96] width 154 height 9
paste input "ph-665-6934"
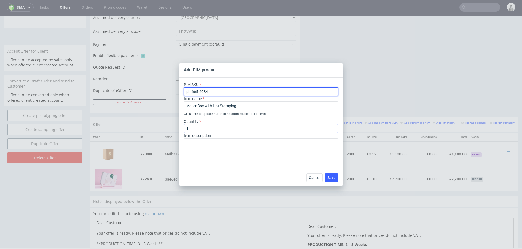
type input "ph-665-6934"
click at [215, 129] on input "1" at bounding box center [261, 128] width 154 height 9
type input "2000"
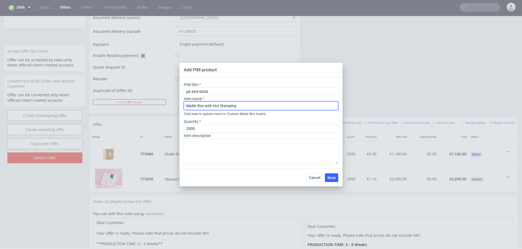
click at [261, 104] on input "Mailer Box with Hot Stamping" at bounding box center [261, 106] width 154 height 9
click at [187, 106] on input "Insert for F52, unprinted" at bounding box center [261, 106] width 154 height 9
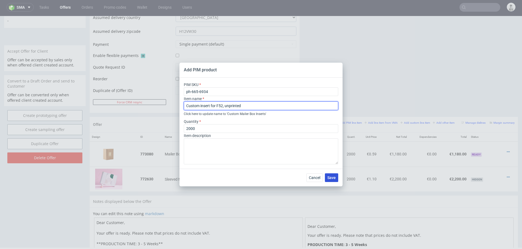
type input "Custom insert for F52, unprinted"
click at [326, 181] on button "Save" at bounding box center [331, 178] width 13 height 9
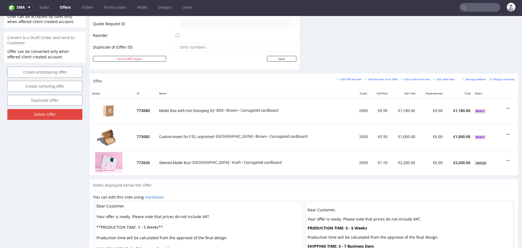
scroll to position [263, 0]
click at [506, 106] on icon at bounding box center [507, 108] width 3 height 4
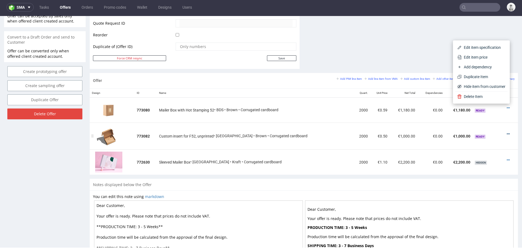
click at [506, 132] on icon at bounding box center [507, 134] width 3 height 4
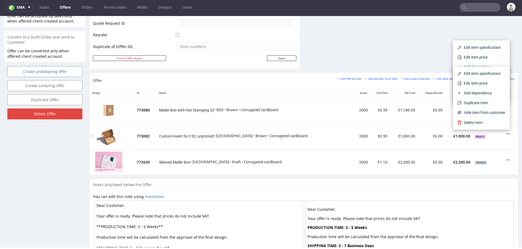
click at [457, 140] on td "€1,000.00" at bounding box center [458, 136] width 28 height 27
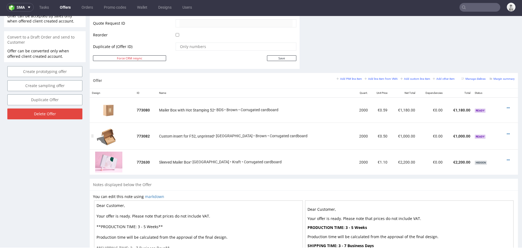
click at [503, 131] on div at bounding box center [508, 133] width 10 height 5
click at [506, 133] on icon at bounding box center [507, 134] width 3 height 4
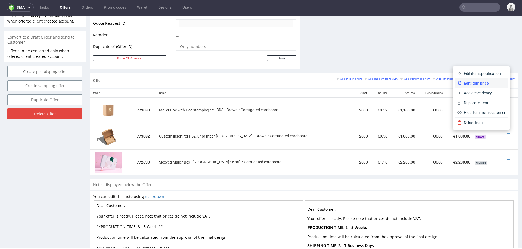
click at [491, 80] on li "Edit item price" at bounding box center [481, 84] width 52 height 10
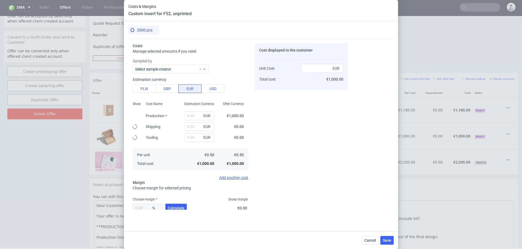
type input "1000"
type input "0"
click at [146, 88] on button "PLN" at bounding box center [144, 88] width 23 height 9
type input "0.12"
click at [191, 119] on input "1000" at bounding box center [199, 116] width 30 height 9
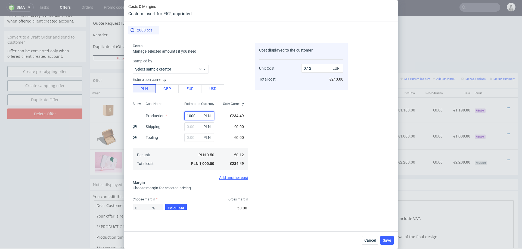
click at [191, 119] on input "1000" at bounding box center [199, 116] width 30 height 9
type input "2200"
type input "0.26"
type input "2200"
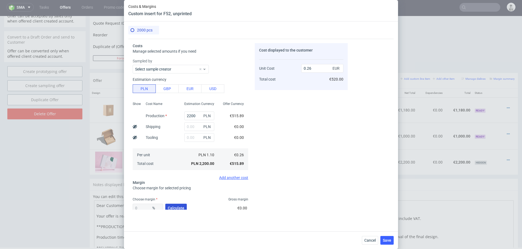
click at [173, 205] on button "Calculate" at bounding box center [175, 208] width 21 height 9
type input "43.76"
type input "0.46"
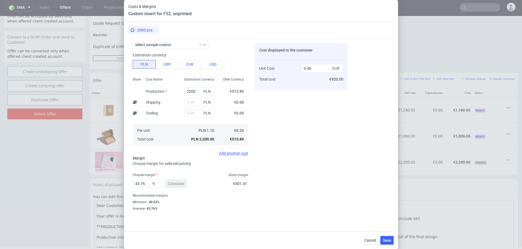
scroll to position [25, 0]
click at [143, 181] on input "43.76" at bounding box center [148, 183] width 30 height 9
type input "45"
type input "0.47"
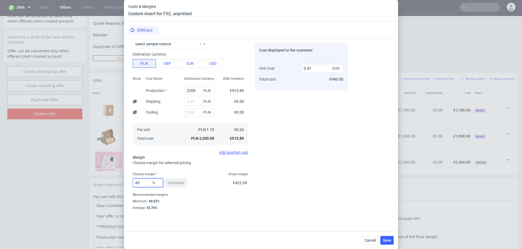
type input "4"
type input "0.27"
type input "48"
type input "0.5"
type input "48"
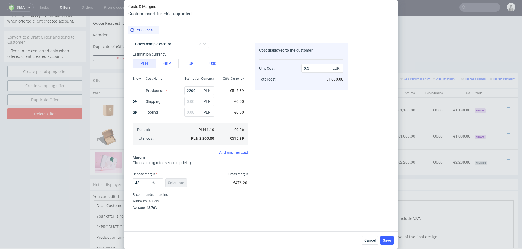
click at [317, 176] on div "Cost displayed to the customer Unit Cost Total cost 0.5 EUR €1,000.00" at bounding box center [301, 126] width 93 height 167
click at [196, 101] on input "text" at bounding box center [199, 101] width 30 height 9
click at [372, 240] on span "Cancel" at bounding box center [369, 241] width 11 height 4
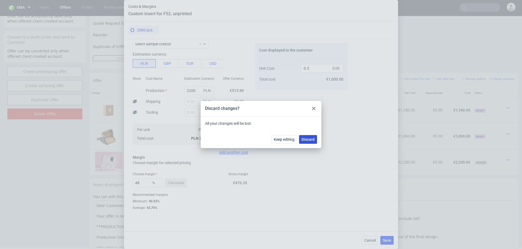
click at [310, 142] on button "Discard" at bounding box center [308, 139] width 18 height 9
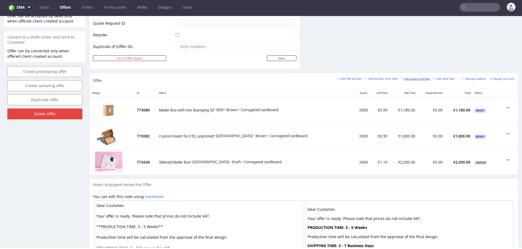
click at [404, 79] on small "Add custom line item" at bounding box center [415, 78] width 30 height 3
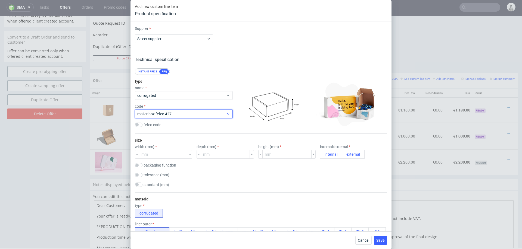
click at [158, 113] on span "mailer box fefco 427" at bounding box center [181, 113] width 89 height 5
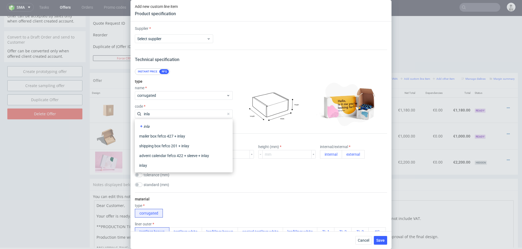
type input "inlay"
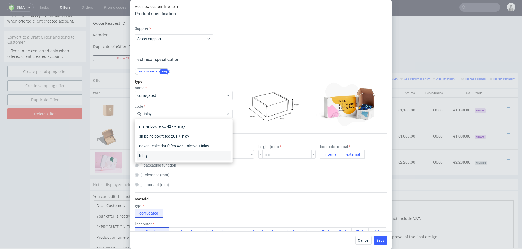
click at [148, 156] on div "inlay" at bounding box center [183, 156] width 93 height 10
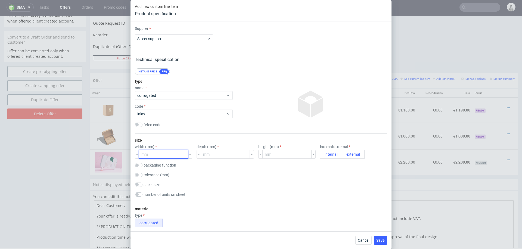
click at [159, 154] on input "number" at bounding box center [163, 154] width 49 height 9
type input "249"
click at [216, 155] on input "number" at bounding box center [224, 154] width 49 height 9
type input "190"
click at [264, 156] on input "number" at bounding box center [286, 154] width 49 height 9
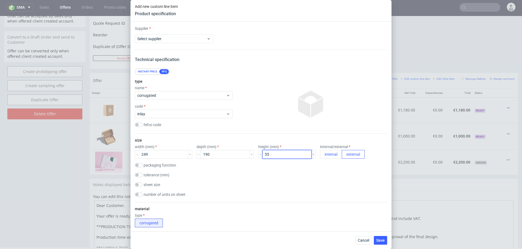
type input "55"
click at [341, 152] on button "external" at bounding box center [352, 154] width 23 height 9
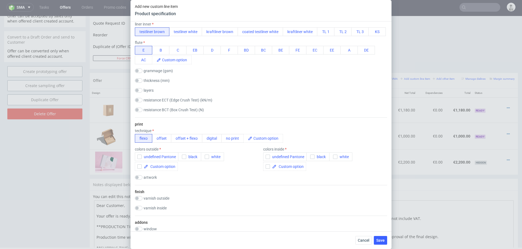
scroll to position [229, 0]
click at [225, 139] on button "no print" at bounding box center [232, 138] width 22 height 9
checkbox input "false"
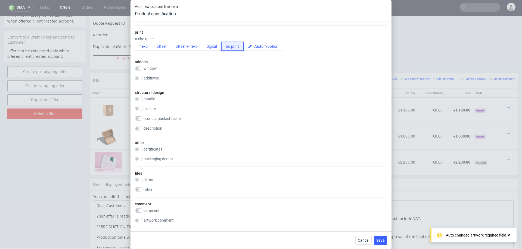
scroll to position [408, 0]
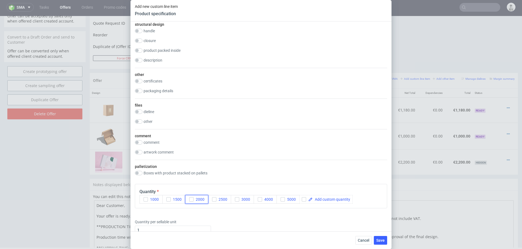
click at [192, 200] on icon "button" at bounding box center [191, 200] width 4 height 4
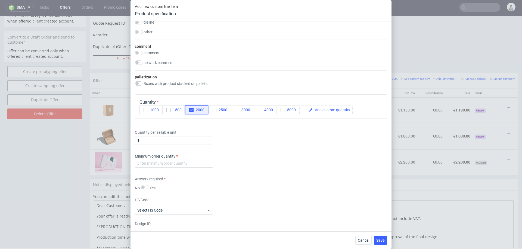
scroll to position [498, 0]
click at [195, 159] on input "number" at bounding box center [174, 163] width 78 height 9
type input "100"
click at [268, 158] on div "Minimum order quantity 100" at bounding box center [261, 161] width 252 height 16
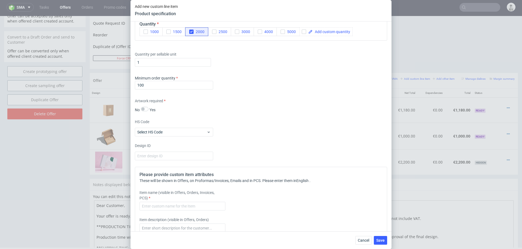
scroll to position [576, 0]
click at [197, 206] on input "text" at bounding box center [182, 207] width 86 height 9
type input "Custom insert for mailer box F52"
click at [380, 242] on span "Save" at bounding box center [380, 241] width 8 height 4
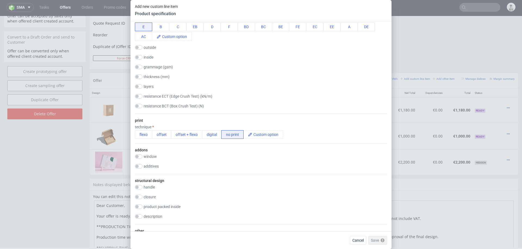
scroll to position [0, 0]
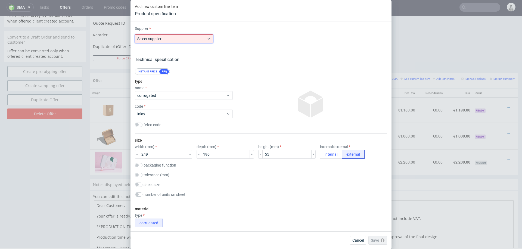
click at [186, 42] on div "Select supplier" at bounding box center [174, 39] width 78 height 9
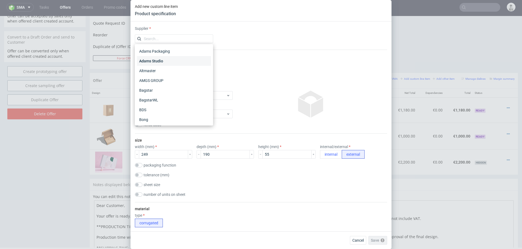
type input "s"
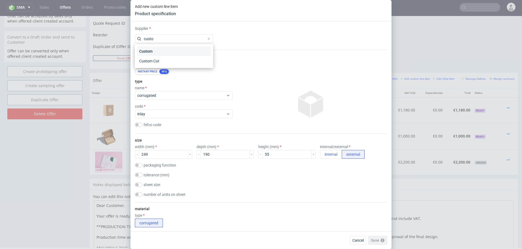
type input "custo"
click at [177, 52] on div "Custom" at bounding box center [174, 51] width 74 height 10
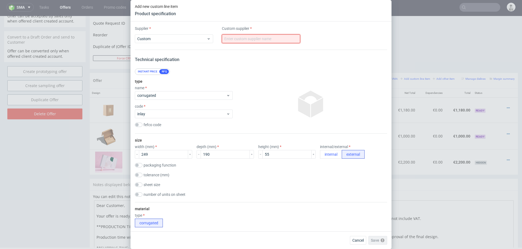
click at [244, 38] on input "text" at bounding box center [261, 39] width 78 height 9
type input "custom"
click at [380, 242] on span "Save" at bounding box center [380, 241] width 8 height 4
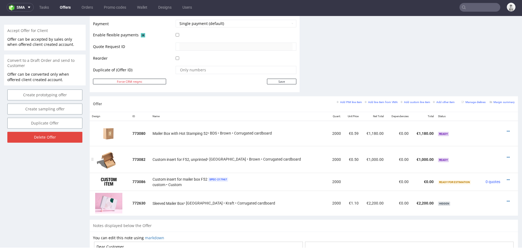
scroll to position [253, 0]
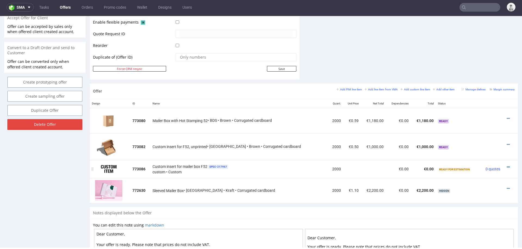
click at [506, 165] on icon at bounding box center [507, 167] width 3 height 4
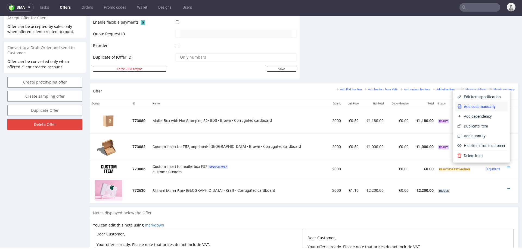
click at [461, 107] on span "Add cost manually" at bounding box center [483, 106] width 44 height 5
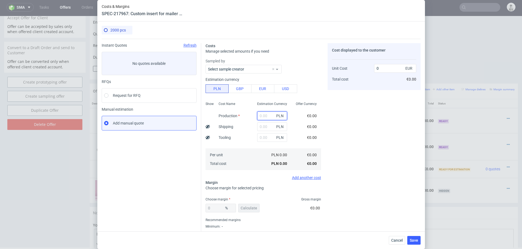
click at [263, 117] on input "text" at bounding box center [272, 116] width 30 height 9
type input "2300"
type input "0.27"
type input "2300"
click at [265, 124] on input "text" at bounding box center [272, 127] width 30 height 9
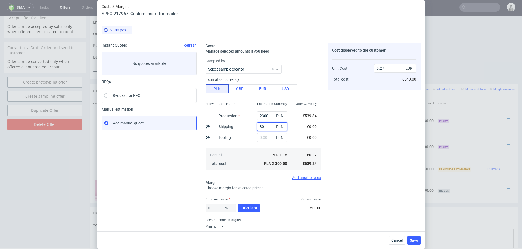
type input "800"
type input "0.36"
type input "800"
click at [248, 209] on span "Calculate" at bounding box center [248, 208] width 17 height 4
type input "41.47"
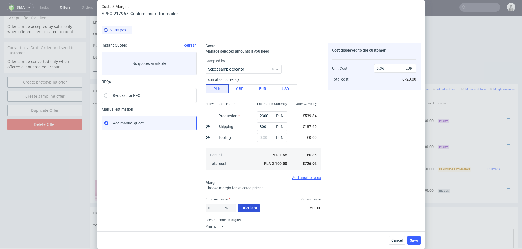
type input "0.62"
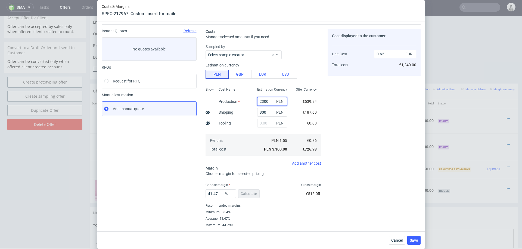
click at [265, 102] on input "2300" at bounding box center [272, 101] width 30 height 9
type input "2800"
type input "0.72"
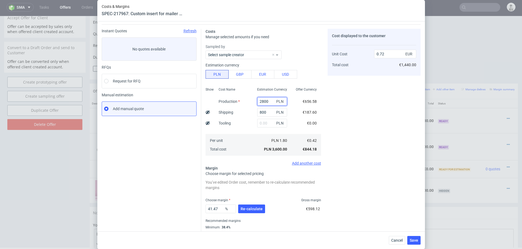
type input "2800"
click at [324, 202] on div "Costs Manage selected amounts if you need Sampled by Select sample creator Esti…" at bounding box center [310, 133] width 219 height 218
click at [249, 208] on span "Re-calculate" at bounding box center [251, 209] width 22 height 4
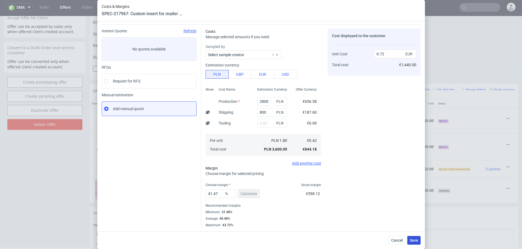
click at [414, 240] on span "Save" at bounding box center [413, 241] width 8 height 4
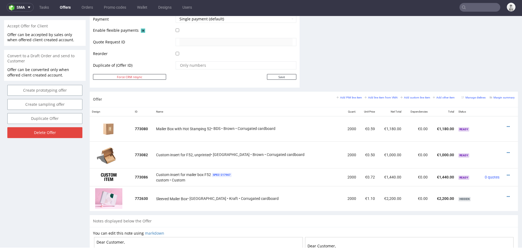
scroll to position [253, 0]
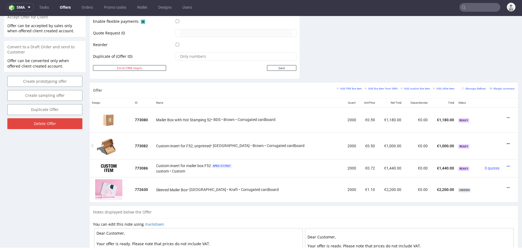
click at [506, 142] on icon at bounding box center [507, 144] width 3 height 4
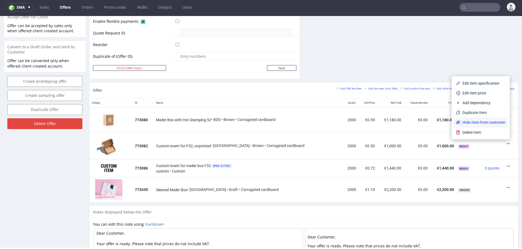
click at [481, 120] on span "Hide item from customer" at bounding box center [482, 122] width 45 height 5
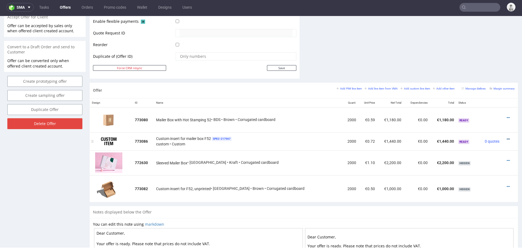
click at [506, 138] on icon at bounding box center [507, 139] width 3 height 4
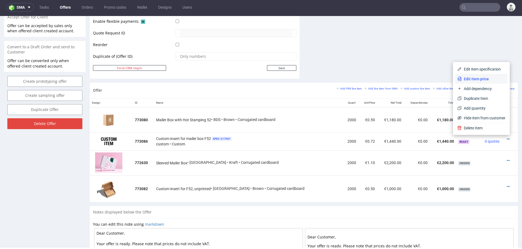
click at [482, 76] on li "Edit item price" at bounding box center [481, 79] width 52 height 10
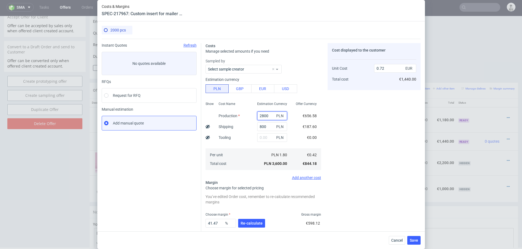
click at [264, 115] on input "2800" at bounding box center [272, 116] width 30 height 9
type input "3"
type input "0.16"
type input "3500"
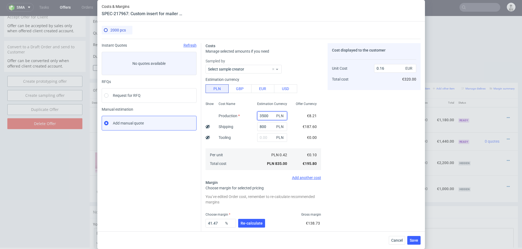
type input "0.86"
type input "3500"
click at [253, 222] on span "Re-calculate" at bounding box center [251, 224] width 22 height 4
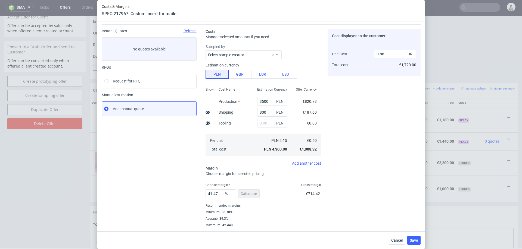
scroll to position [14, 0]
click at [217, 194] on input "41.47" at bounding box center [220, 194] width 30 height 9
type input "3"
type input "0.52"
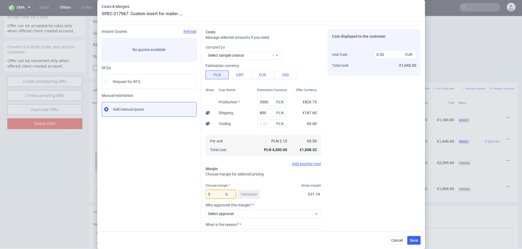
type input "38"
type input "0.81"
type input "38"
click at [347, 181] on div "Cost displayed to the customer Unit Cost Total cost 0.81 EUR €1,620.00" at bounding box center [373, 128] width 93 height 199
click at [412, 239] on span "Save" at bounding box center [413, 241] width 8 height 4
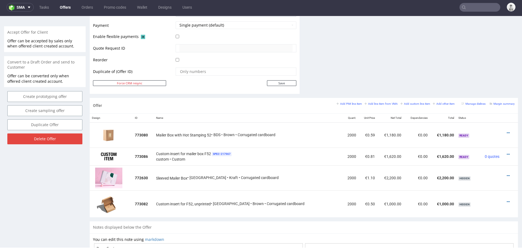
scroll to position [235, 0]
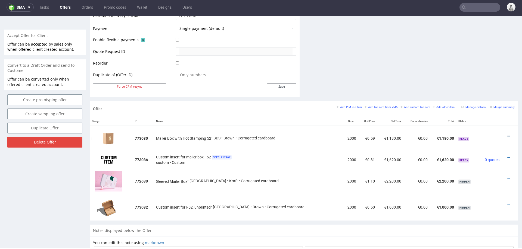
click at [506, 134] on icon at bounding box center [507, 136] width 3 height 4
click at [477, 81] on li "Edit item price" at bounding box center [481, 86] width 52 height 10
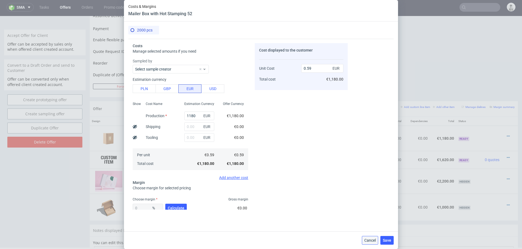
click at [371, 242] on span "Cancel" at bounding box center [369, 241] width 11 height 4
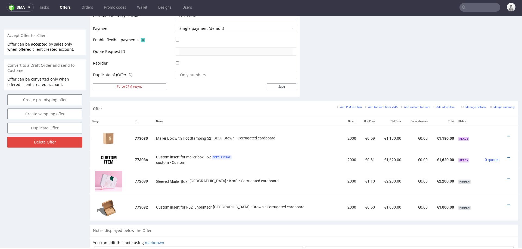
click at [506, 134] on icon at bounding box center [507, 136] width 3 height 4
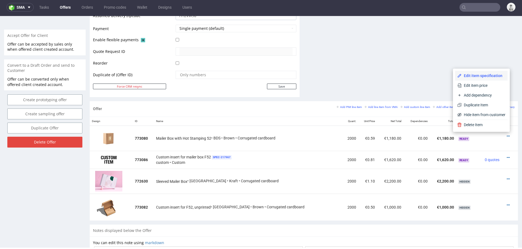
click at [471, 74] on span "Edit item specification" at bounding box center [483, 75] width 44 height 5
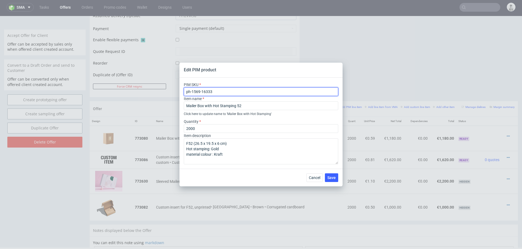
click at [214, 90] on input "ph-1569-16333" at bounding box center [261, 91] width 154 height 9
click at [315, 176] on span "Cancel" at bounding box center [314, 178] width 11 height 4
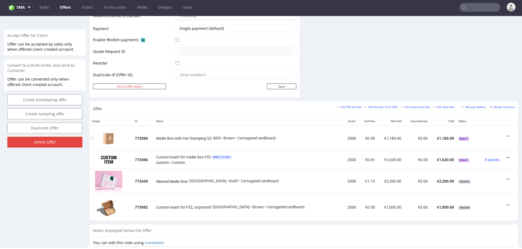
click at [503, 134] on div at bounding box center [507, 136] width 9 height 5
click at [506, 134] on icon at bounding box center [507, 136] width 3 height 4
click at [485, 87] on span "Edit item price" at bounding box center [483, 85] width 44 height 5
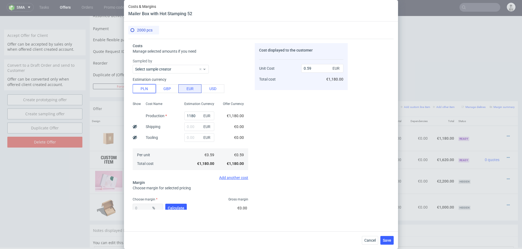
click at [143, 88] on button "PLN" at bounding box center [144, 88] width 23 height 9
type input "0.14"
click at [197, 114] on input "1180" at bounding box center [199, 116] width 30 height 9
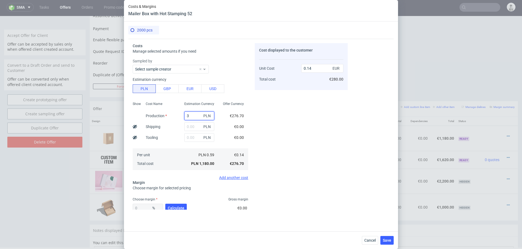
type input "30"
type input "0"
type input "302"
type input "0.04"
type input "3020"
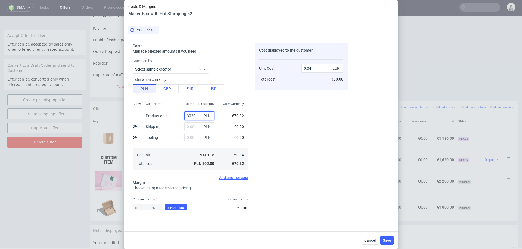
type input "0.35"
type input "3020"
click at [178, 205] on button "Calculate" at bounding box center [175, 208] width 21 height 9
type input "41.65"
type input "0.61"
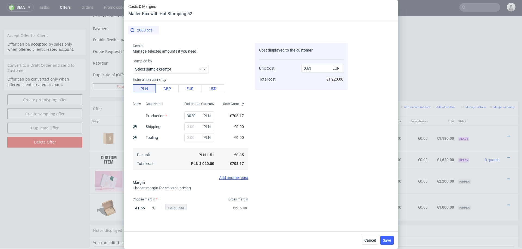
scroll to position [32, 0]
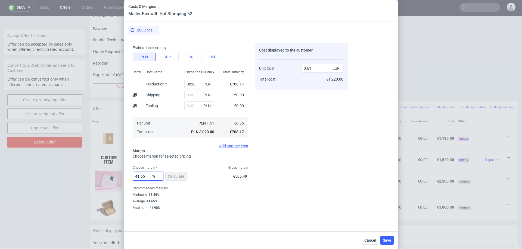
click at [147, 175] on input "41.65" at bounding box center [148, 176] width 30 height 9
type input "39"
type input "0.58"
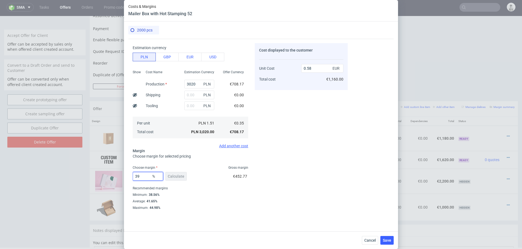
type input "3"
type input "0.37"
type input "37"
type input "0.56"
type input "33"
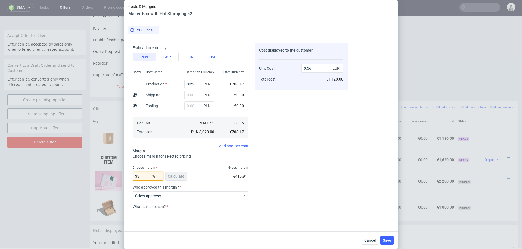
type input "0.53"
type input "34"
type input "0.54"
type input "34"
click at [294, 163] on div "Cost displayed to the customer Unit Cost Total cost 0.54 EUR €1,080.00" at bounding box center [301, 126] width 93 height 167
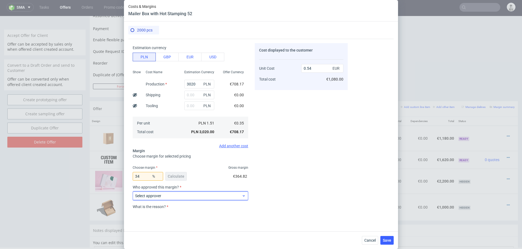
click at [201, 193] on div "Select approver" at bounding box center [190, 196] width 115 height 9
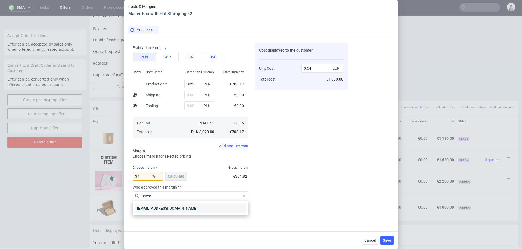
type input "pawe"
click at [175, 209] on div "[EMAIL_ADDRESS][DOMAIN_NAME]" at bounding box center [190, 209] width 111 height 10
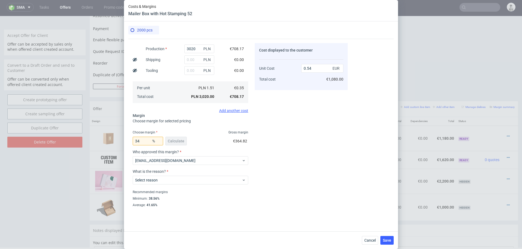
scroll to position [68, 0]
click at [182, 181] on span "Select reason" at bounding box center [188, 179] width 106 height 5
type input "pro"
click at [176, 201] on div "Product with price from Studio" at bounding box center [190, 202] width 111 height 10
click at [340, 185] on div "Cost displayed to the customer Unit Cost Total cost 0.54 EUR €1,080.00" at bounding box center [301, 126] width 93 height 167
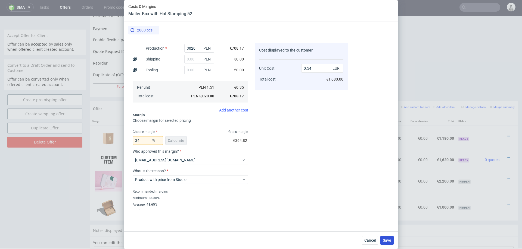
click at [386, 240] on span "Save" at bounding box center [386, 241] width 8 height 4
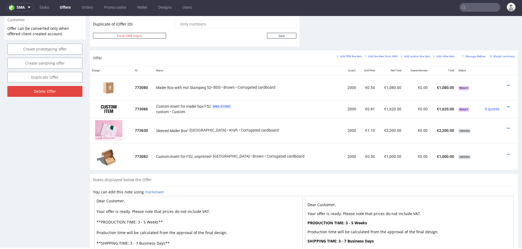
scroll to position [287, 0]
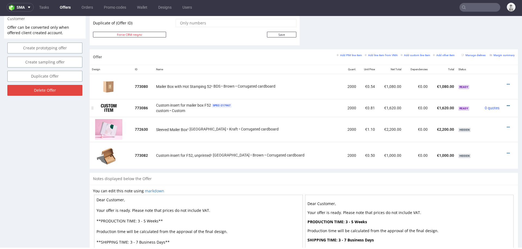
click at [506, 104] on icon at bounding box center [507, 106] width 3 height 4
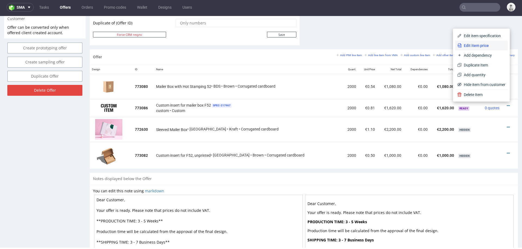
click at [475, 46] on span "Edit item price" at bounding box center [483, 45] width 44 height 5
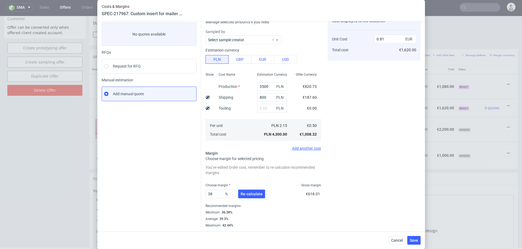
scroll to position [29, 0]
click at [215, 194] on input "38" at bounding box center [220, 195] width 30 height 9
type input "37"
type input "0.8"
type input "37"
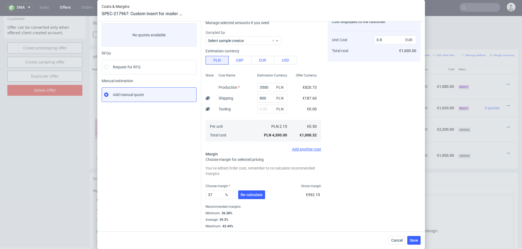
click at [315, 212] on div "Minimum : 36.38%" at bounding box center [262, 213] width 115 height 7
click at [263, 86] on input "3500" at bounding box center [272, 87] width 30 height 9
type input "3400"
type input "0.78"
type input "3400"
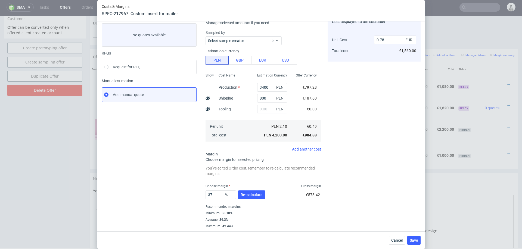
click at [352, 93] on div "Cost displayed to the customer Unit Cost Total cost 0.78 EUR €1,560.00" at bounding box center [373, 122] width 93 height 214
click at [246, 199] on button "Re-calculate" at bounding box center [251, 195] width 27 height 9
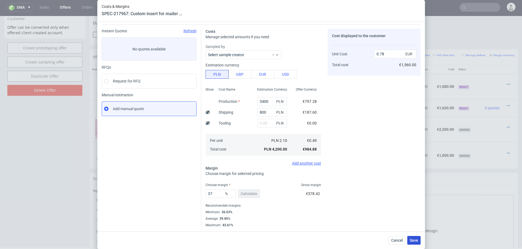
click at [415, 240] on span "Save" at bounding box center [413, 241] width 8 height 4
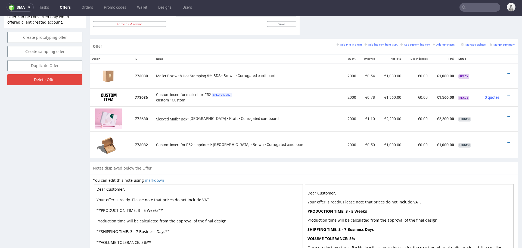
scroll to position [298, 0]
click at [506, 93] on icon at bounding box center [507, 95] width 3 height 4
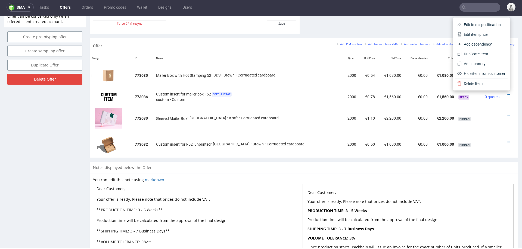
click at [403, 79] on td "€0.00" at bounding box center [416, 75] width 26 height 25
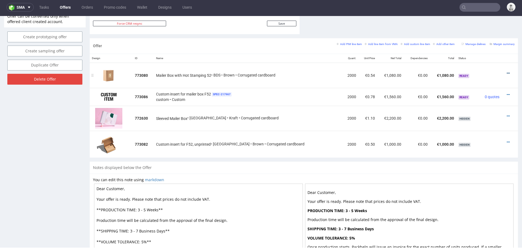
click at [506, 71] on icon at bounding box center [507, 73] width 3 height 4
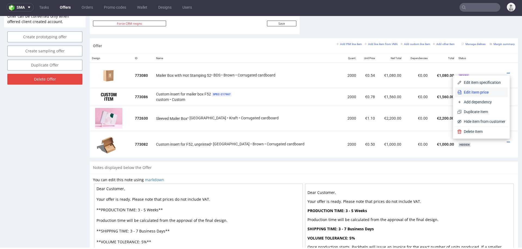
click at [461, 90] on span "Edit item price" at bounding box center [483, 92] width 44 height 5
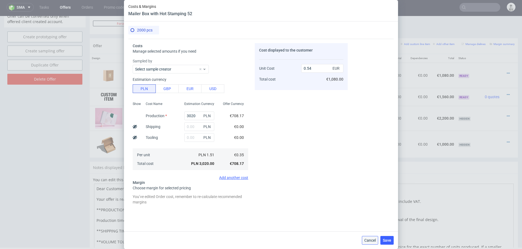
click at [367, 239] on span "Cancel" at bounding box center [369, 241] width 11 height 4
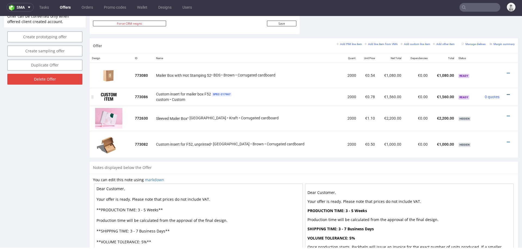
click at [506, 93] on icon at bounding box center [507, 95] width 3 height 4
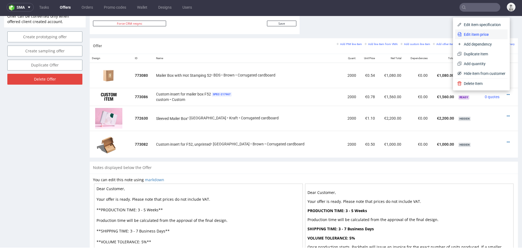
click at [487, 36] on span "Edit item price" at bounding box center [483, 34] width 44 height 5
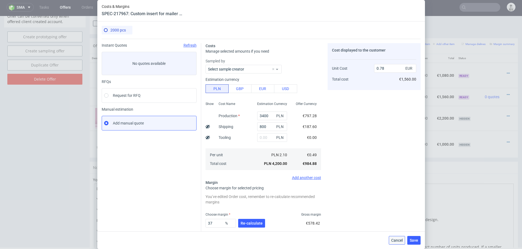
click at [396, 242] on span "Cancel" at bounding box center [396, 241] width 11 height 4
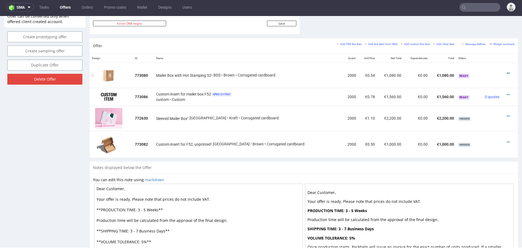
click at [506, 72] on icon at bounding box center [507, 73] width 3 height 4
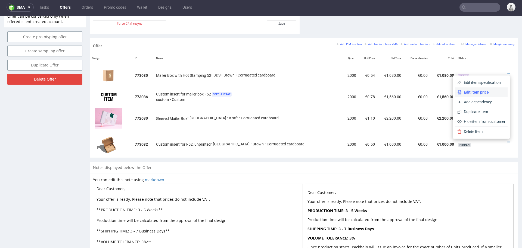
click at [461, 90] on span "Edit item price" at bounding box center [483, 92] width 44 height 5
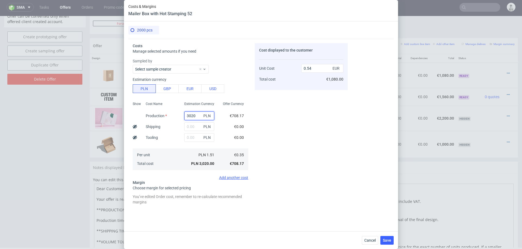
click at [200, 117] on input "3020" at bounding box center [199, 116] width 30 height 9
type input "7"
type input "0"
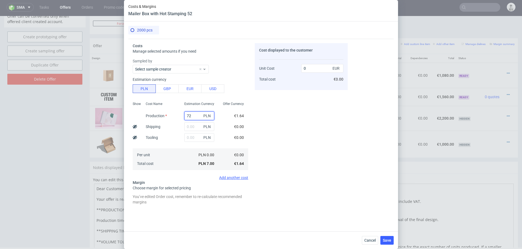
type input "722"
type input "0.13"
type input "7220"
type input "1.28"
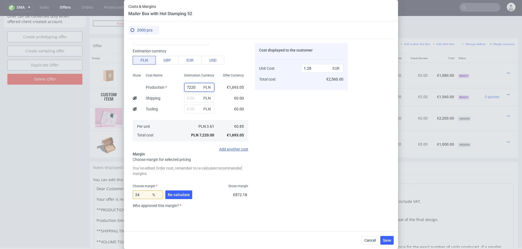
scroll to position [30, 0]
type input "7220"
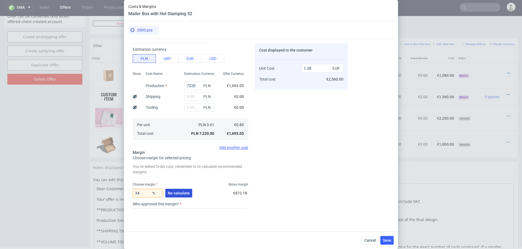
click at [183, 193] on span "Re-calculate" at bounding box center [179, 194] width 22 height 4
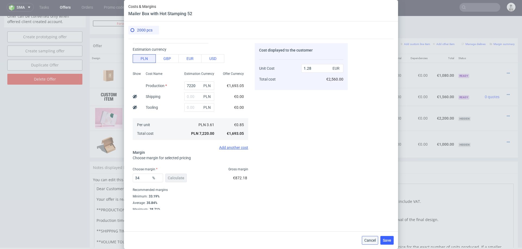
click at [373, 240] on span "Cancel" at bounding box center [369, 241] width 11 height 4
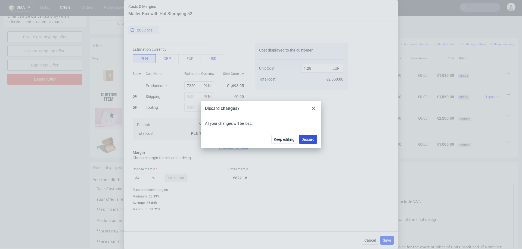
click at [306, 139] on span "Discard" at bounding box center [307, 140] width 13 height 4
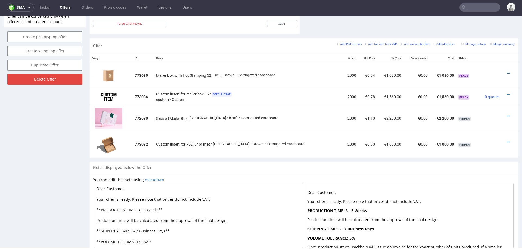
click at [506, 71] on icon at bounding box center [507, 73] width 3 height 4
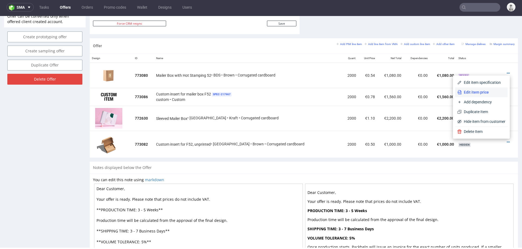
click at [464, 91] on span "Edit item price" at bounding box center [483, 92] width 44 height 5
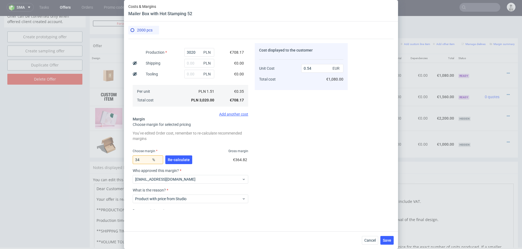
scroll to position [64, 0]
click at [145, 158] on input "34" at bounding box center [148, 159] width 30 height 9
type input "33"
type input "0.53"
type input "33"
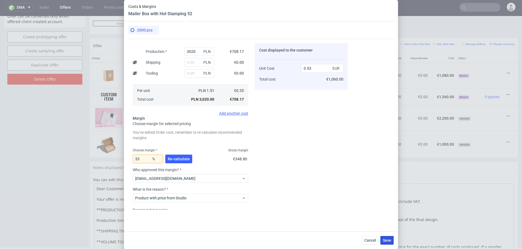
click at [386, 245] on button "Save" at bounding box center [386, 240] width 13 height 9
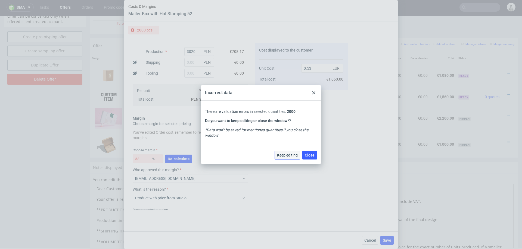
click at [292, 156] on span "Keep editing" at bounding box center [287, 155] width 21 height 4
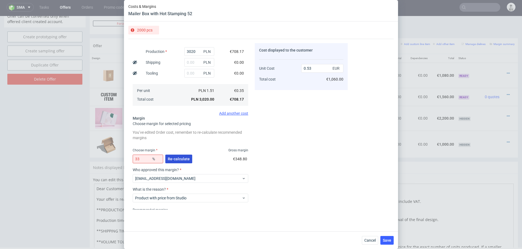
click at [180, 158] on span "Re-calculate" at bounding box center [179, 159] width 22 height 4
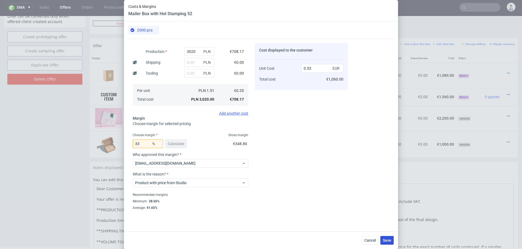
click at [386, 243] on button "Save" at bounding box center [386, 240] width 13 height 9
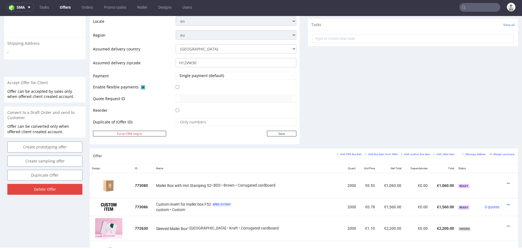
scroll to position [189, 0]
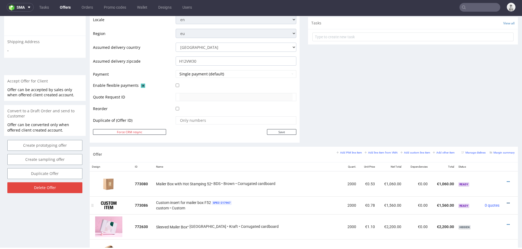
click at [506, 203] on icon at bounding box center [507, 204] width 3 height 4
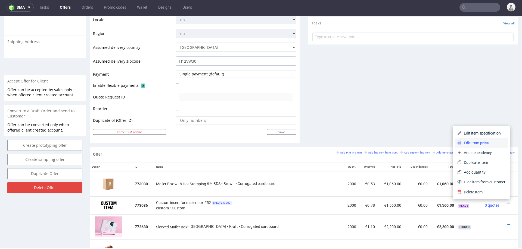
click at [487, 139] on li "Edit item price" at bounding box center [481, 143] width 52 height 10
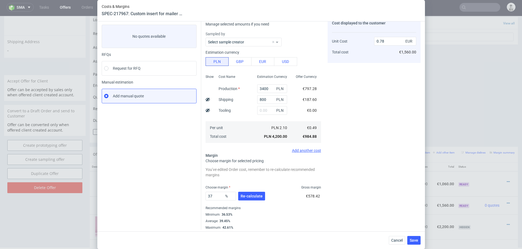
scroll to position [28, 0]
click at [392, 240] on span "Cancel" at bounding box center [396, 241] width 11 height 4
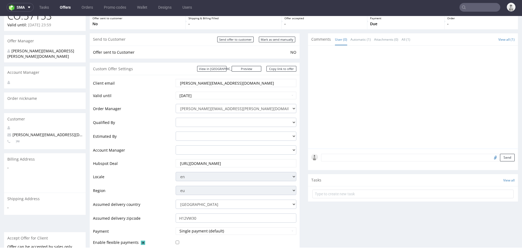
scroll to position [0, 0]
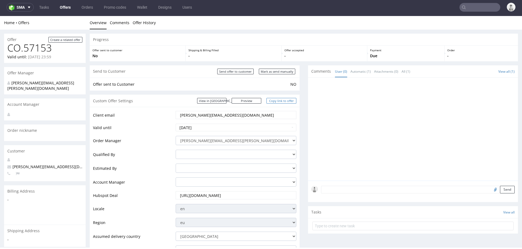
click at [271, 101] on link "Copy link to offer" at bounding box center [281, 101] width 30 height 6
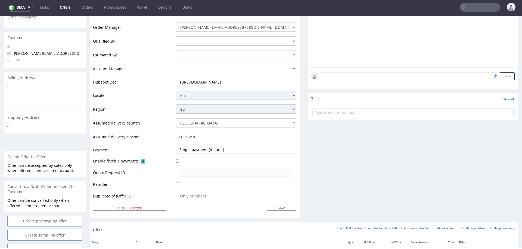
scroll to position [206, 0]
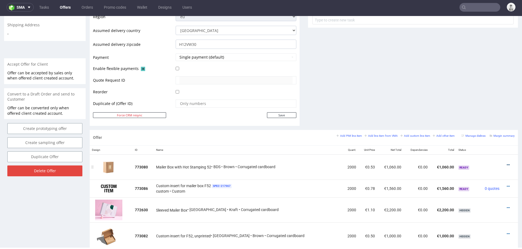
click at [506, 163] on icon at bounding box center [507, 165] width 3 height 4
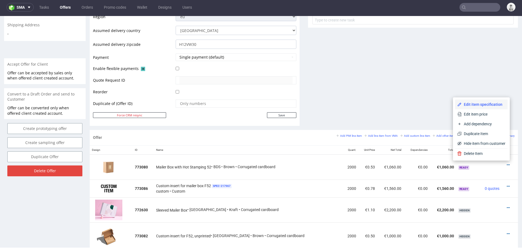
click at [484, 107] on span "Edit item specification" at bounding box center [483, 104] width 44 height 5
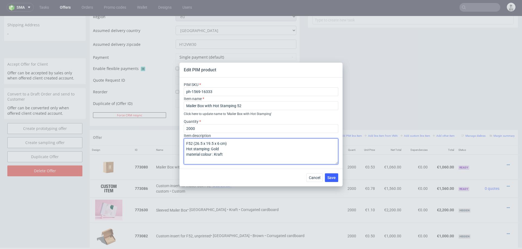
drag, startPoint x: 228, startPoint y: 143, endPoint x: 194, endPoint y: 143, distance: 34.5
click at [194, 143] on textarea "F52 (26.5 x 19.5 x 6 cm) Hot stamping: Gold material colour : Kraft" at bounding box center [261, 152] width 154 height 26
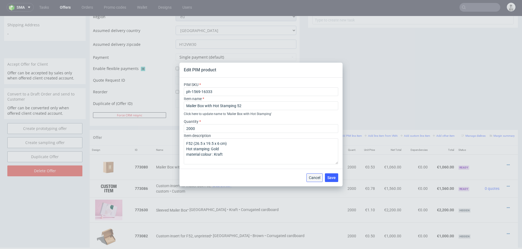
click at [314, 179] on span "Cancel" at bounding box center [314, 178] width 11 height 4
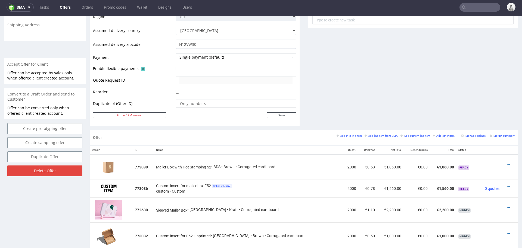
scroll to position [0, 0]
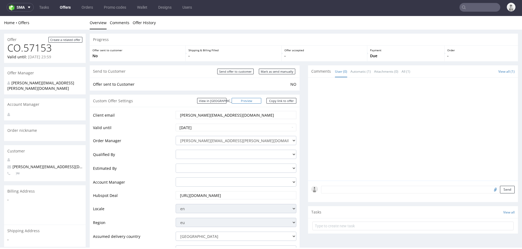
click at [255, 101] on link "Preview" at bounding box center [246, 101] width 30 height 6
click at [274, 100] on link "Copy link to offer" at bounding box center [281, 101] width 30 height 6
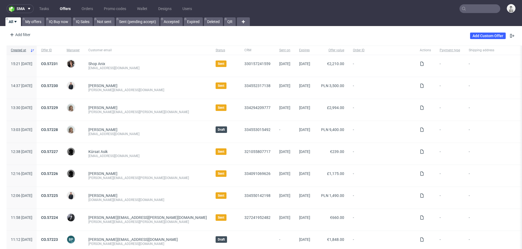
click at [473, 7] on input "text" at bounding box center [479, 8] width 41 height 9
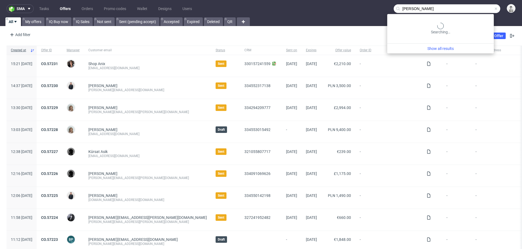
type input "[PERSON_NAME]"
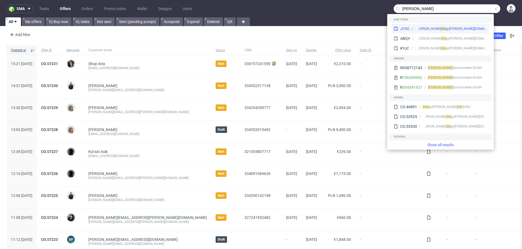
click at [446, 25] on div "JFRD [PERSON_NAME]. bros che @[PERSON_NAME][DOMAIN_NAME]" at bounding box center [440, 29] width 98 height 10
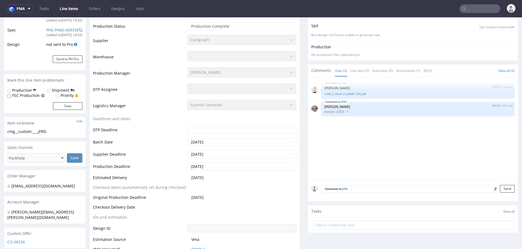
scroll to position [284, 0]
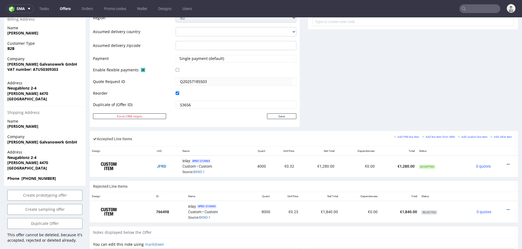
scroll to position [221, 0]
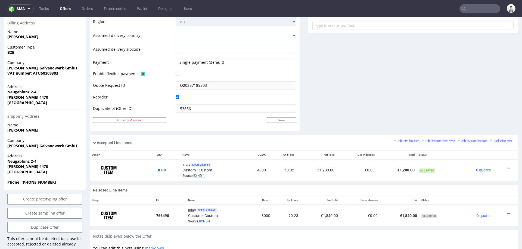
click at [201, 174] on link "BXND-1" at bounding box center [198, 176] width 11 height 4
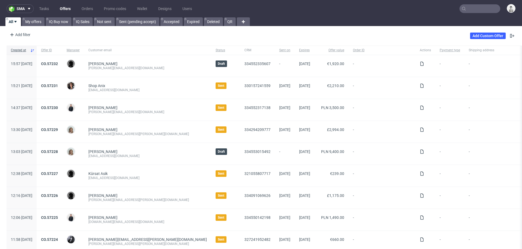
click at [479, 12] on input "text" at bounding box center [479, 8] width 41 height 9
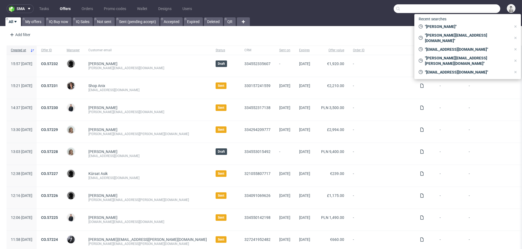
paste input "[EMAIL_ADDRESS][PERSON_NAME][DOMAIN_NAME]"
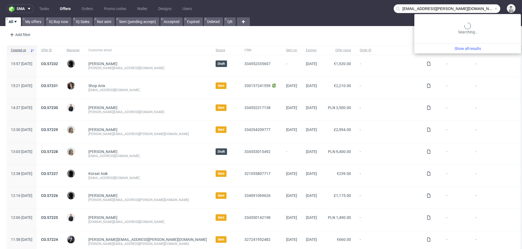
type input "[EMAIL_ADDRESS][PERSON_NAME][DOMAIN_NAME]"
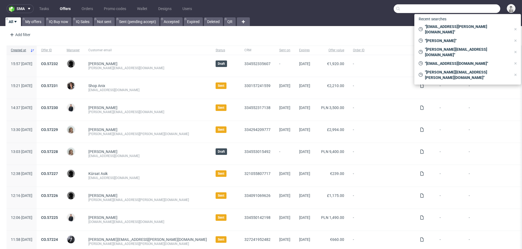
click at [470, 8] on input "text" at bounding box center [446, 8] width 106 height 9
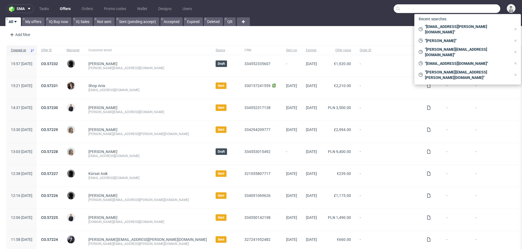
paste input "[EMAIL_ADDRESS][PERSON_NAME][DOMAIN_NAME]"
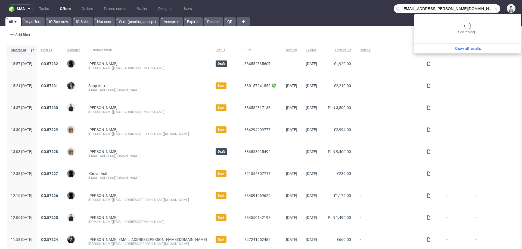
type input "[EMAIL_ADDRESS][PERSON_NAME][DOMAIN_NAME]"
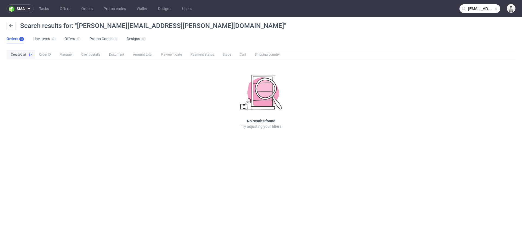
click at [475, 5] on input "[EMAIL_ADDRESS][PERSON_NAME][DOMAIN_NAME]" at bounding box center [479, 8] width 41 height 9
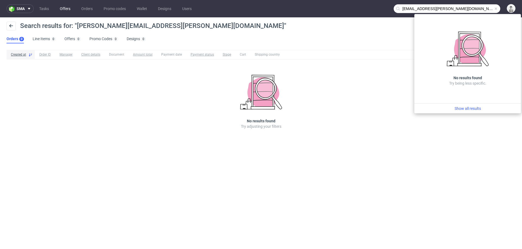
click at [65, 7] on link "Offers" at bounding box center [65, 8] width 17 height 9
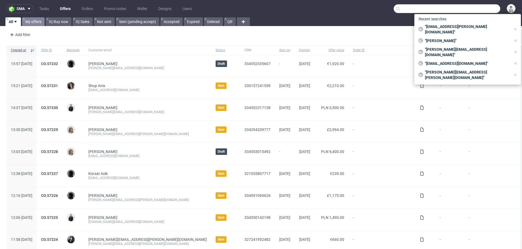
click at [33, 22] on link "My offers" at bounding box center [33, 21] width 23 height 9
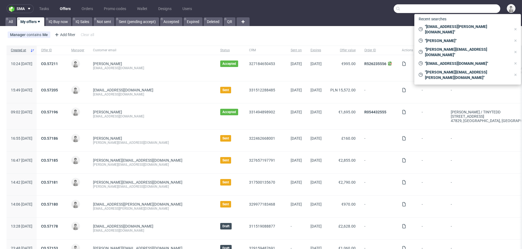
click at [450, 139] on span "-" at bounding box center [493, 140] width 87 height 9
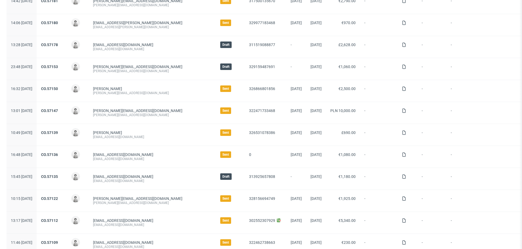
scroll to position [183, 0]
click at [58, 131] on link "CO.57139" at bounding box center [49, 132] width 17 height 4
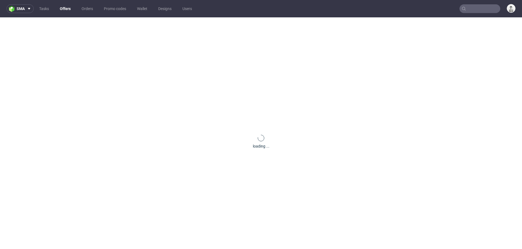
scroll to position [23, 0]
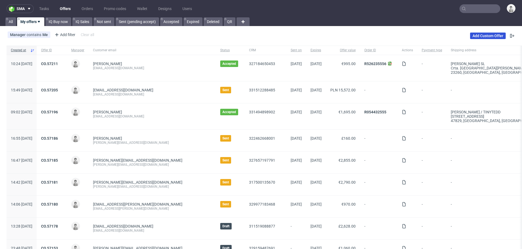
click at [479, 33] on link "Add Custom Offer" at bounding box center [488, 36] width 36 height 7
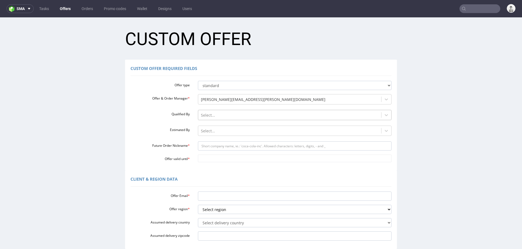
click at [212, 115] on div at bounding box center [290, 115] width 178 height 7
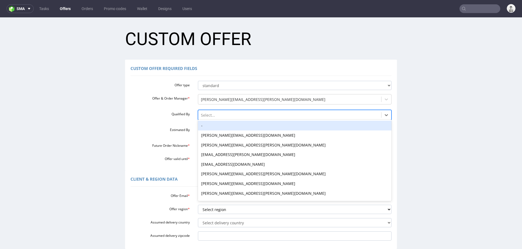
click at [212, 128] on div "-" at bounding box center [295, 126] width 194 height 10
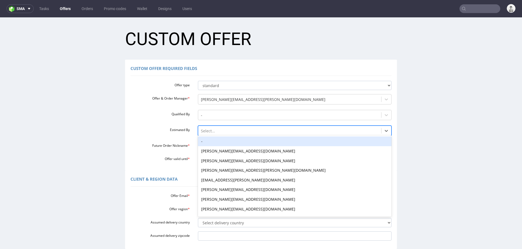
click at [211, 129] on div at bounding box center [290, 131] width 178 height 7
click at [209, 140] on div "-" at bounding box center [295, 142] width 194 height 10
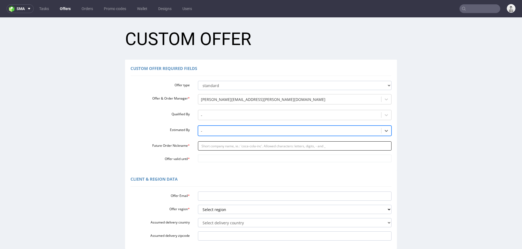
click at [209, 146] on input "Future Order Nickname *" at bounding box center [295, 146] width 194 height 9
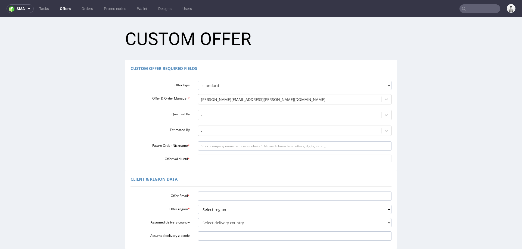
click at [113, 155] on div "Custom Offer Required Fields Offer type standard prototyping sampling Offer & O…" at bounding box center [260, 115] width 519 height 111
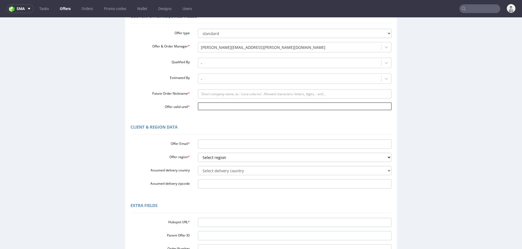
scroll to position [55, 0]
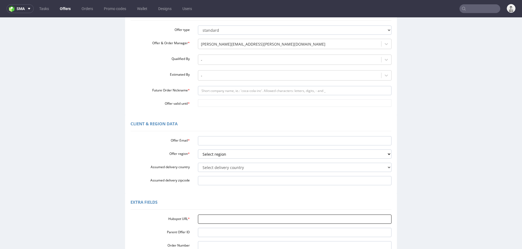
click at [203, 218] on input "Hubspot URL *" at bounding box center [295, 219] width 194 height 9
paste input "[URL][DOMAIN_NAME]"
type input "[URL][DOMAIN_NAME]"
click at [254, 169] on select "Select delivery country [GEOGRAPHIC_DATA] [GEOGRAPHIC_DATA] [GEOGRAPHIC_DATA] […" at bounding box center [295, 167] width 194 height 9
click at [252, 156] on select "Select region eu gb de pl cz fr it es" at bounding box center [295, 154] width 194 height 9
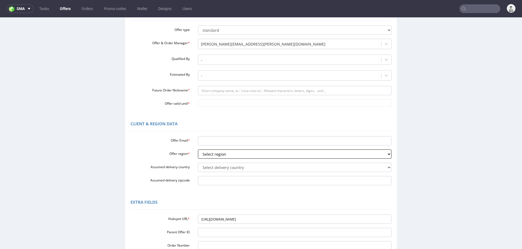
select select "es"
click at [198, 150] on select "Select region eu gb de pl cz fr it es" at bounding box center [295, 154] width 194 height 9
click at [247, 136] on input "Offer Email *" at bounding box center [295, 140] width 194 height 9
paste input "[EMAIL_ADDRESS][PERSON_NAME][DOMAIN_NAME]"
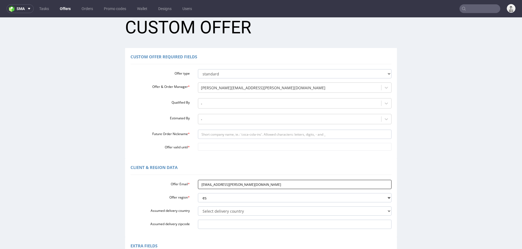
scroll to position [6, 0]
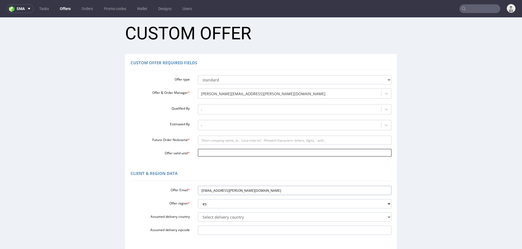
type input "[EMAIL_ADDRESS][PERSON_NAME][DOMAIN_NAME]"
click at [235, 153] on input "Offer valid until *" at bounding box center [295, 153] width 194 height 8
click at [226, 138] on td "29" at bounding box center [225, 137] width 8 height 8
type input "[DATE]"
click at [220, 142] on input "Future Order Nickname *" at bounding box center [295, 140] width 194 height 9
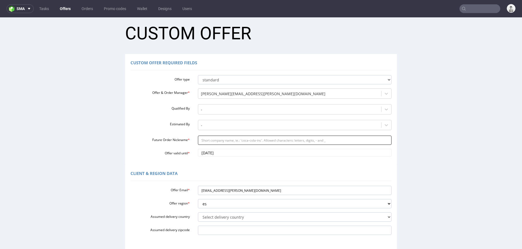
paste input "fannydulongclos-systeycom"
type input "fannydulongclos-systeycom"
click at [209, 164] on div "Custom Offer Required Fields Offer type standard prototyping sampling Offer & O…" at bounding box center [261, 109] width 272 height 111
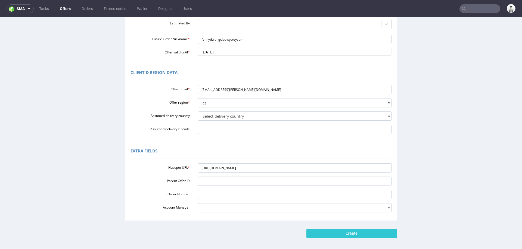
scroll to position [121, 0]
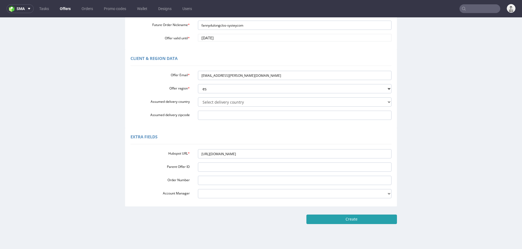
click at [355, 221] on input "Create" at bounding box center [351, 219] width 90 height 9
type input "Please wait..."
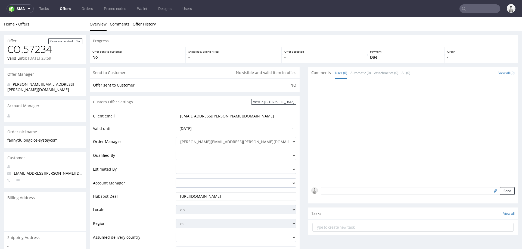
click at [149, 185] on td "Account Manager" at bounding box center [133, 185] width 81 height 14
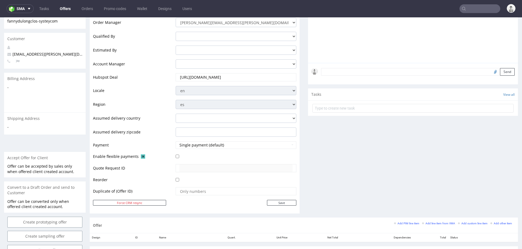
scroll to position [77, 0]
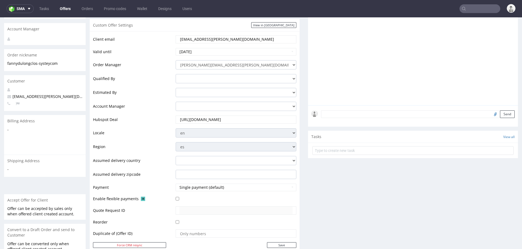
click at [217, 37] on input "fanny.dulong@clos-systey.com" at bounding box center [235, 40] width 113 height 8
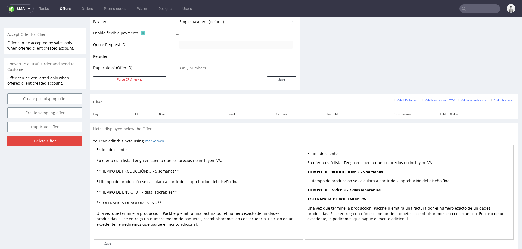
scroll to position [253, 0]
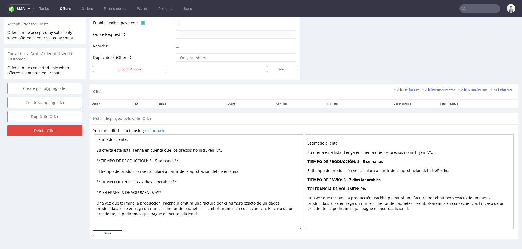
click at [425, 90] on small "Add line item from VMA" at bounding box center [438, 89] width 33 height 3
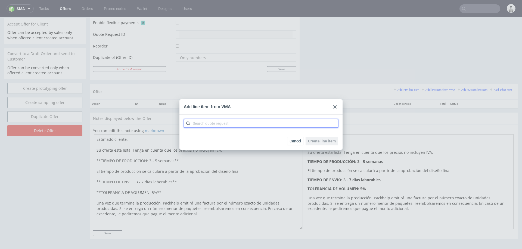
click at [280, 125] on input "text" at bounding box center [261, 123] width 154 height 9
paste input "CBVP"
type input "CBVP"
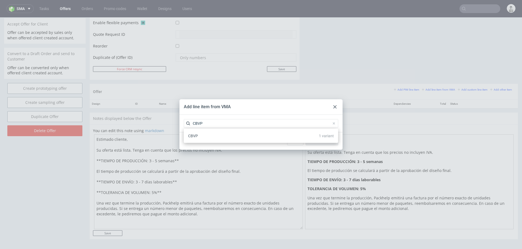
click at [232, 141] on div "CBVP 1 variant" at bounding box center [261, 136] width 150 height 10
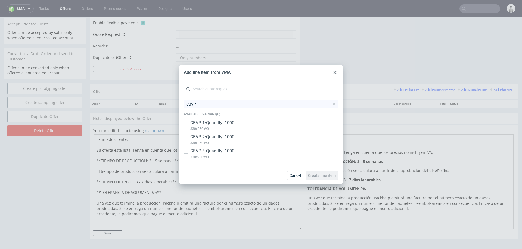
click at [215, 152] on p "CBVP-3 • Quantity: 1000" at bounding box center [212, 151] width 44 height 6
checkbox input "true"
click at [215, 139] on p "CBVP-2 • Quantity: 1000" at bounding box center [212, 137] width 44 height 6
checkbox input "true"
click at [217, 128] on p "330x250x90" at bounding box center [212, 129] width 44 height 6
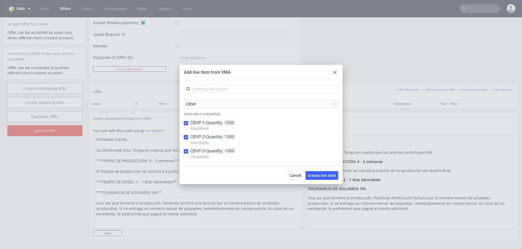
checkbox input "true"
click at [314, 174] on span "Create line item" at bounding box center [322, 176] width 28 height 4
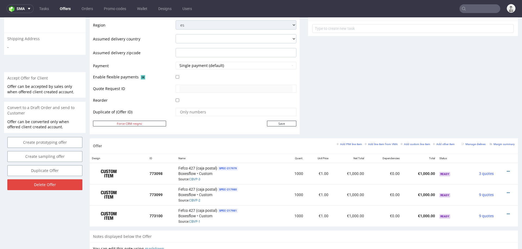
scroll to position [222, 0]
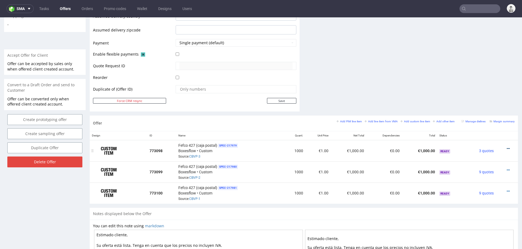
click at [506, 147] on icon at bounding box center [507, 149] width 3 height 4
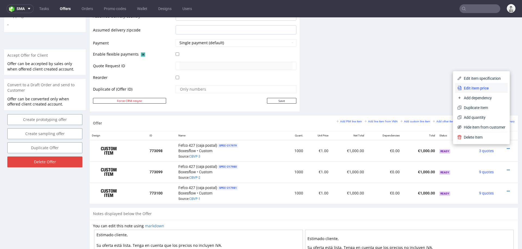
click at [484, 86] on span "Edit item price" at bounding box center [483, 88] width 44 height 5
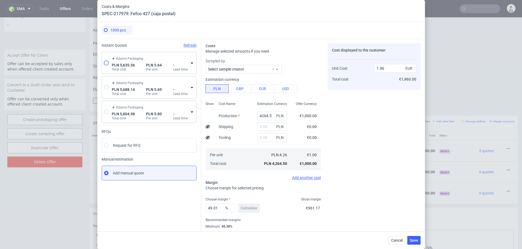
click at [107, 64] on input "radio" at bounding box center [106, 63] width 4 height 4
radio input "true"
radio input "false"
type input "2250.0400000000004"
type input "3385.52"
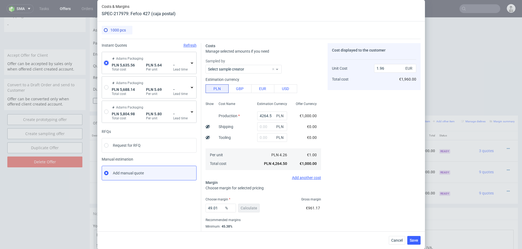
type input "1.32"
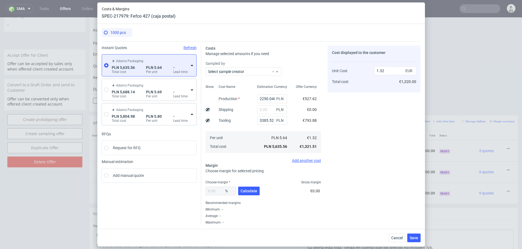
click at [191, 65] on icon at bounding box center [192, 65] width 4 height 4
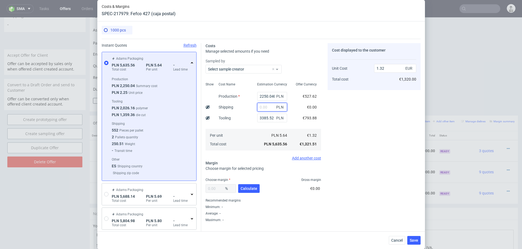
click at [265, 107] on input "text" at bounding box center [272, 107] width 30 height 9
type input "2000"
type input "1.79"
type input "2"
type input "1800"
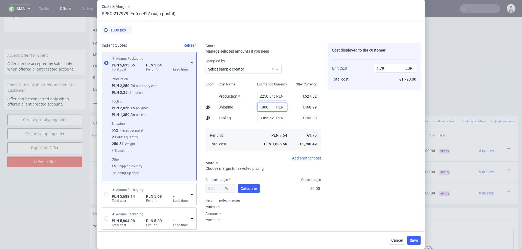
type input "1.74"
click at [264, 109] on input "1800" at bounding box center [272, 107] width 30 height 9
type input "15"
type input "1.32"
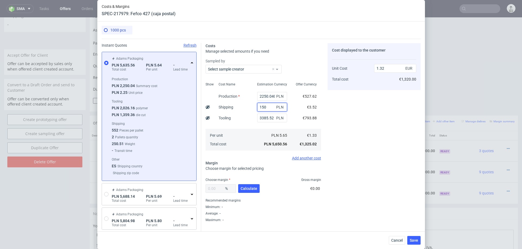
type input "1500"
type input "1.67"
type input "1500"
click at [245, 116] on div "Cost Name Production Shipping Tooling Per unit Total cost" at bounding box center [233, 116] width 39 height 72
click at [242, 186] on button "Calculate" at bounding box center [248, 188] width 21 height 9
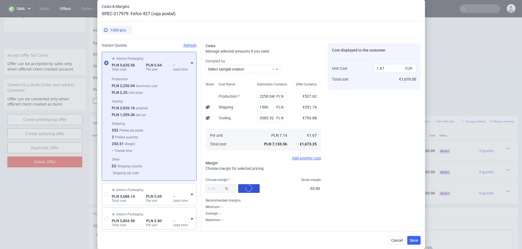
type input "35.92"
type input "2.61"
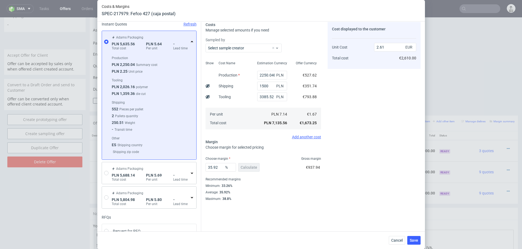
scroll to position [0, 0]
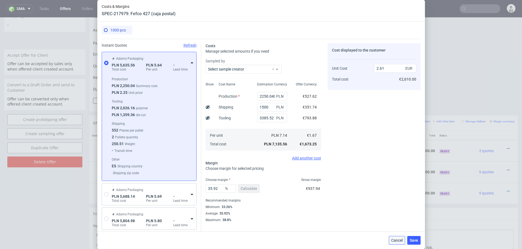
click at [396, 239] on span "Cancel" at bounding box center [396, 241] width 11 height 4
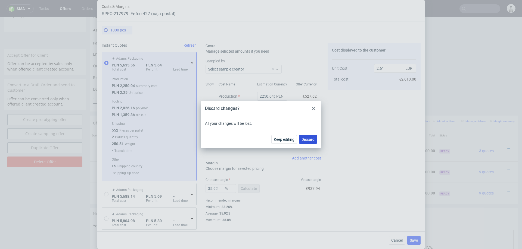
click at [306, 141] on span "Discard" at bounding box center [307, 140] width 13 height 4
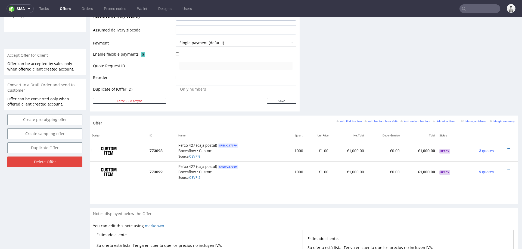
drag, startPoint x: 95, startPoint y: 192, endPoint x: 96, endPoint y: 146, distance: 45.1
click at [506, 190] on icon at bounding box center [507, 192] width 3 height 4
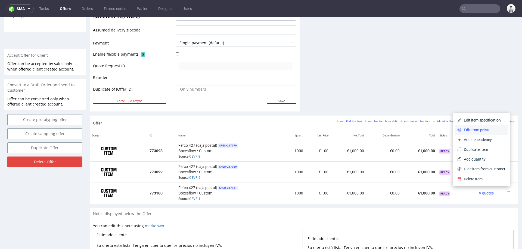
click at [486, 131] on span "Edit item price" at bounding box center [483, 129] width 44 height 5
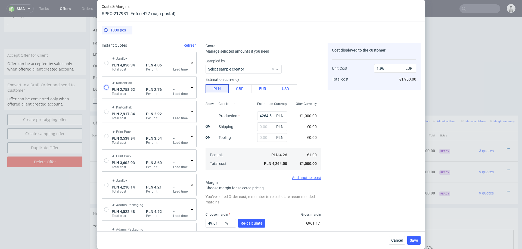
click at [105, 85] on input "radio" at bounding box center [106, 87] width 4 height 4
radio input "true"
radio input "false"
type input "1487.28"
type input "1271.24"
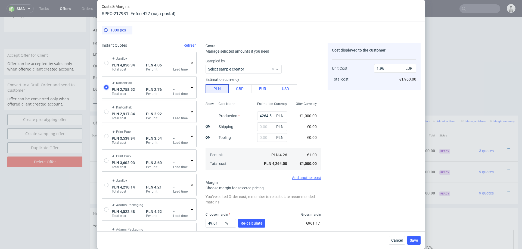
type input "0.65"
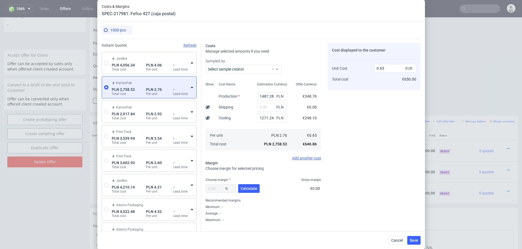
click at [192, 85] on icon at bounding box center [192, 87] width 4 height 4
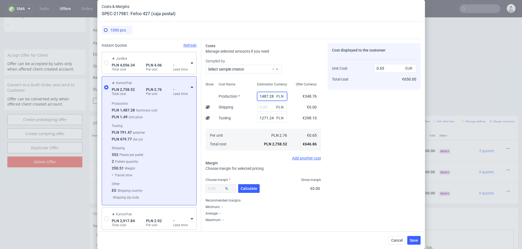
click at [268, 94] on input "1487.28" at bounding box center [272, 96] width 30 height 9
type input "4000"
type input "1.24"
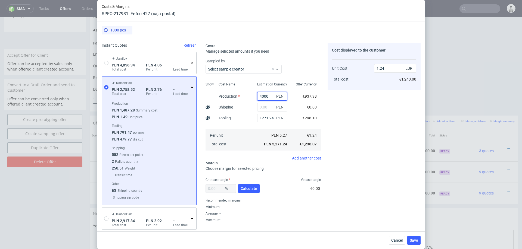
type input "4000"
click at [241, 117] on div "Cost Name Production Shipping Tooling Per unit Total cost" at bounding box center [233, 116] width 39 height 72
click at [265, 106] on input "text" at bounding box center [272, 107] width 30 height 9
type input "200"
type input "1.29"
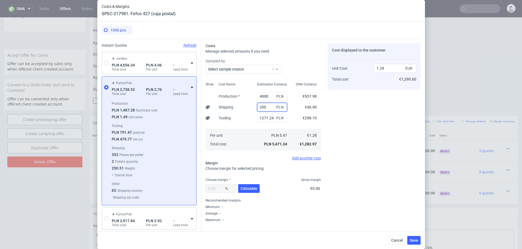
type input "2000"
type input "1.71"
type input "2000"
click at [242, 115] on div "Cost Name Production Shipping Tooling Per unit Total cost" at bounding box center [233, 116] width 39 height 72
click at [246, 189] on span "Calculate" at bounding box center [248, 189] width 17 height 4
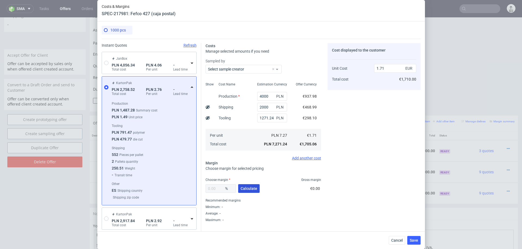
type input "35.8"
type input "2.66"
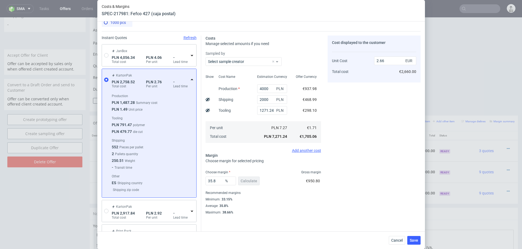
scroll to position [33, 0]
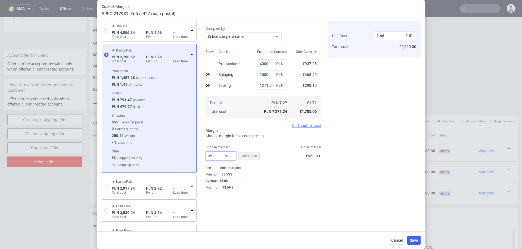
click at [221, 156] on input "35.8" at bounding box center [220, 156] width 30 height 9
type input "34"
type input "2.59"
type input "35"
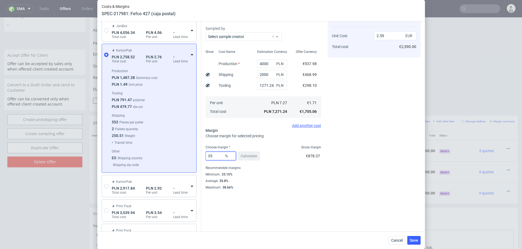
type input "2.63"
type input "35"
click at [351, 171] on div "Cost displayed to the customer Unit Cost Total cost 2.63 EUR €2,630.00" at bounding box center [373, 100] width 93 height 179
click at [411, 239] on span "Save" at bounding box center [413, 241] width 8 height 4
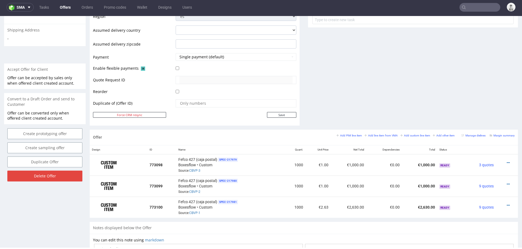
scroll to position [214, 0]
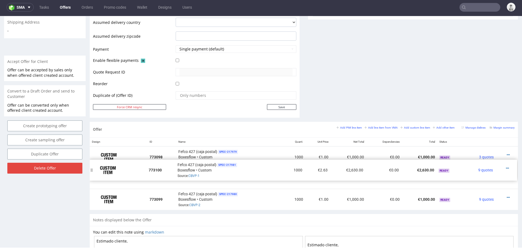
drag, startPoint x: 93, startPoint y: 198, endPoint x: 92, endPoint y: 169, distance: 29.1
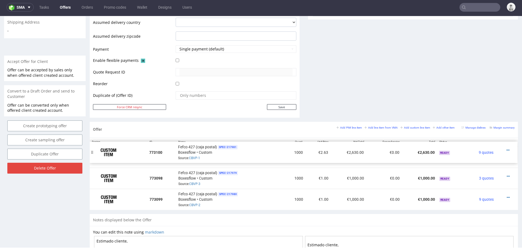
drag, startPoint x: 93, startPoint y: 180, endPoint x: 93, endPoint y: 154, distance: 25.5
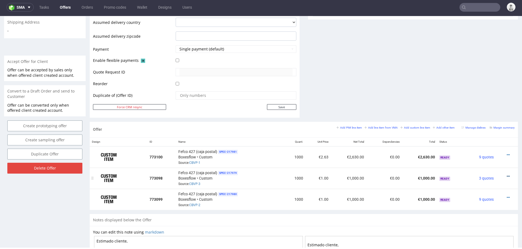
click at [506, 175] on icon at bounding box center [507, 177] width 3 height 4
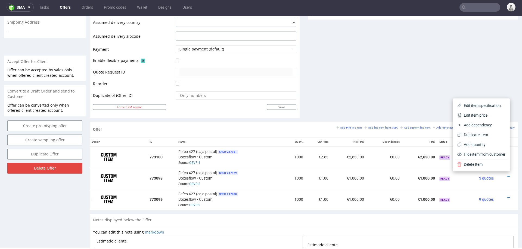
click at [226, 192] on span "SPEC- 217980" at bounding box center [228, 194] width 22 height 4
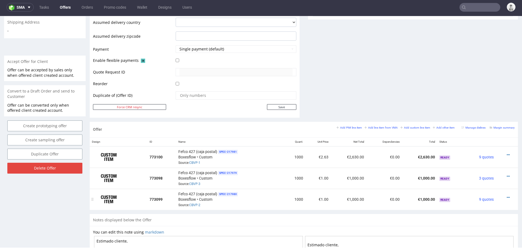
click at [99, 201] on img at bounding box center [108, 200] width 27 height 14
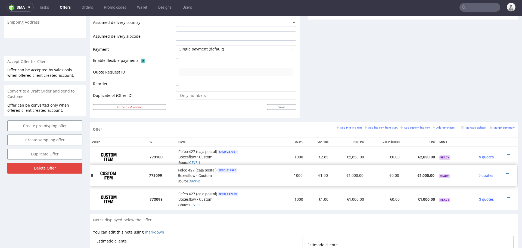
drag, startPoint x: 94, startPoint y: 198, endPoint x: 93, endPoint y: 175, distance: 23.6
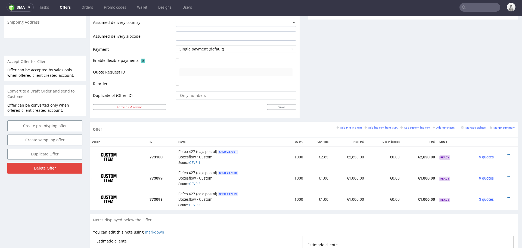
click at [499, 174] on div at bounding box center [505, 176] width 14 height 5
click at [506, 175] on icon at bounding box center [507, 177] width 3 height 4
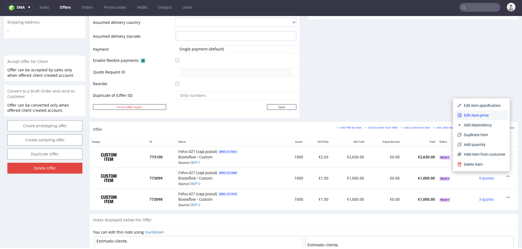
click at [478, 114] on span "Edit item price" at bounding box center [483, 115] width 44 height 5
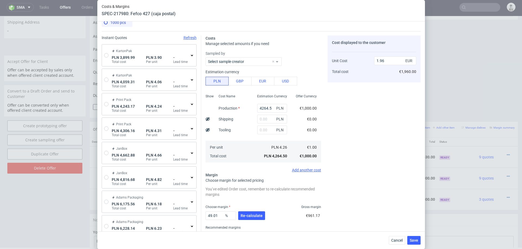
scroll to position [0, 0]
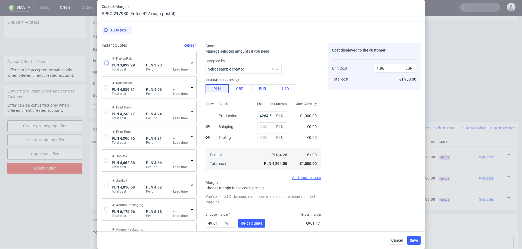
click at [107, 63] on input "radio" at bounding box center [106, 63] width 4 height 4
radio input "true"
radio input "false"
type input "1837.2799999999997"
type input "2062.71"
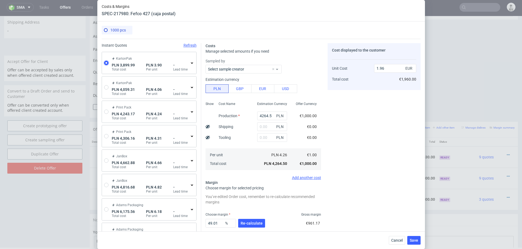
type input "0.91"
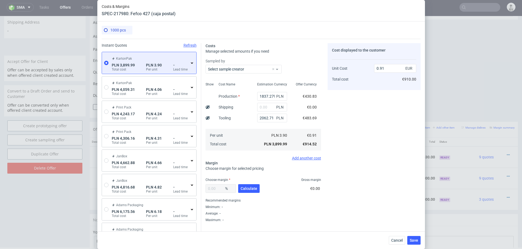
click at [189, 64] on div "KartonPak PLN 3,899.99 Total cost PLN 3.90 Per unit - Lead time" at bounding box center [150, 62] width 79 height 17
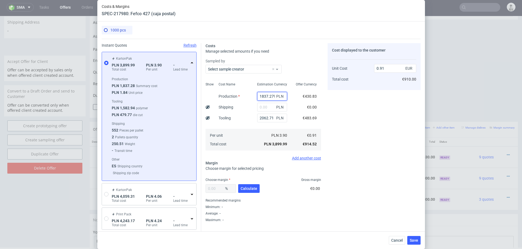
click at [257, 97] on input "1837.2799999999997" at bounding box center [272, 96] width 30 height 9
drag, startPoint x: 261, startPoint y: 97, endPoint x: 255, endPoint y: 97, distance: 6.0
click at [255, 97] on div "1837.2799999999997 PLN" at bounding box center [272, 96] width 39 height 11
type input "4837.28"
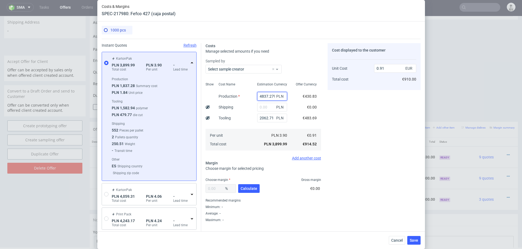
type input "1.61"
type input "4837.28"
click at [244, 109] on div "Cost Name Production Shipping Tooling Per unit Total cost" at bounding box center [233, 116] width 39 height 72
click at [265, 108] on input "text" at bounding box center [272, 107] width 30 height 9
type input "2000"
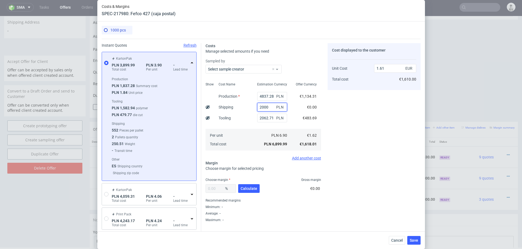
type input "2.08"
type input "2000"
click at [247, 120] on div "Cost Name Production Shipping Tooling Per unit Total cost" at bounding box center [233, 116] width 39 height 72
click at [245, 187] on span "Calculate" at bounding box center [248, 189] width 17 height 4
type input "34.45"
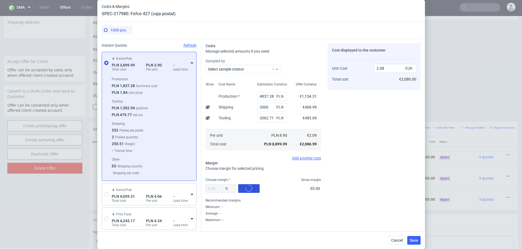
type input "3.18"
click at [218, 188] on input "34.45" at bounding box center [220, 188] width 30 height 9
type input "3"
type input "2.15"
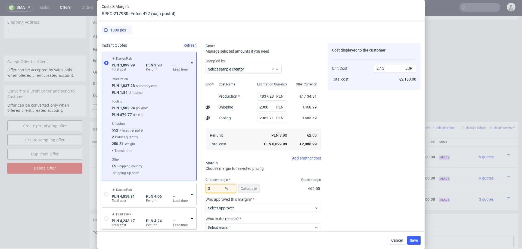
type input "35"
type input "3.21"
type input "35"
click at [319, 205] on div "Minimum : 31.9%" at bounding box center [262, 207] width 115 height 7
click at [216, 190] on input "35" at bounding box center [220, 188] width 30 height 9
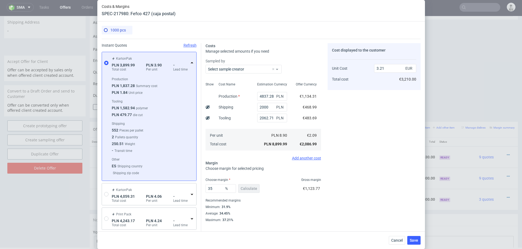
click at [336, 210] on div "Cost displayed to the customer Unit Cost Total cost 3.21 EUR €3,210.00" at bounding box center [373, 132] width 93 height 179
click at [416, 242] on span "Save" at bounding box center [413, 241] width 8 height 4
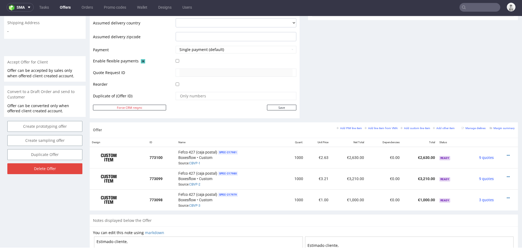
scroll to position [216, 0]
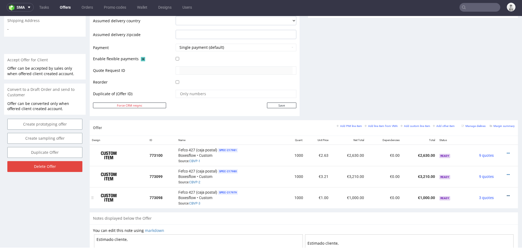
click at [506, 194] on icon at bounding box center [507, 196] width 3 height 4
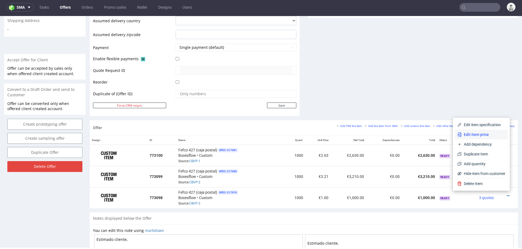
click at [485, 137] on li "Edit item price" at bounding box center [481, 135] width 52 height 10
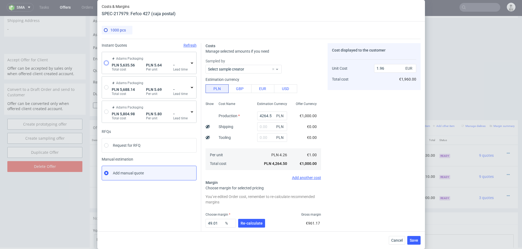
click at [106, 65] on input "radio" at bounding box center [106, 63] width 4 height 4
radio input "true"
radio input "false"
type input "2250.0400000000004"
type input "3385.52"
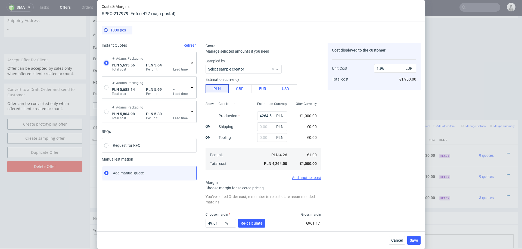
type input "1.32"
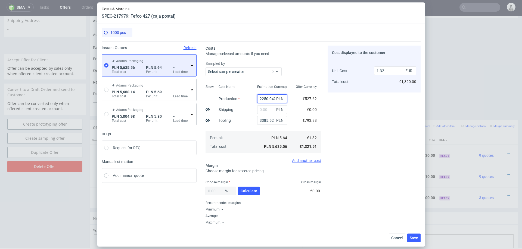
drag, startPoint x: 261, startPoint y: 98, endPoint x: 252, endPoint y: 98, distance: 9.2
click at [252, 98] on div "Show Cost Name Production Shipping Tooling Per unit Total cost Estimation Curre…" at bounding box center [262, 119] width 115 height 72
type input "5250.04"
type input "2.02"
type input "5250.04"
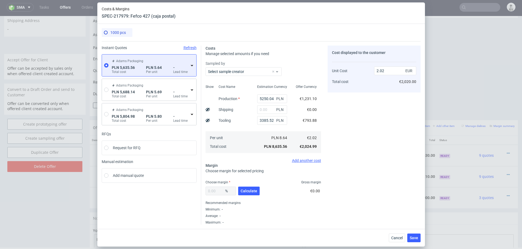
click at [190, 64] on icon at bounding box center [192, 65] width 4 height 4
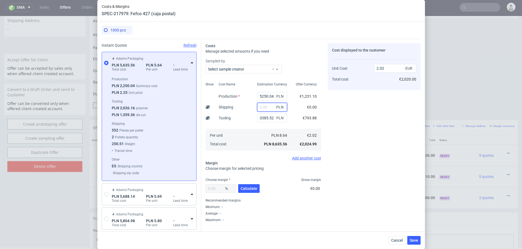
click at [264, 107] on input "text" at bounding box center [272, 107] width 30 height 9
type input "2000"
type input "2.49"
type input "2000"
click at [247, 189] on span "Calculate" at bounding box center [248, 189] width 17 height 4
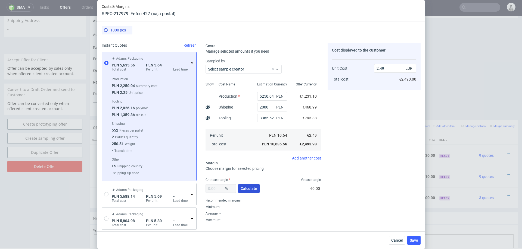
type input "33.27"
type input "3.73"
click at [415, 238] on button "Save" at bounding box center [413, 240] width 13 height 9
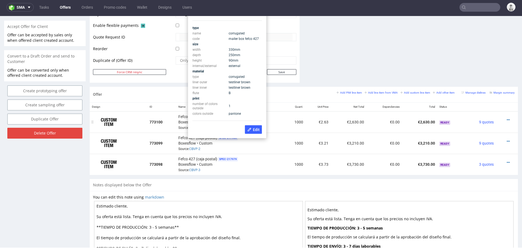
scroll to position [234, 0]
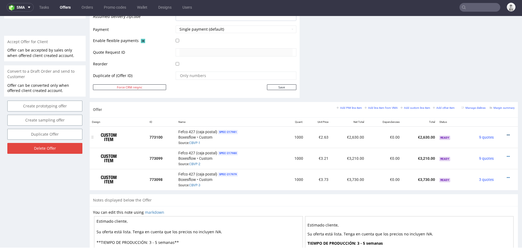
click at [506, 133] on icon at bounding box center [507, 135] width 3 height 4
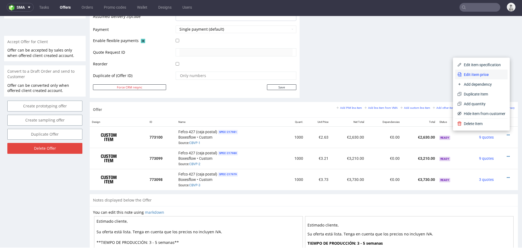
click at [479, 72] on span "Edit item price" at bounding box center [483, 74] width 44 height 5
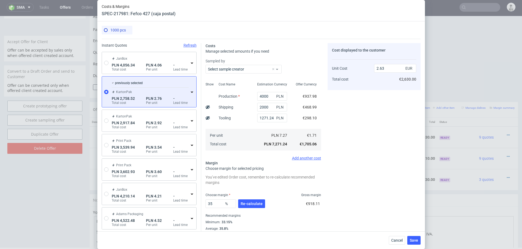
click at [190, 91] on icon at bounding box center [192, 92] width 4 height 4
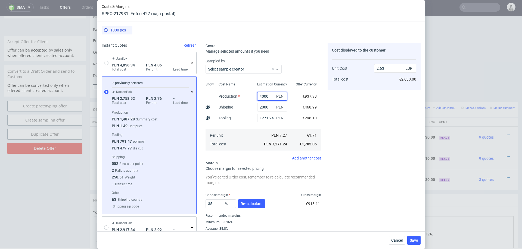
click at [263, 96] on input "4000" at bounding box center [272, 96] width 30 height 9
type input "4400"
type input "2.77"
type input "4400"
click at [246, 111] on div "Cost Name Production Shipping Tooling Per unit Total cost" at bounding box center [233, 116] width 39 height 72
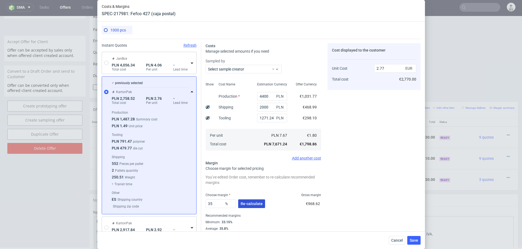
click at [254, 205] on span "Re-calculate" at bounding box center [251, 204] width 22 height 4
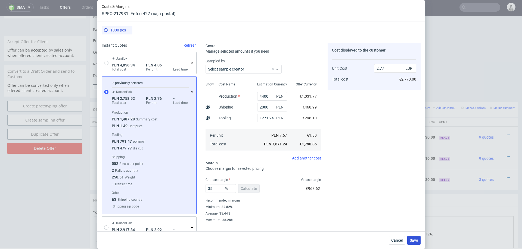
click at [415, 237] on button "Save" at bounding box center [413, 240] width 13 height 9
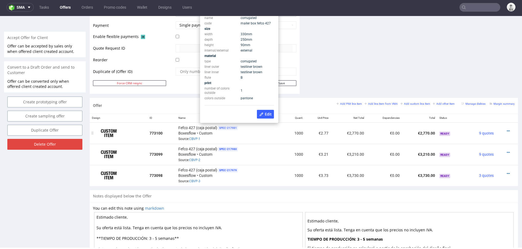
scroll to position [238, 0]
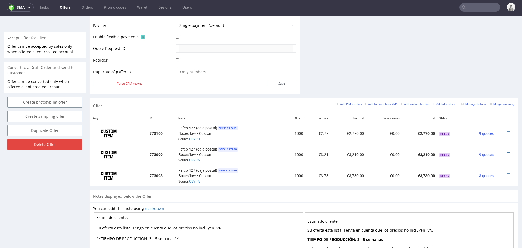
click at [246, 180] on div "Fefco 427 (caja postal) SPEC- 217979 Boxesflow • Custom Source: CBVP-3" at bounding box center [229, 176] width 103 height 17
click at [254, 158] on div "Fefco 427 (caja postal) SPEC- 217980 Boxesflow • Custom Source: CBVP-2" at bounding box center [229, 154] width 103 height 17
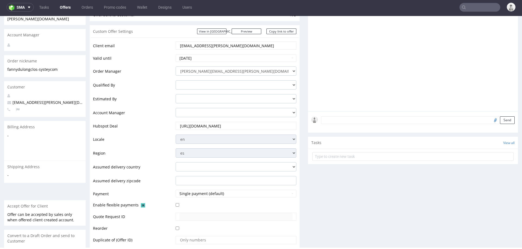
scroll to position [7, 0]
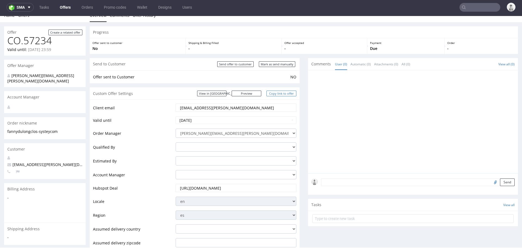
click at [283, 92] on link "Copy link to offer" at bounding box center [281, 94] width 30 height 6
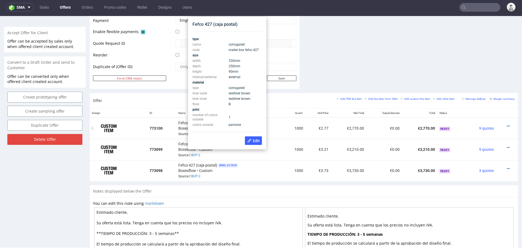
scroll to position [243, 0]
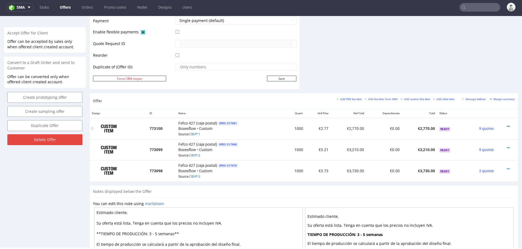
click at [506, 125] on icon at bounding box center [507, 127] width 3 height 4
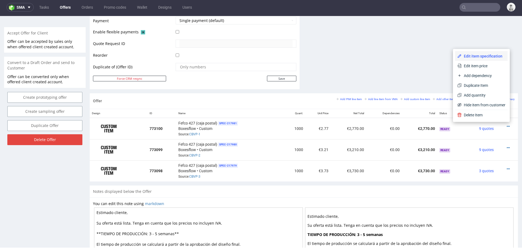
click at [484, 56] on span "Edit item specification" at bounding box center [483, 56] width 44 height 5
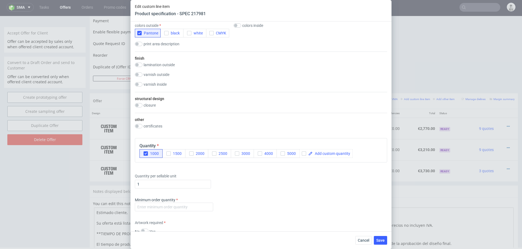
scroll to position [491, 0]
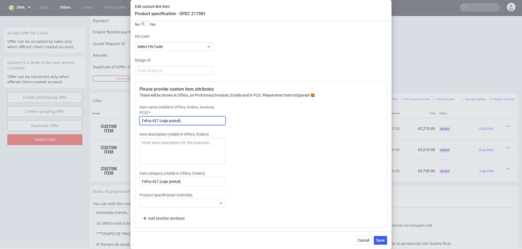
click at [192, 122] on input "Fefco 427 (caja postal)" at bounding box center [182, 121] width 86 height 9
click at [205, 120] on input "Fefco 427 (caja postal) + inserto ( impresión 1 color por fuera)" at bounding box center [182, 121] width 86 height 9
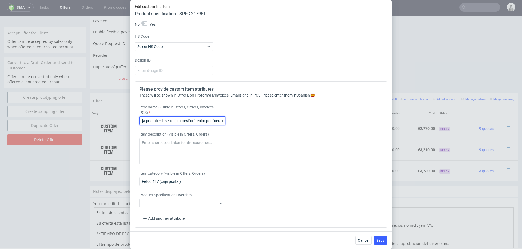
type input "Fefco 427 (caja postal) + inserto ( impresión 1 color por fuera)"
click at [311, 167] on div "Please provide custom item attributes These will be shown in Offers, on Proform…" at bounding box center [261, 154] width 252 height 146
click at [377, 239] on span "Save" at bounding box center [380, 241] width 8 height 4
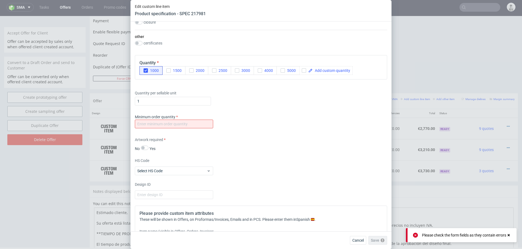
scroll to position [365, 0]
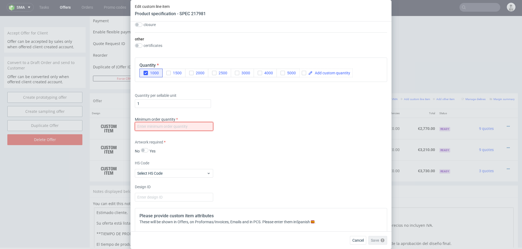
click at [183, 127] on input "number" at bounding box center [174, 126] width 78 height 9
type input "100"
click at [321, 150] on div "Artwork required No Yes" at bounding box center [261, 147] width 252 height 14
click at [377, 243] on span "Save" at bounding box center [380, 241] width 8 height 4
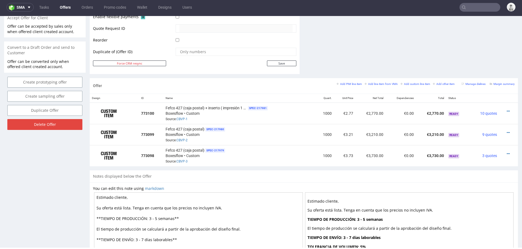
scroll to position [256, 0]
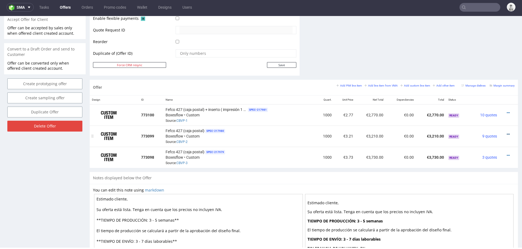
click at [506, 133] on icon at bounding box center [507, 135] width 3 height 4
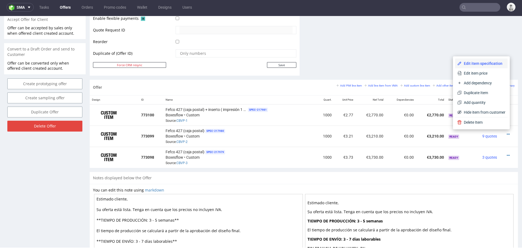
click at [482, 59] on li "Edit item specification" at bounding box center [481, 64] width 52 height 10
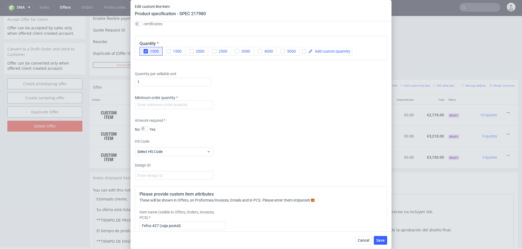
scroll to position [398, 0]
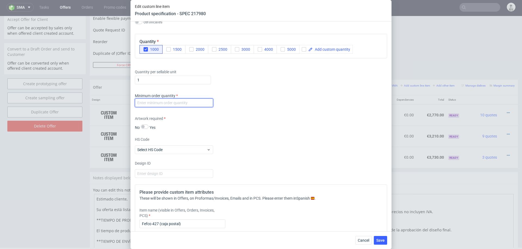
click at [194, 103] on input "number" at bounding box center [174, 103] width 78 height 9
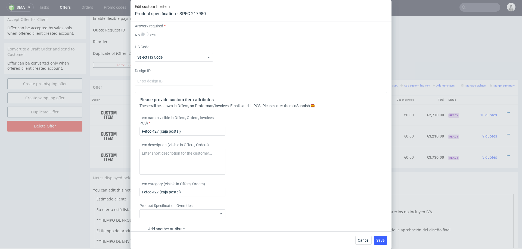
scroll to position [492, 0]
type input "99"
click at [190, 129] on input "Fefco 427 (caja postal)" at bounding box center [182, 130] width 86 height 9
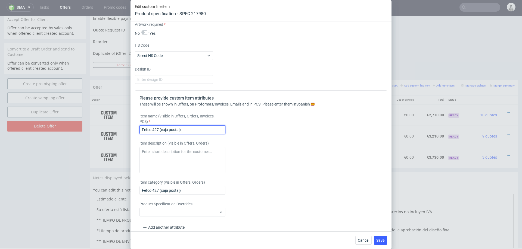
paste input "+ inserto ( impresión 1 color por fuera)"
click at [216, 128] on input "Fefco 427 (caja postal) + inserto ( impresión 1 color por fuera)" at bounding box center [182, 130] width 86 height 9
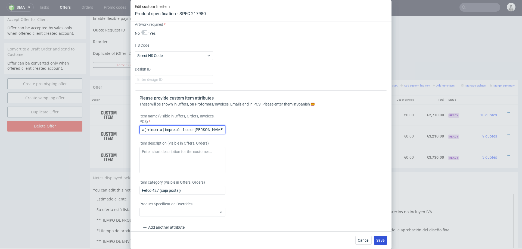
type input "Fefco 427 (caja postal) + inserto ( impresión 1 color de ambos lados)"
click at [380, 237] on button "Save" at bounding box center [380, 240] width 13 height 9
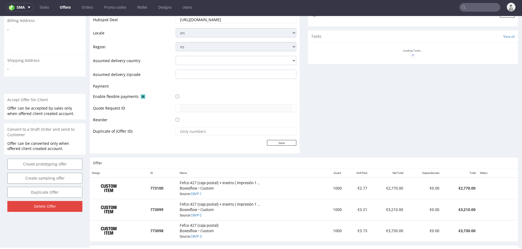
scroll to position [194, 0]
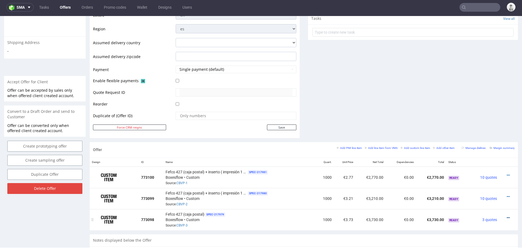
click at [506, 216] on icon at bounding box center [507, 218] width 3 height 4
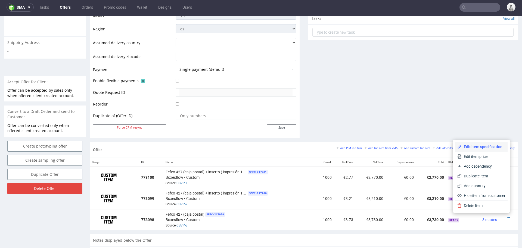
click at [469, 146] on span "Edit item specification" at bounding box center [483, 146] width 44 height 5
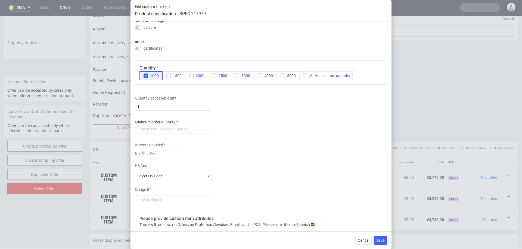
scroll to position [372, 0]
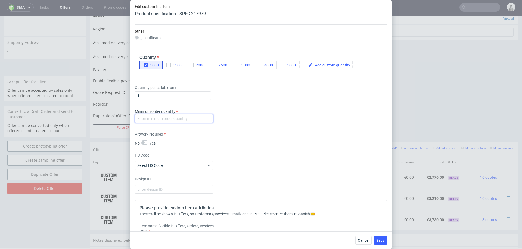
click at [194, 120] on input "number" at bounding box center [174, 118] width 78 height 9
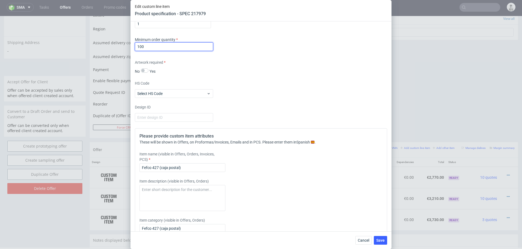
scroll to position [445, 0]
type input "100"
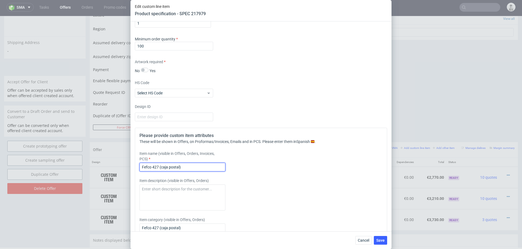
click at [194, 166] on input "Fefco 427 (caja postal)" at bounding box center [182, 167] width 86 height 9
paste input "+ inserto ( impresión 1 color por fuera)"
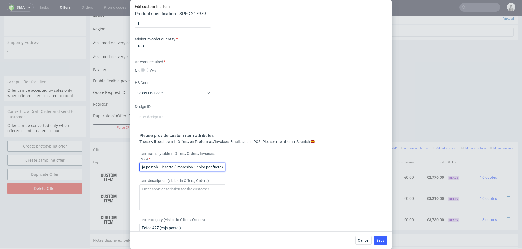
click at [195, 165] on input "Fefco 427 (caja postal) + inserto ( impresión 1 color por fuera)" at bounding box center [182, 167] width 86 height 9
click at [208, 166] on input "Fefco 427 (caja postal) + inserto ( impresión 2 color por fuera)" at bounding box center [182, 167] width 86 height 9
type input "Fefco 427 (caja postal) + inserto ( impresión 2 colores por fuera)"
click at [382, 240] on span "Save" at bounding box center [380, 241] width 8 height 4
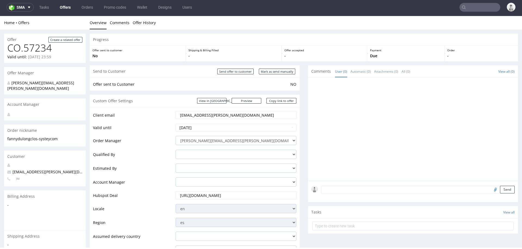
scroll to position [0, 0]
click at [279, 71] on input "Mark as send manually" at bounding box center [277, 72] width 36 height 6
type input "In progress..."
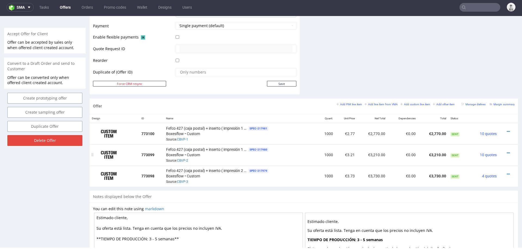
scroll to position [289, 0]
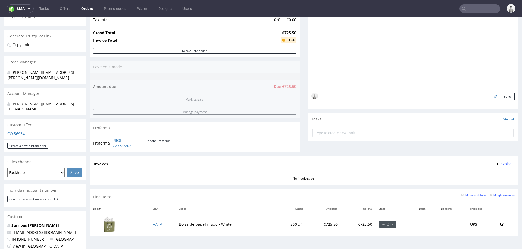
scroll to position [95, 0]
click at [129, 142] on link "PROF 22378/2025" at bounding box center [127, 142] width 31 height 11
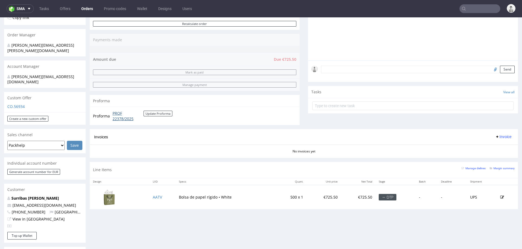
scroll to position [122, 0]
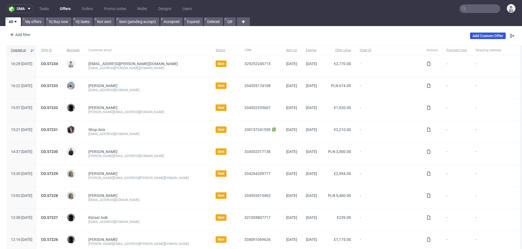
click at [483, 35] on link "Add Custom Offer" at bounding box center [488, 36] width 36 height 7
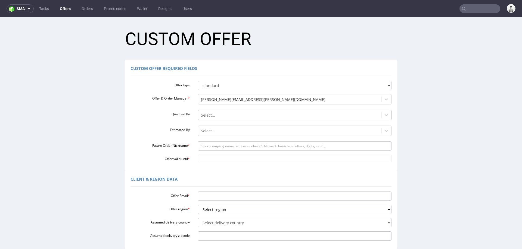
click at [231, 114] on div at bounding box center [290, 115] width 178 height 7
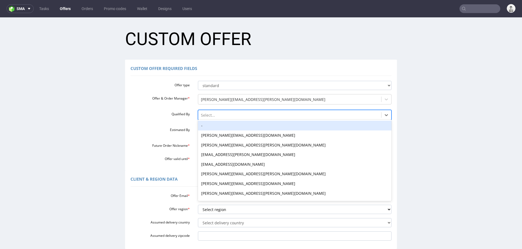
click at [227, 128] on div "-" at bounding box center [295, 126] width 194 height 10
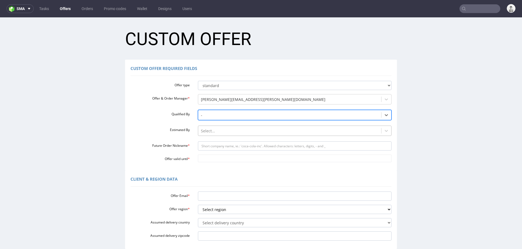
click at [225, 133] on div at bounding box center [290, 131] width 178 height 7
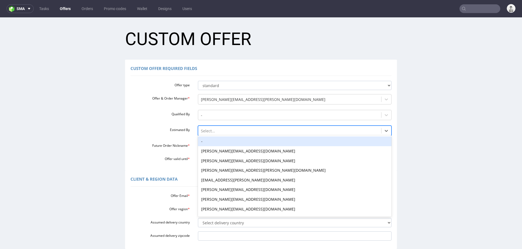
click at [221, 143] on div "-" at bounding box center [295, 142] width 194 height 10
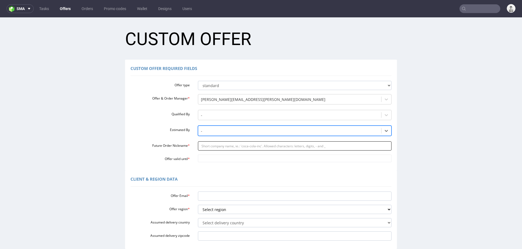
click at [216, 149] on input "Future Order Nickname *" at bounding box center [295, 146] width 194 height 9
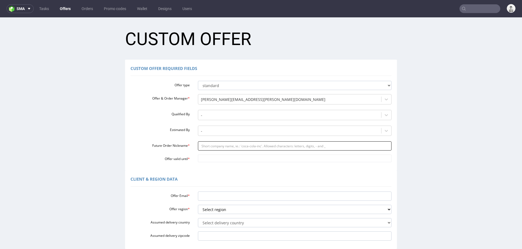
paste input "robinflykthavenporvoofi"
type input "robinflykthavenporvoofi"
click at [214, 158] on input "Offer valid until *" at bounding box center [295, 159] width 194 height 8
click at [223, 143] on td "29" at bounding box center [225, 143] width 8 height 8
type input "[DATE]"
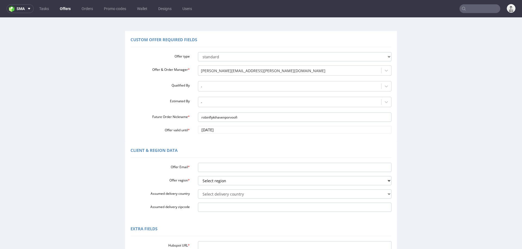
scroll to position [35, 0]
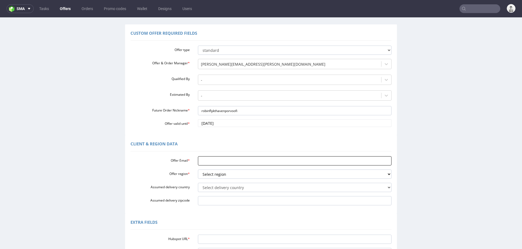
click at [210, 162] on input "Offer Email *" at bounding box center [295, 160] width 194 height 9
paste input "[PERSON_NAME][EMAIL_ADDRESS][DOMAIN_NAME]"
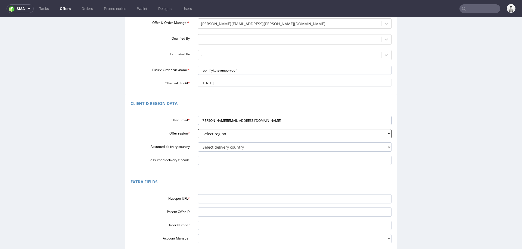
type input "[PERSON_NAME][EMAIL_ADDRESS][DOMAIN_NAME]"
click at [218, 135] on select "Select region eu gb de pl cz fr it es" at bounding box center [295, 133] width 194 height 9
select select "eu"
click at [198, 129] on select "Select region eu gb de pl cz fr it es" at bounding box center [295, 133] width 194 height 9
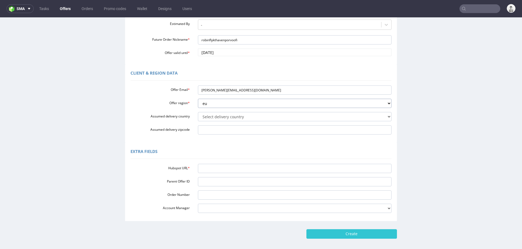
scroll to position [111, 0]
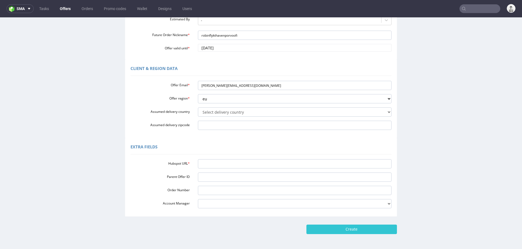
click at [250, 158] on div "Hubspot URL * Parent Offer ID Order Number Account Manager [PERSON_NAME][EMAIL_…" at bounding box center [260, 182] width 261 height 51
click at [250, 162] on input "Hubspot URL *" at bounding box center [295, 163] width 194 height 9
paste input "[URL][DOMAIN_NAME]"
type input "[URL][DOMAIN_NAME]"
click at [344, 230] on input "Create" at bounding box center [351, 229] width 90 height 9
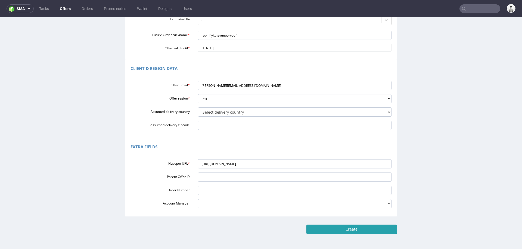
type input "Please wait..."
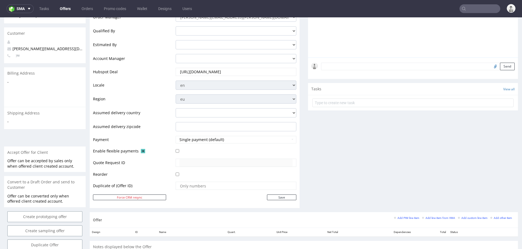
scroll to position [183, 0]
